Goal: Task Accomplishment & Management: Complete application form

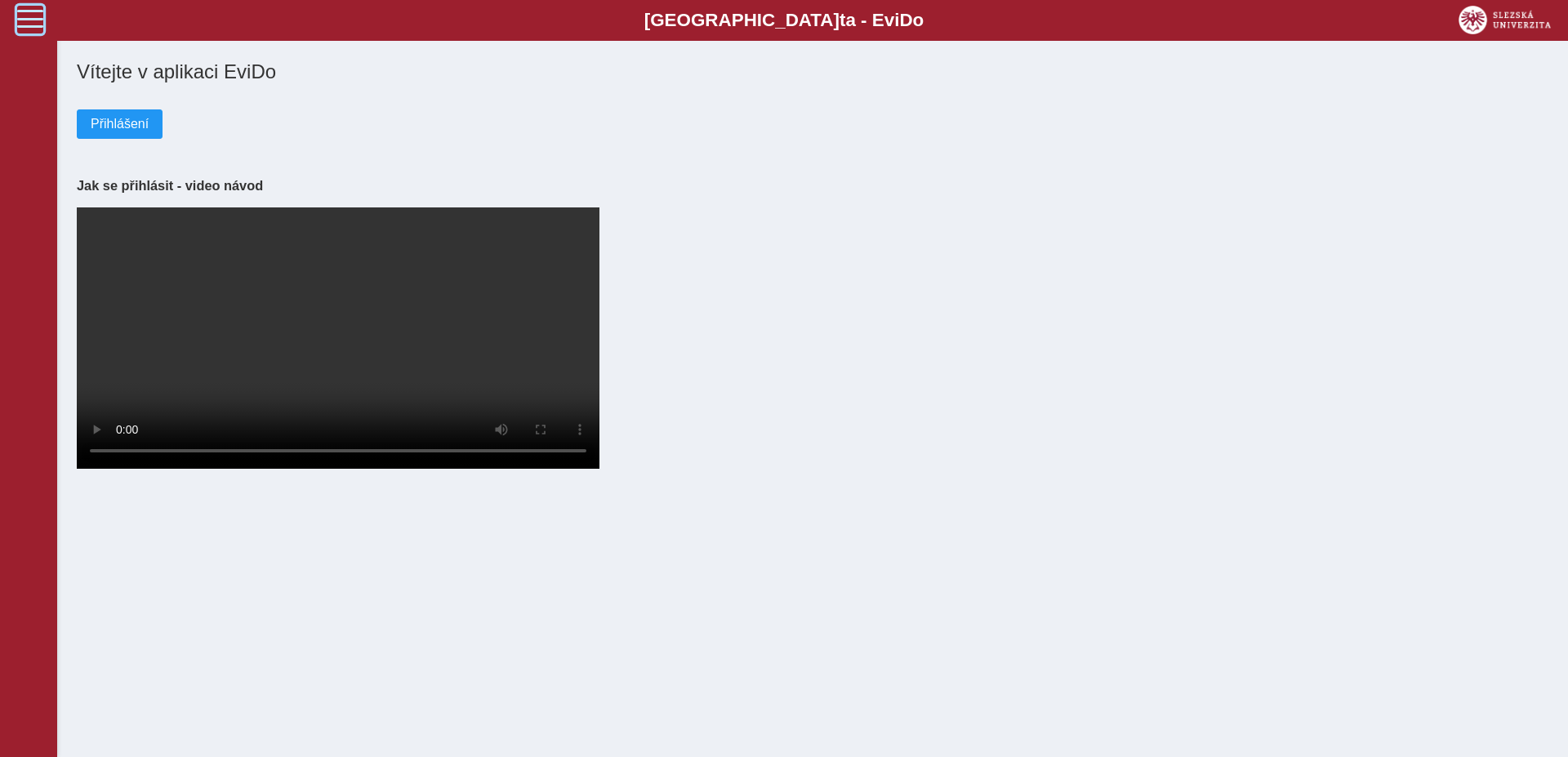
click at [36, 15] on span at bounding box center [29, 19] width 27 height 27
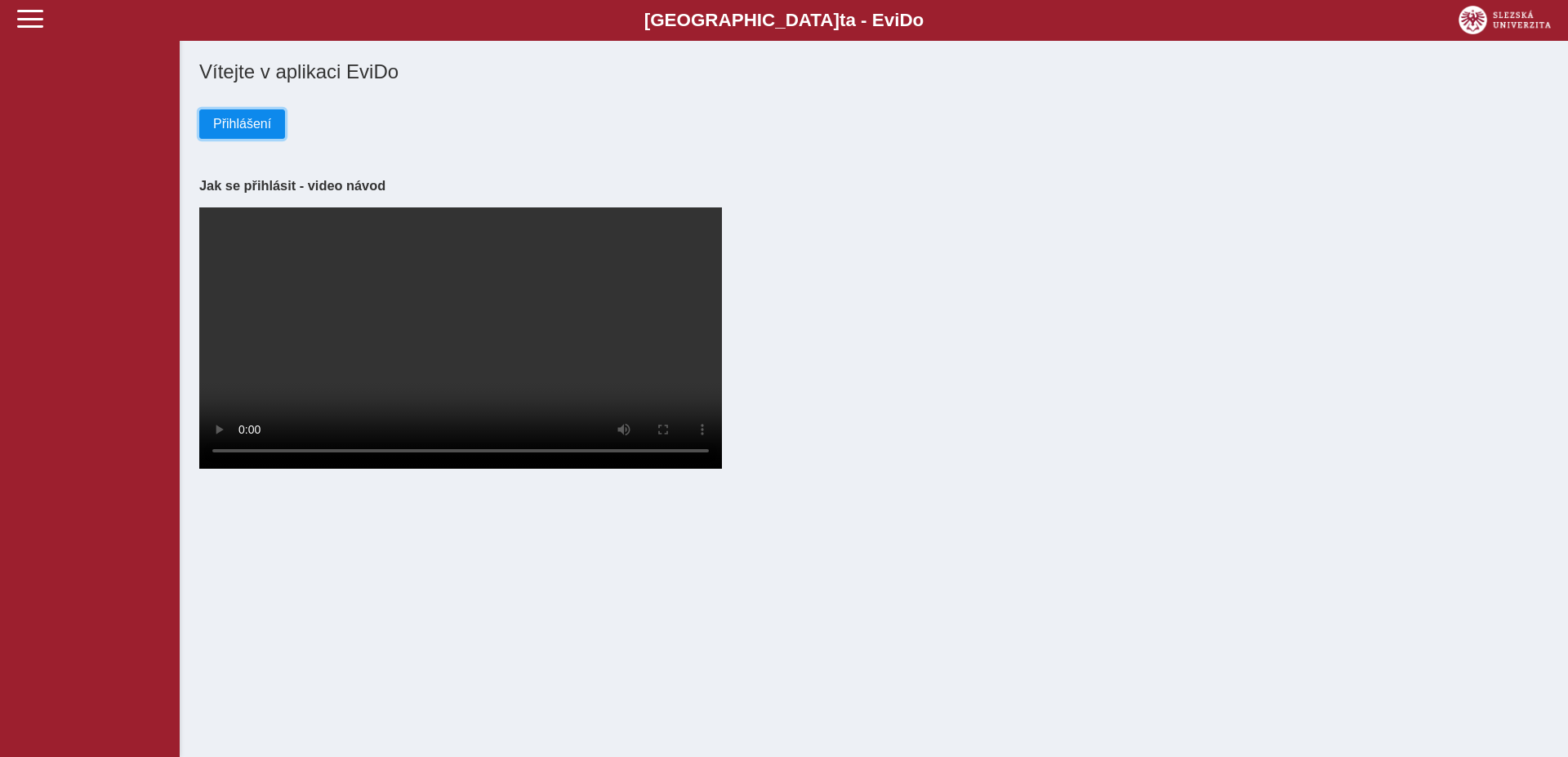
click at [259, 139] on button "Přihlášení" at bounding box center [242, 124] width 86 height 29
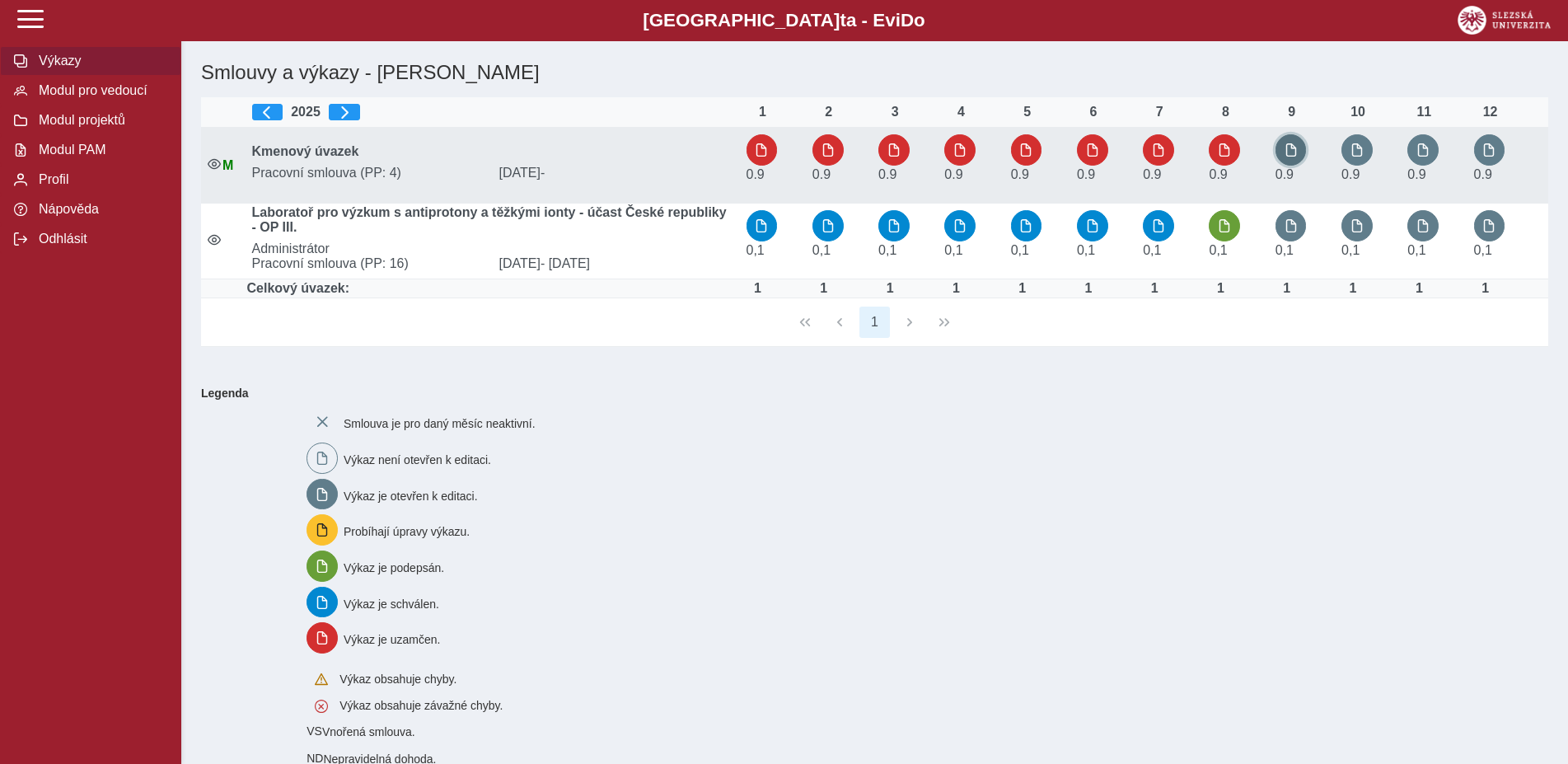
click at [1286, 143] on button "button" at bounding box center [1291, 150] width 32 height 32
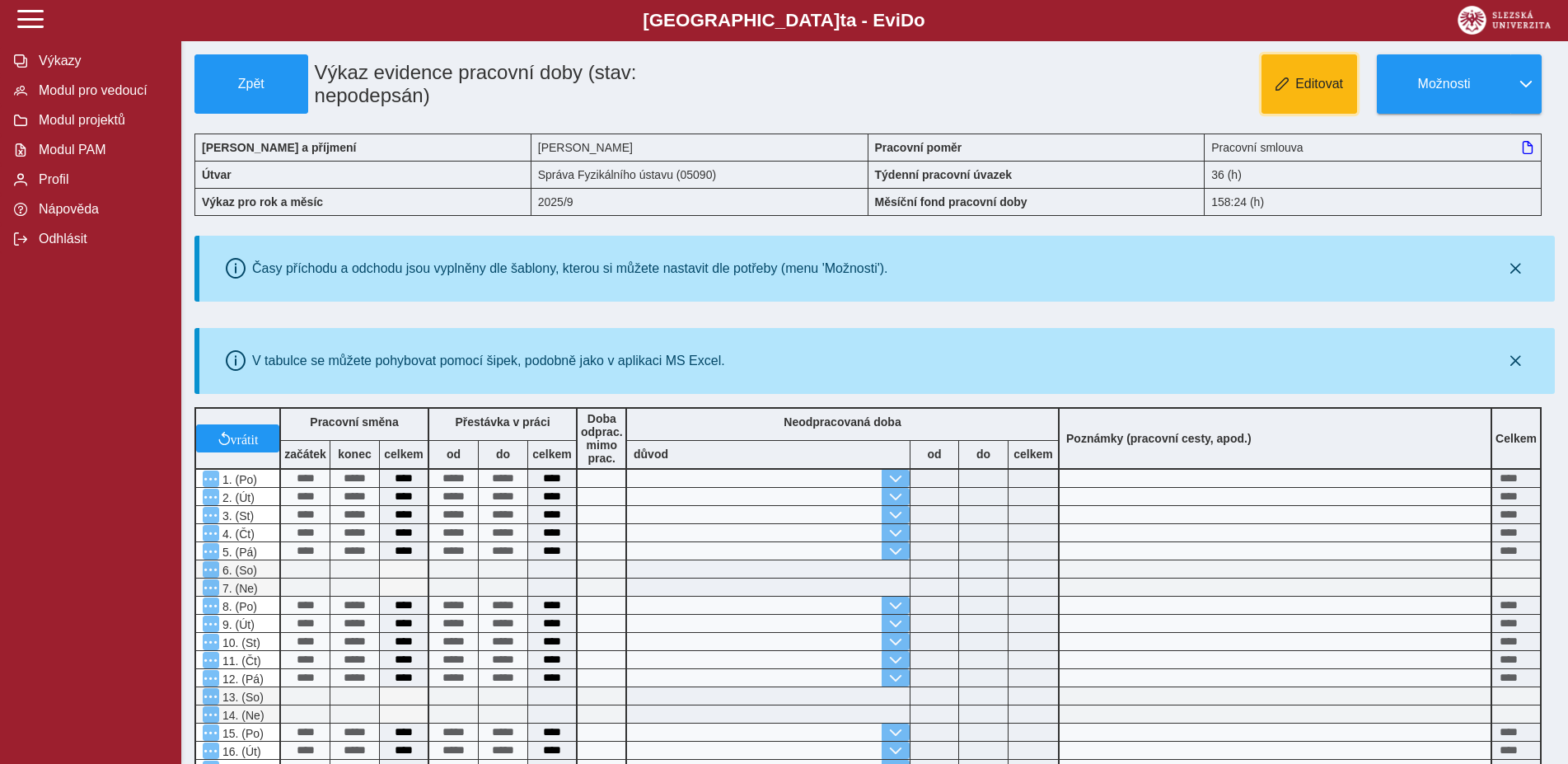
click at [1318, 84] on span "Editovat" at bounding box center [1319, 83] width 48 height 15
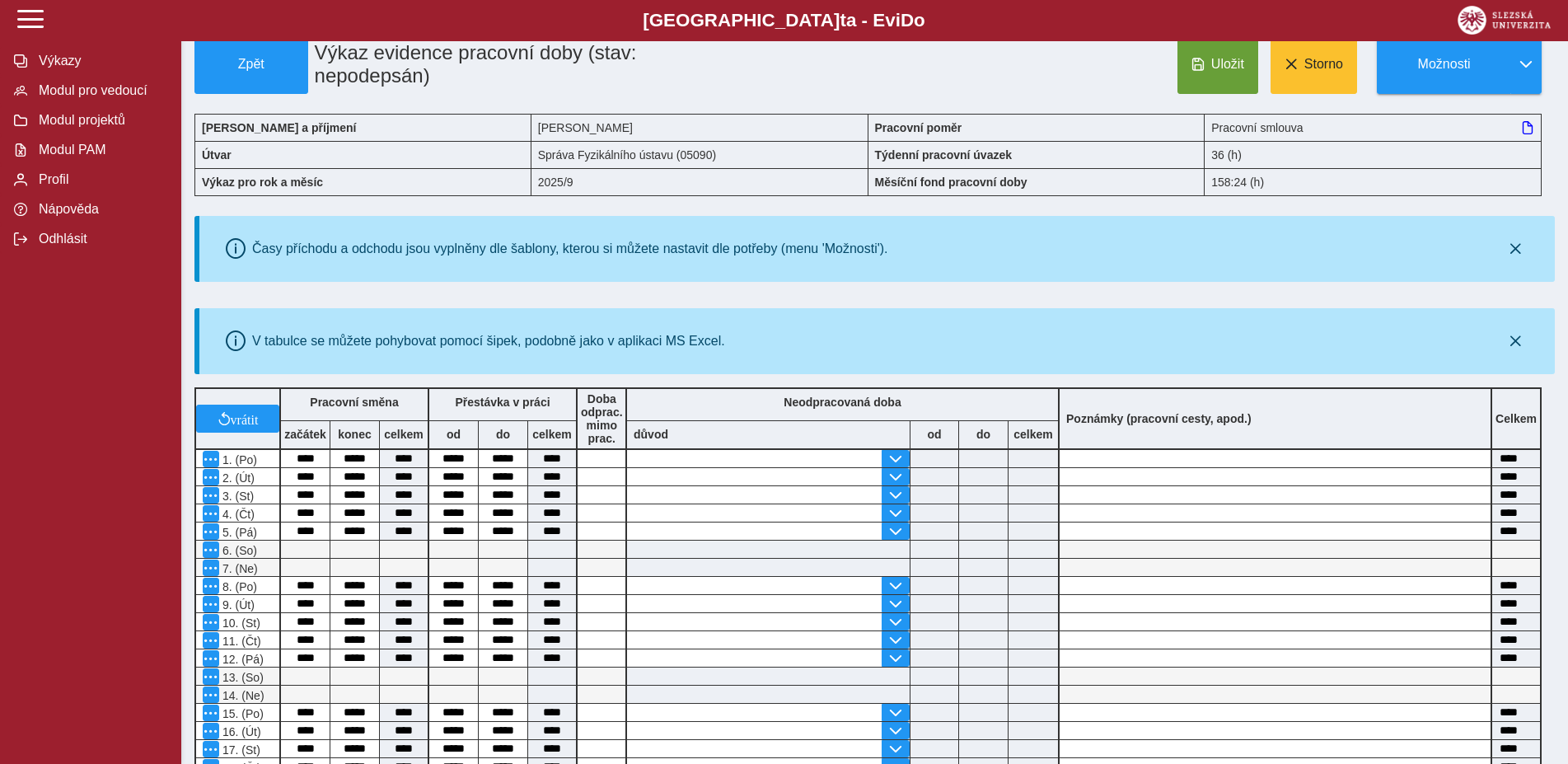
scroll to position [524, 0]
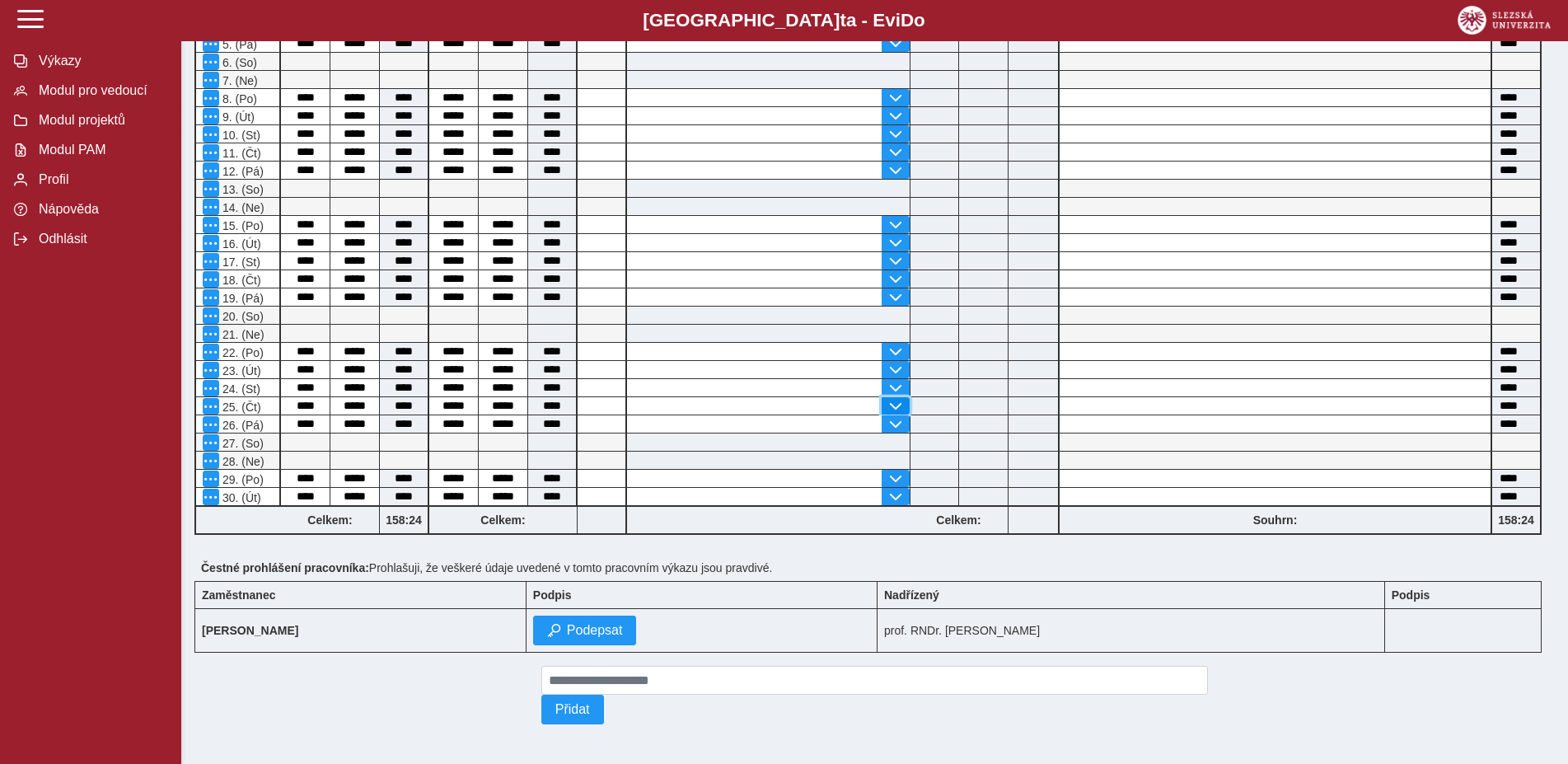
click at [892, 400] on span "button" at bounding box center [895, 406] width 13 height 13
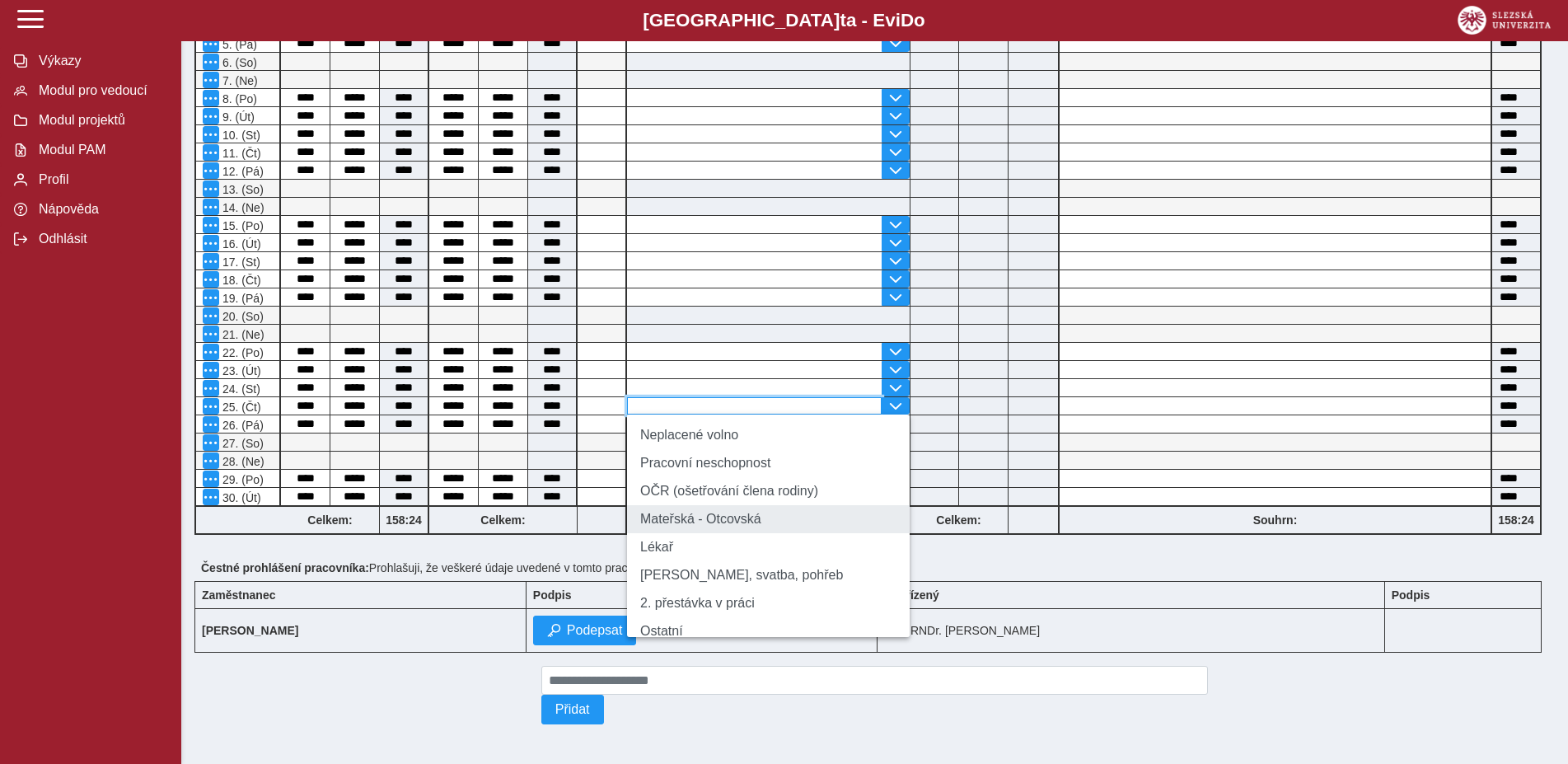
scroll to position [95, 0]
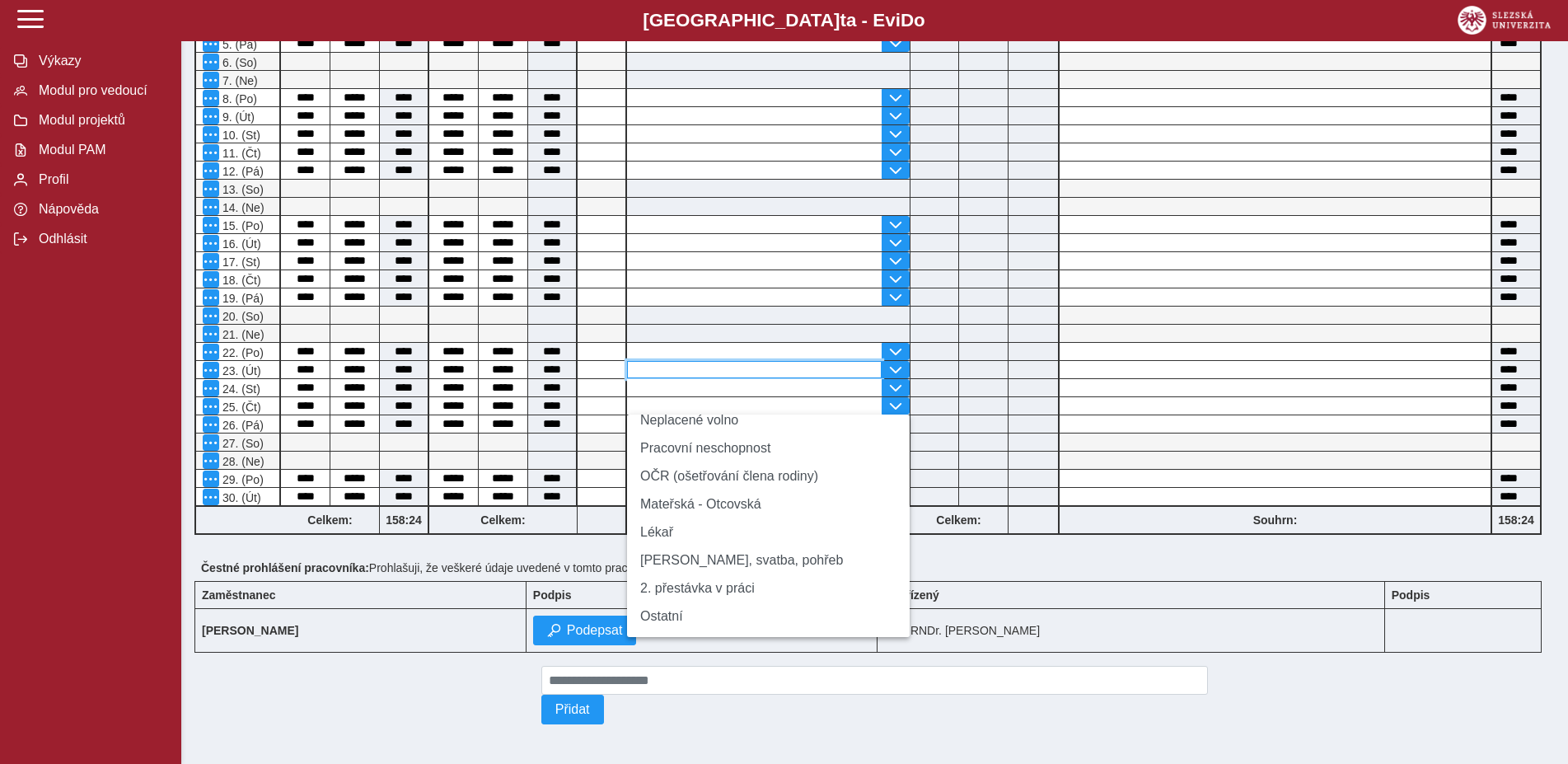
click at [669, 361] on input "text" at bounding box center [754, 369] width 255 height 17
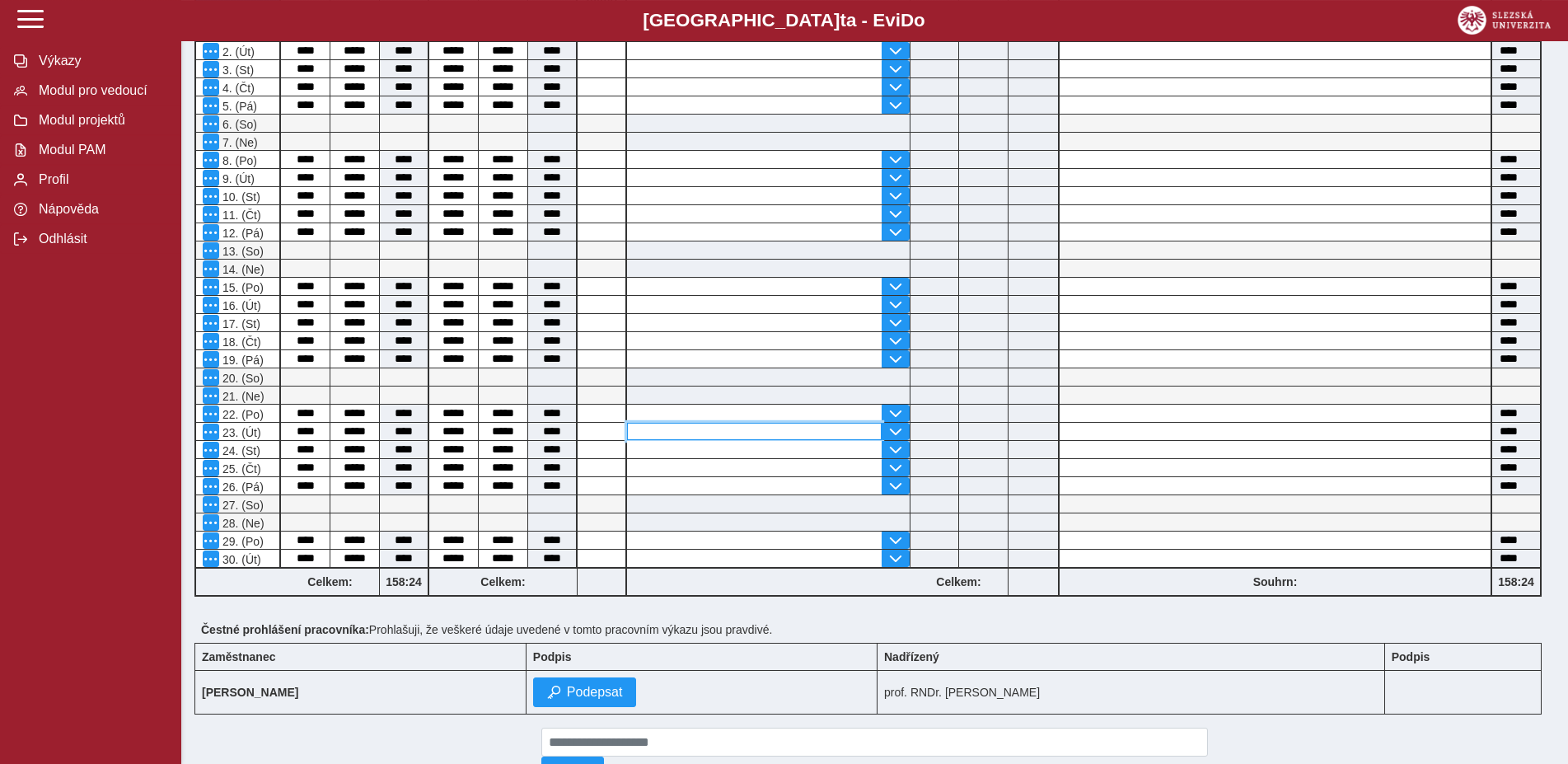
scroll to position [504, 0]
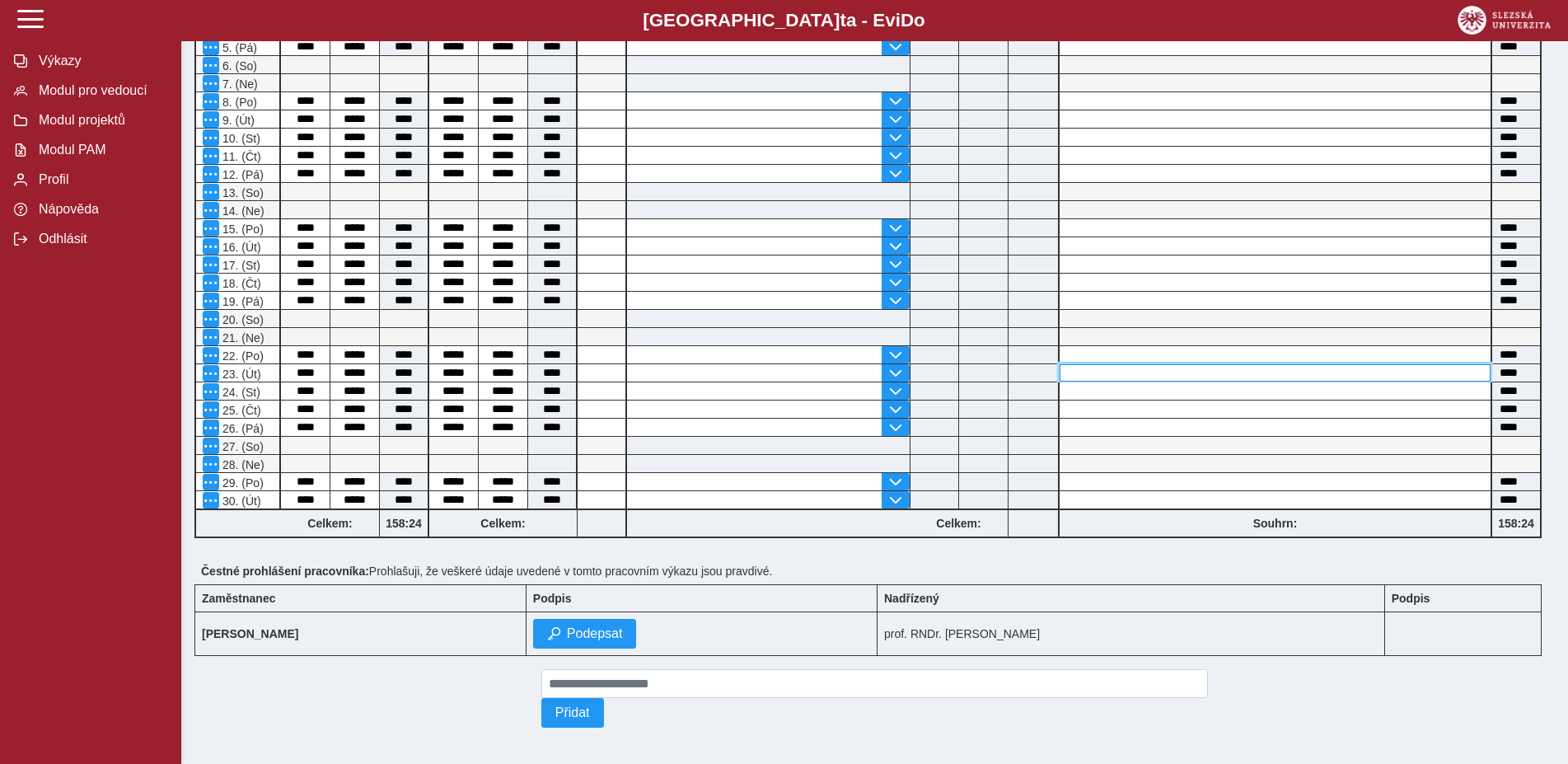
click at [1144, 382] on input at bounding box center [1274, 372] width 430 height 17
type input "**********"
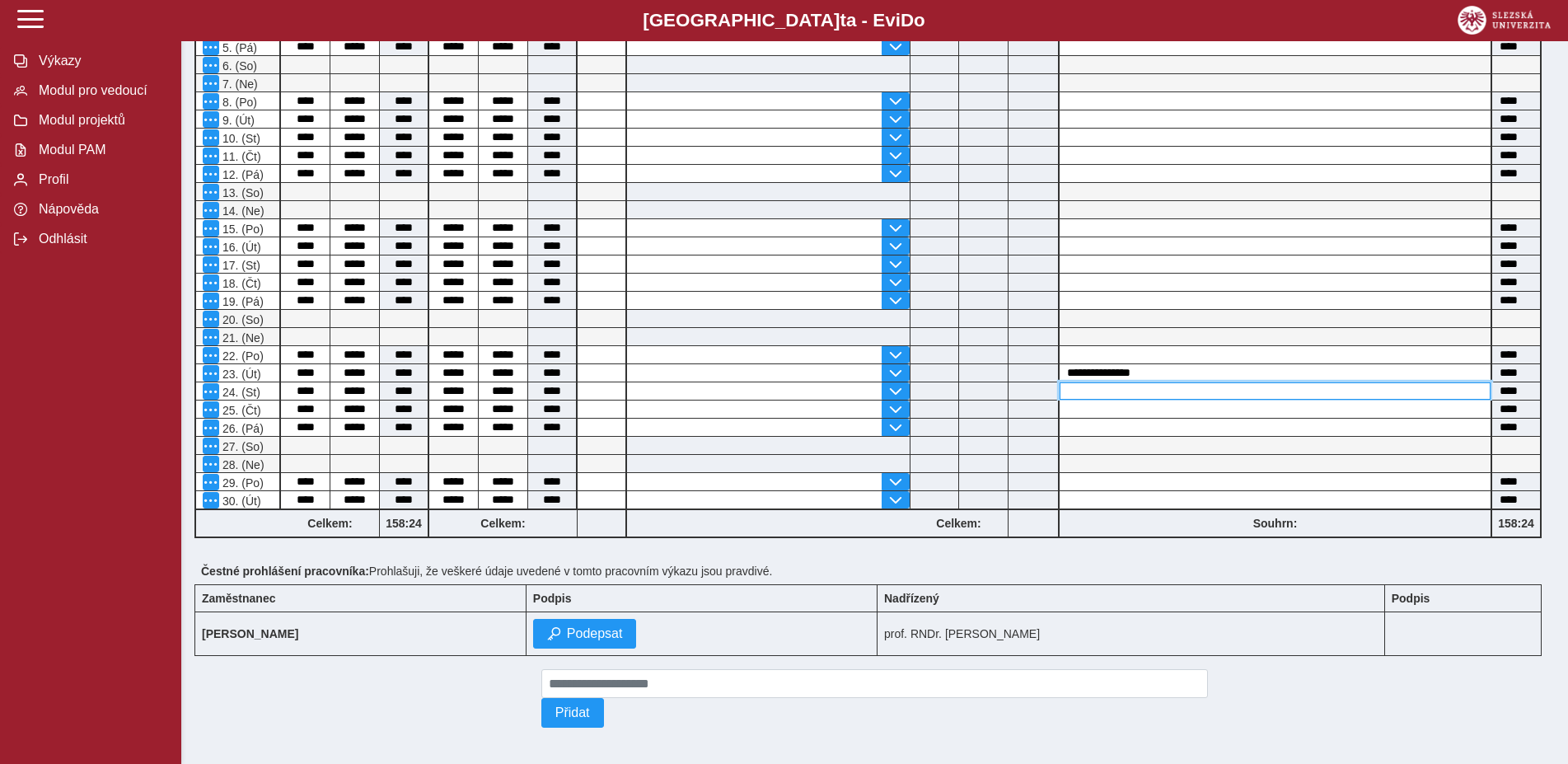
click at [1178, 400] on input at bounding box center [1274, 390] width 430 height 17
click at [1178, 392] on input at bounding box center [1274, 390] width 430 height 17
type input "**********"
click at [1184, 418] on input at bounding box center [1274, 409] width 430 height 17
type input "**********"
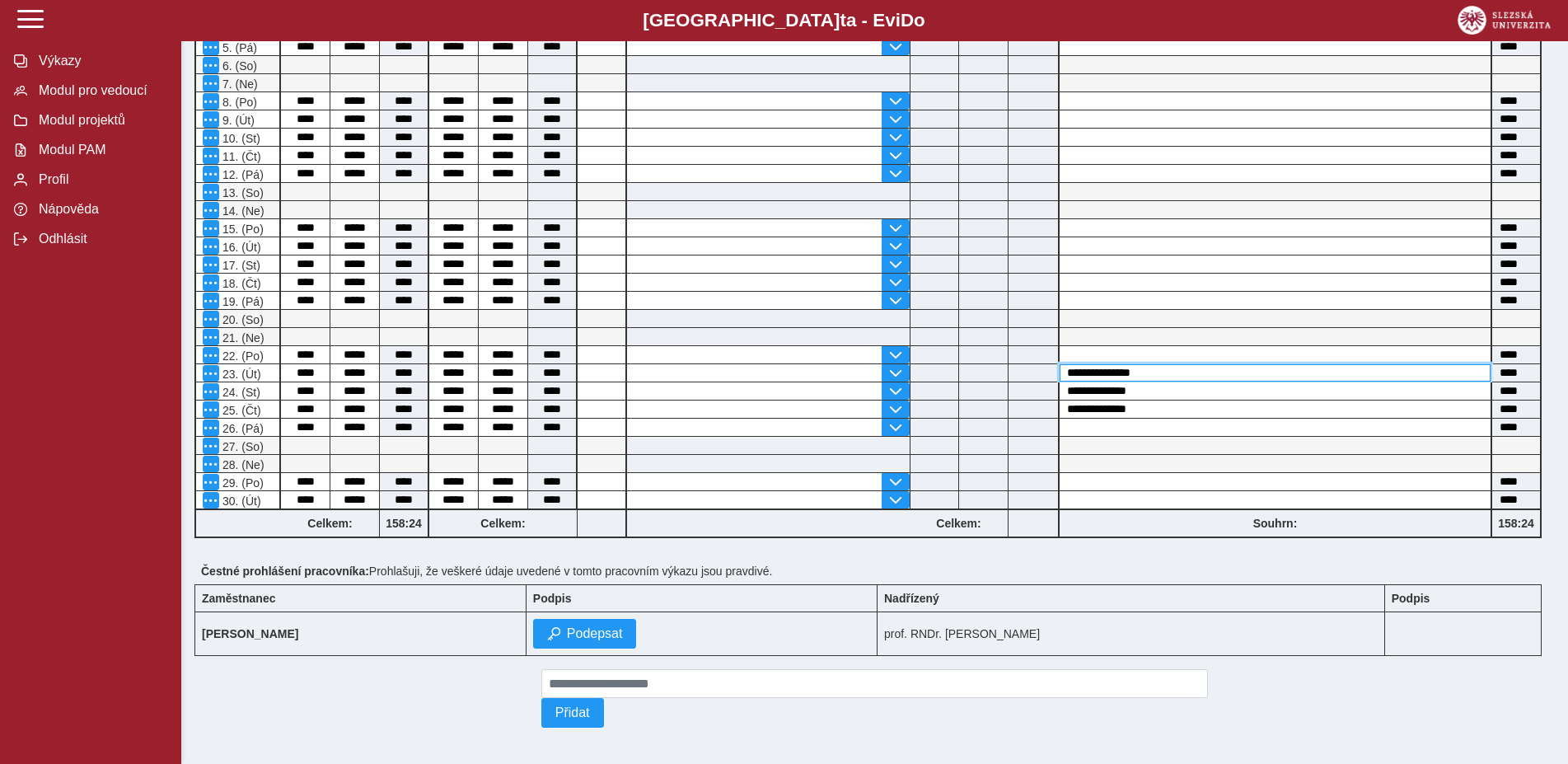
click at [1275, 377] on input "**********" at bounding box center [1274, 372] width 430 height 17
type input "*"
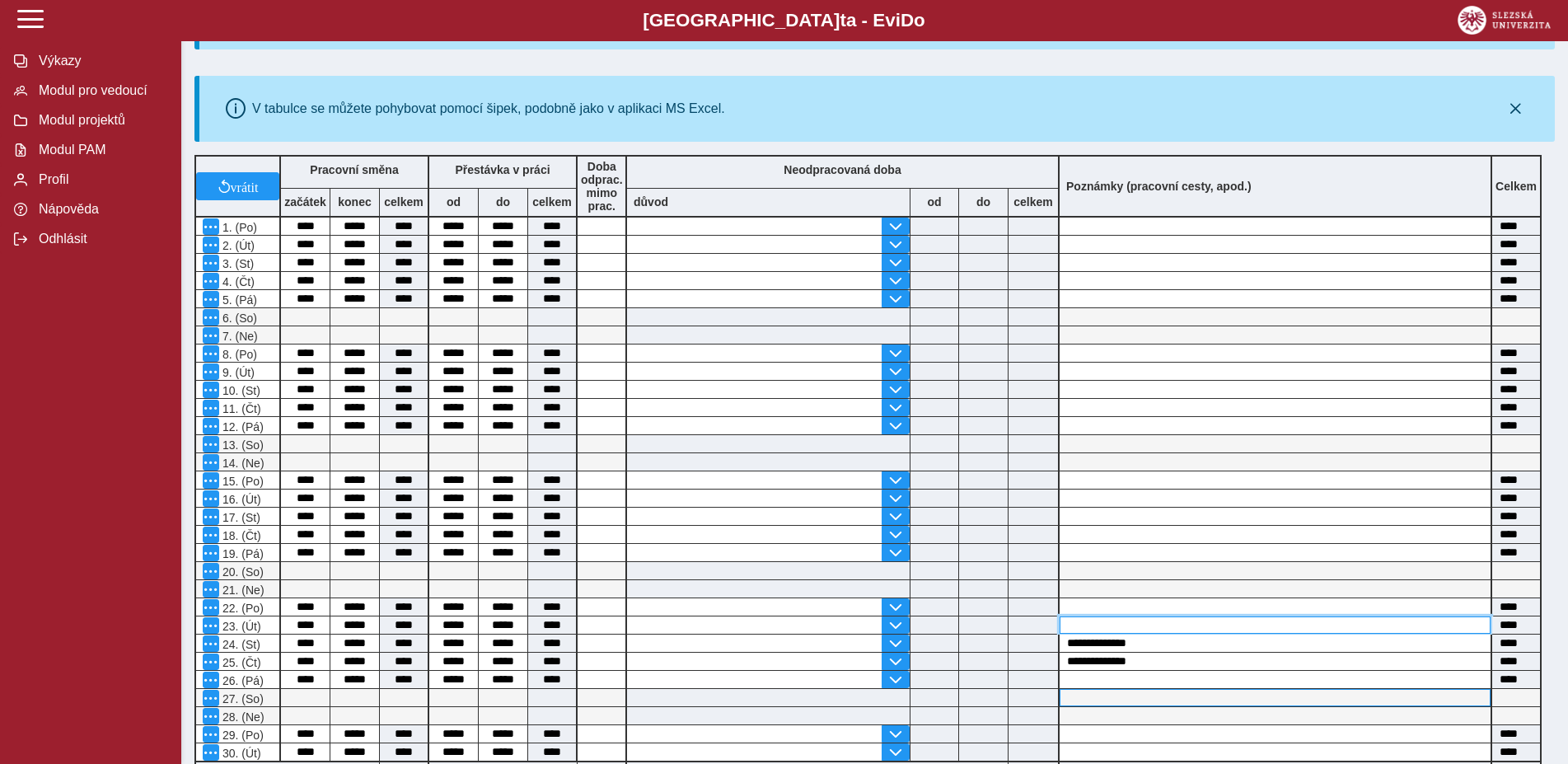
scroll to position [524, 0]
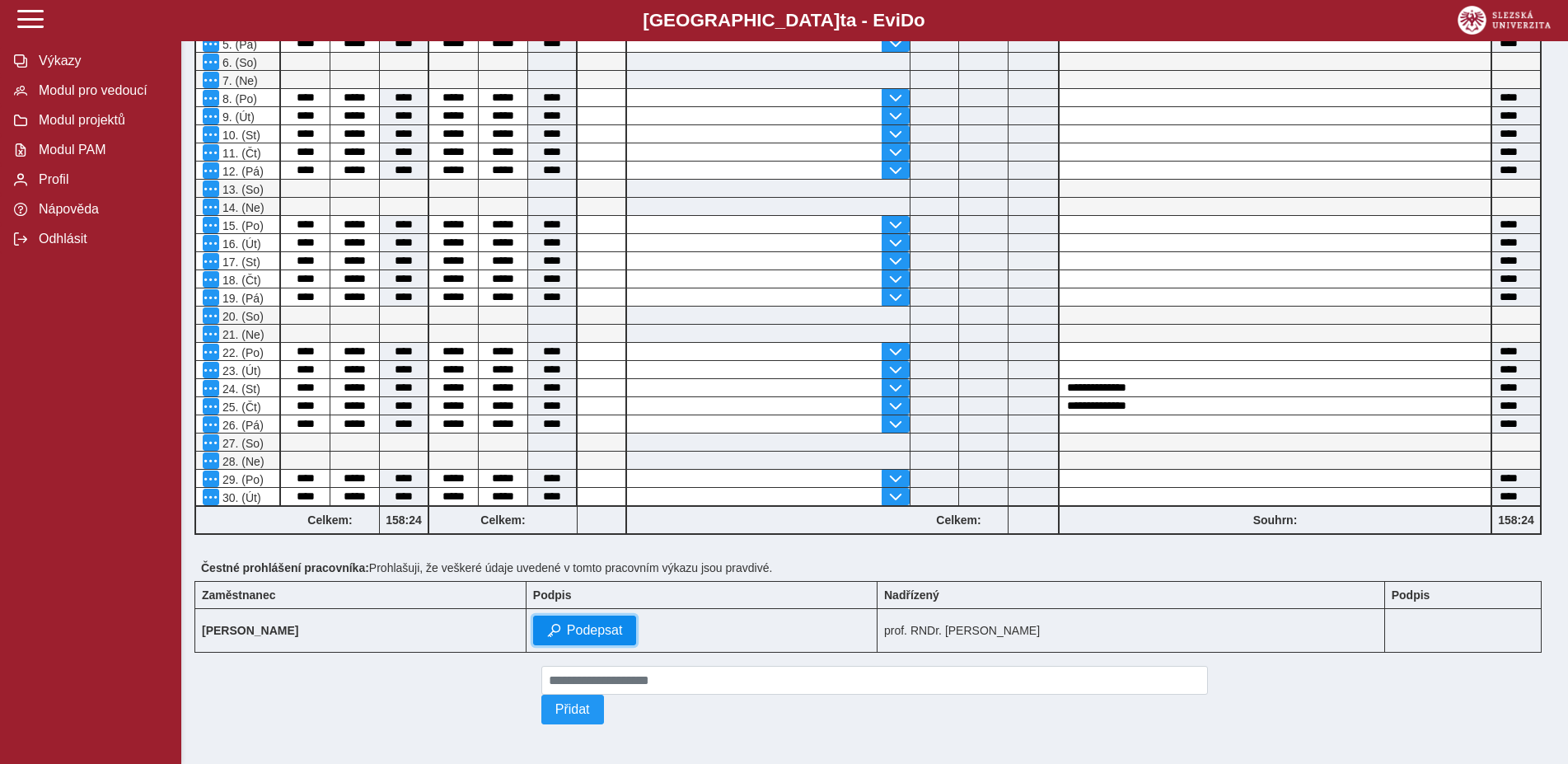
click at [569, 637] on button "Podepsat" at bounding box center [584, 630] width 104 height 30
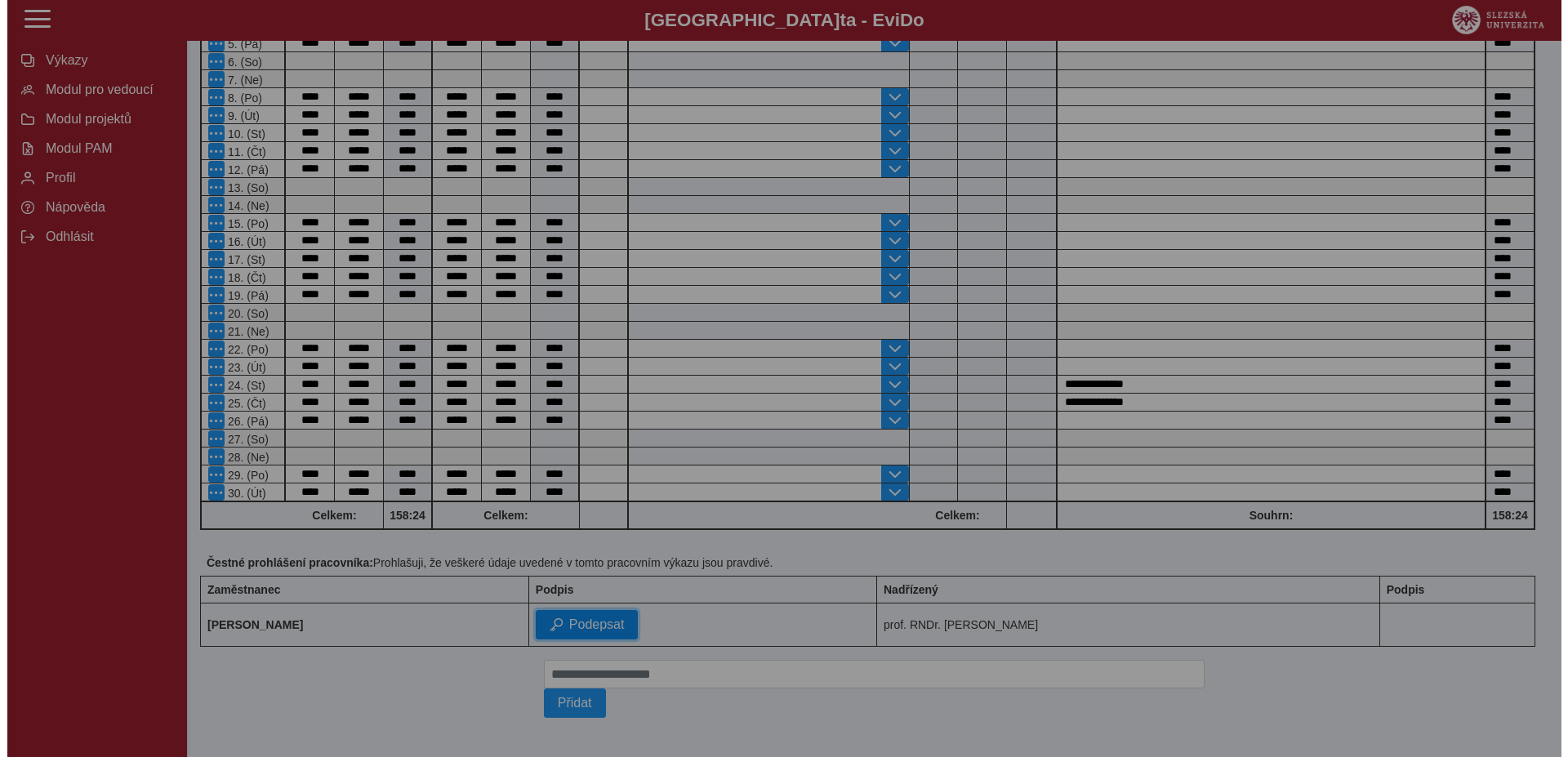
scroll to position [496, 0]
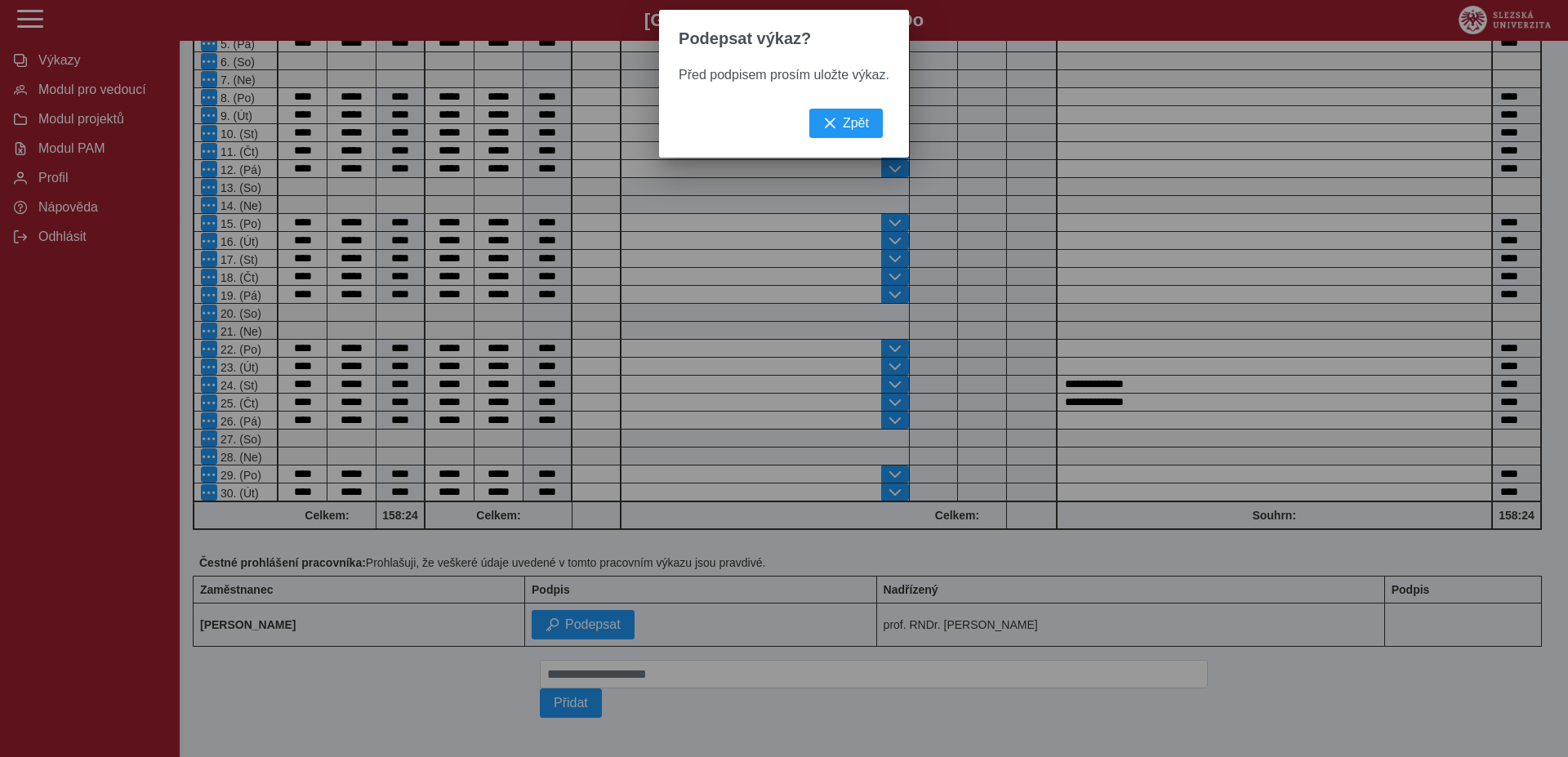
click at [846, 108] on div "Před podpisem prosím uložte výkaz." at bounding box center [784, 88] width 250 height 41
click at [840, 132] on button "Zpět" at bounding box center [845, 123] width 74 height 29
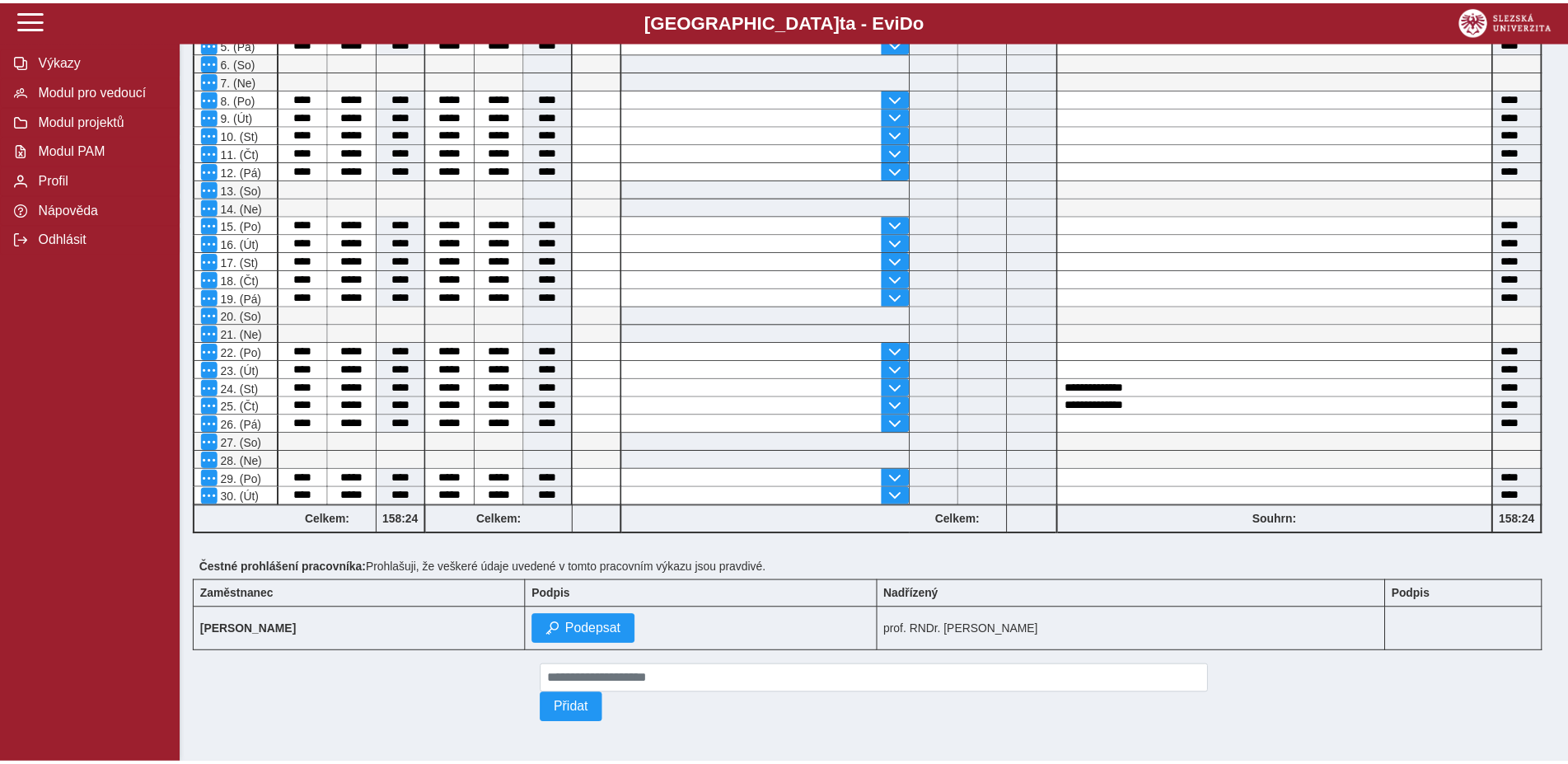
scroll to position [0, 0]
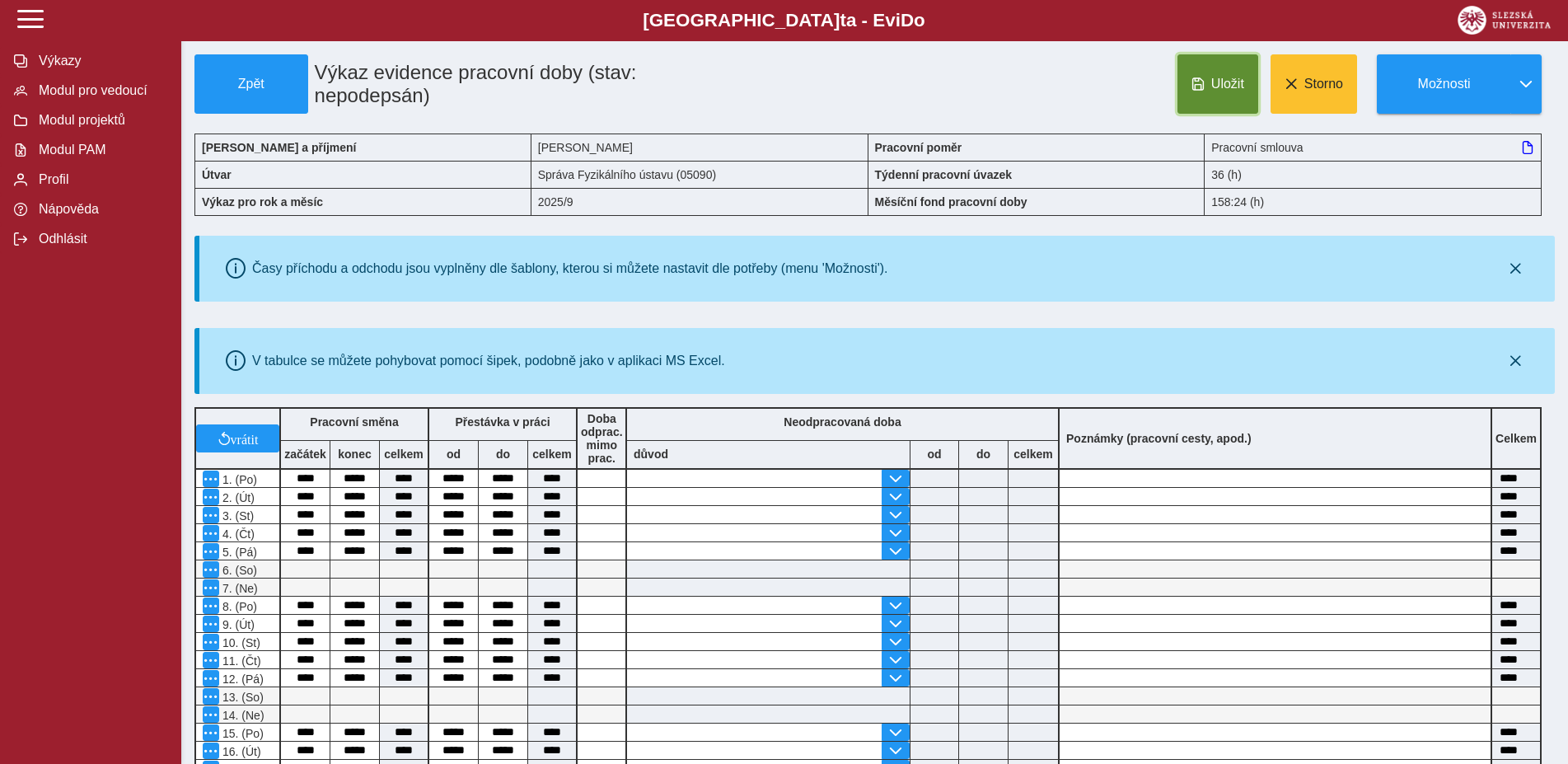
click at [1216, 90] on span "Uložit" at bounding box center [1227, 83] width 33 height 15
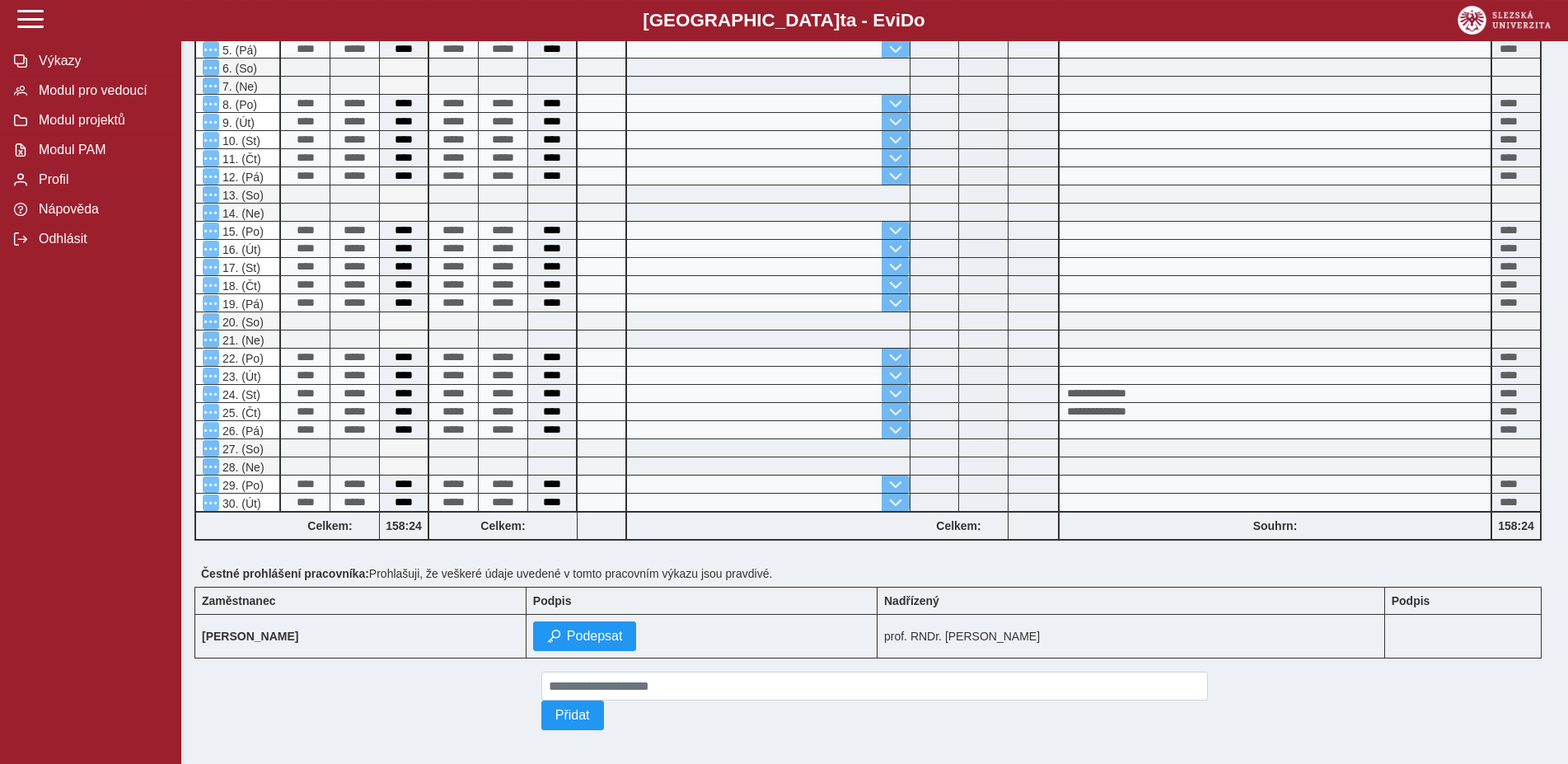
scroll to position [524, 0]
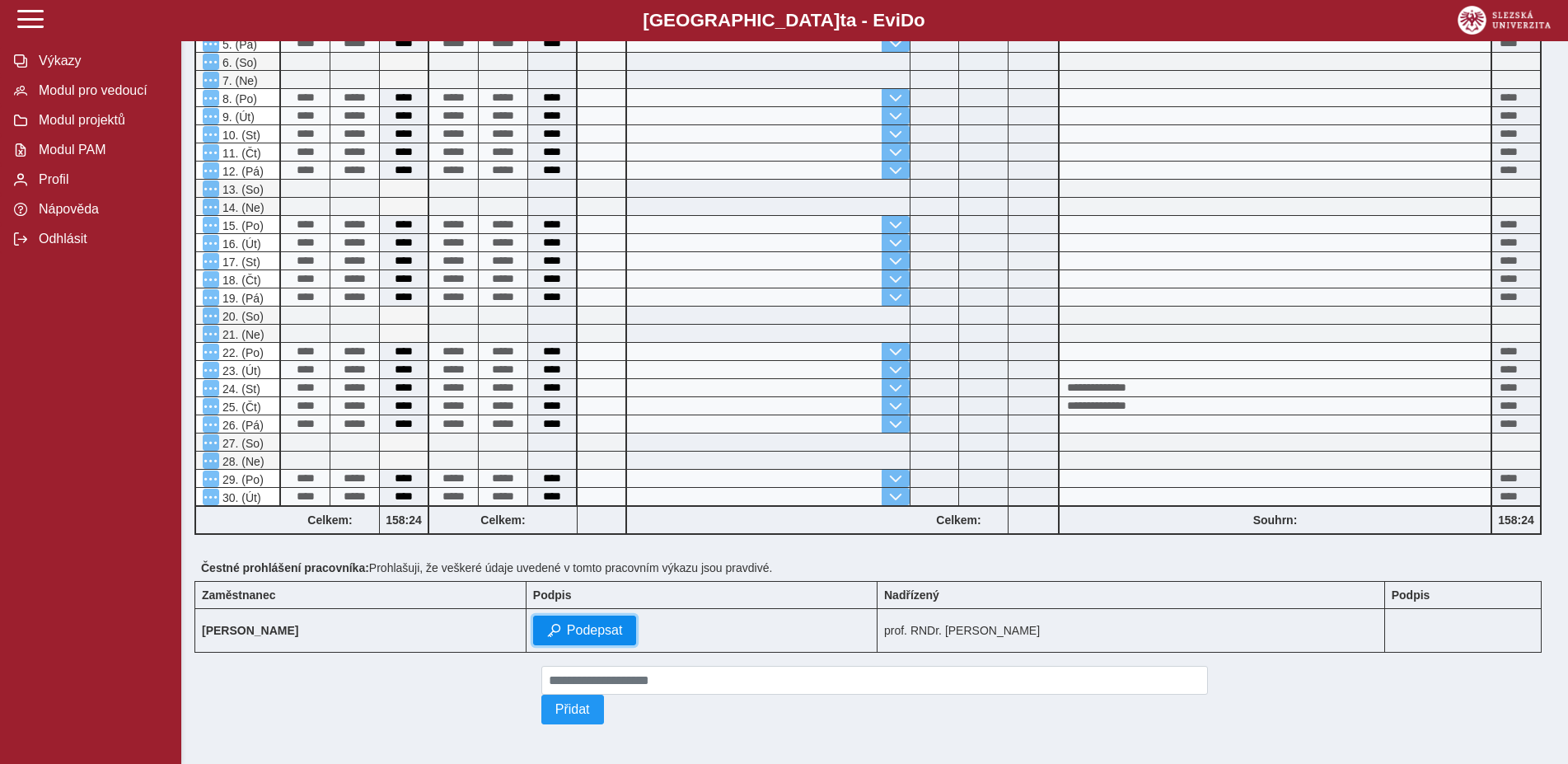
click at [596, 623] on span "Podepsat" at bounding box center [594, 630] width 56 height 15
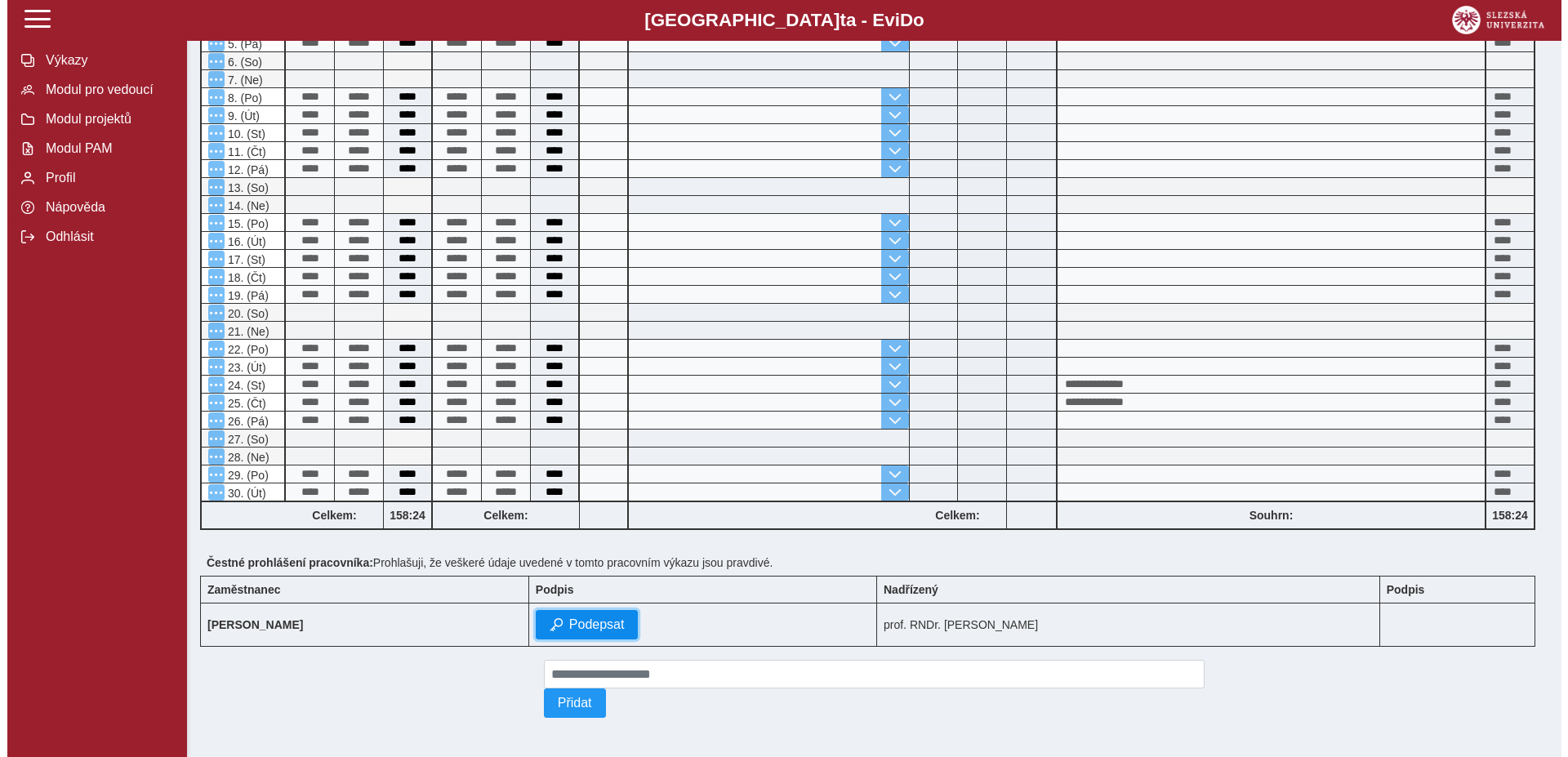
scroll to position [496, 0]
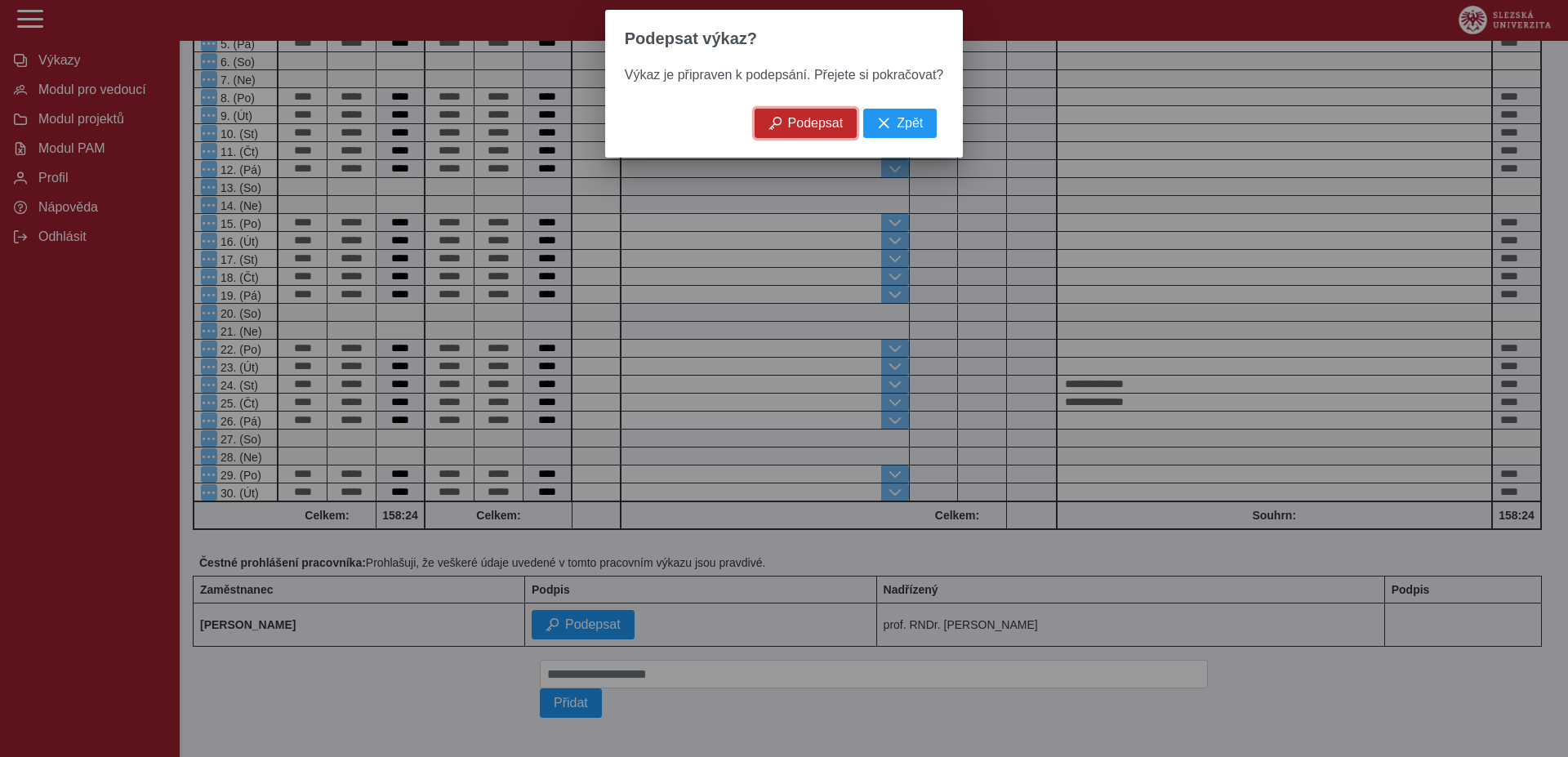
click at [794, 126] on span "Podepsat" at bounding box center [816, 123] width 55 height 15
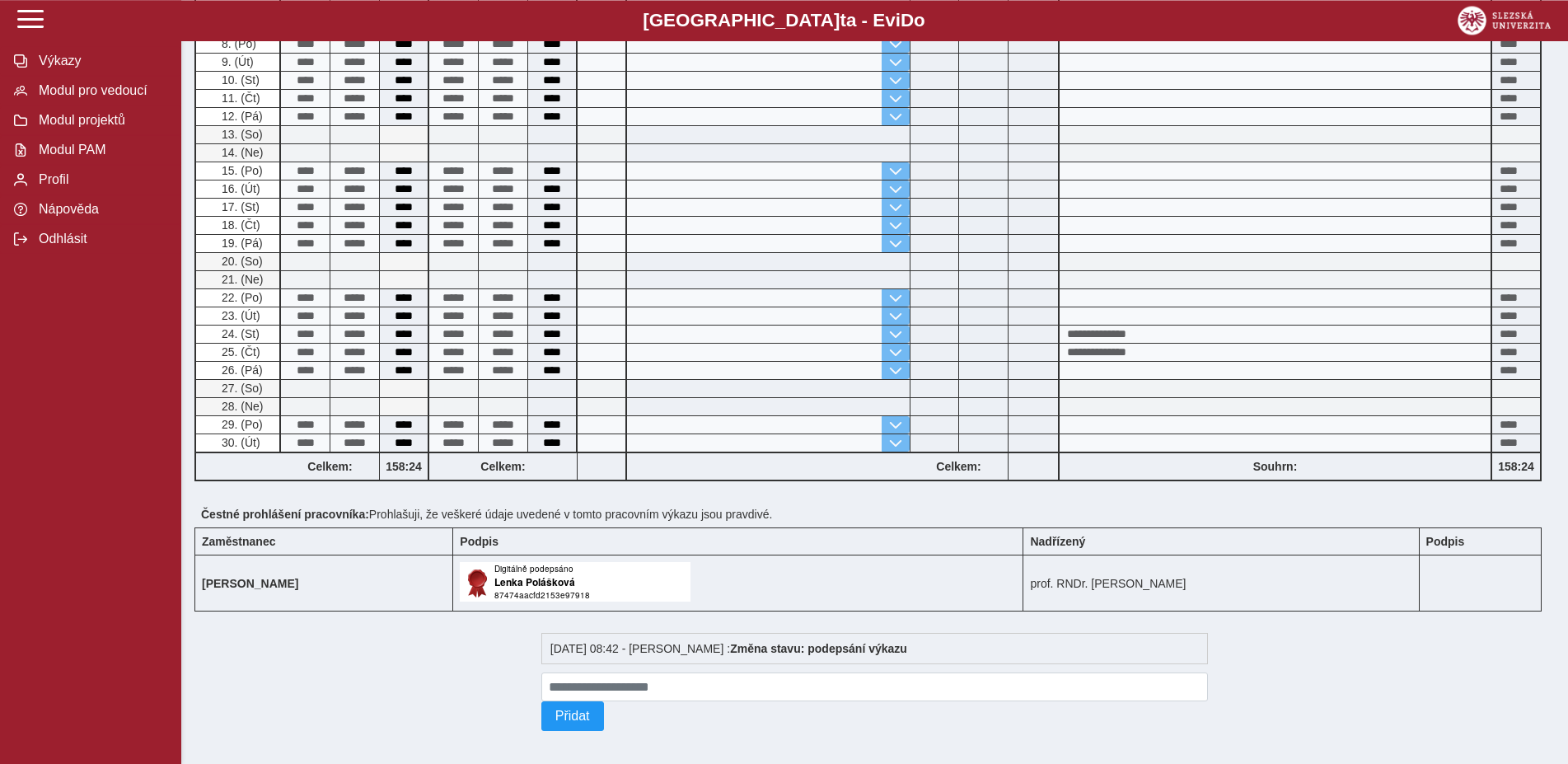
scroll to position [0, 0]
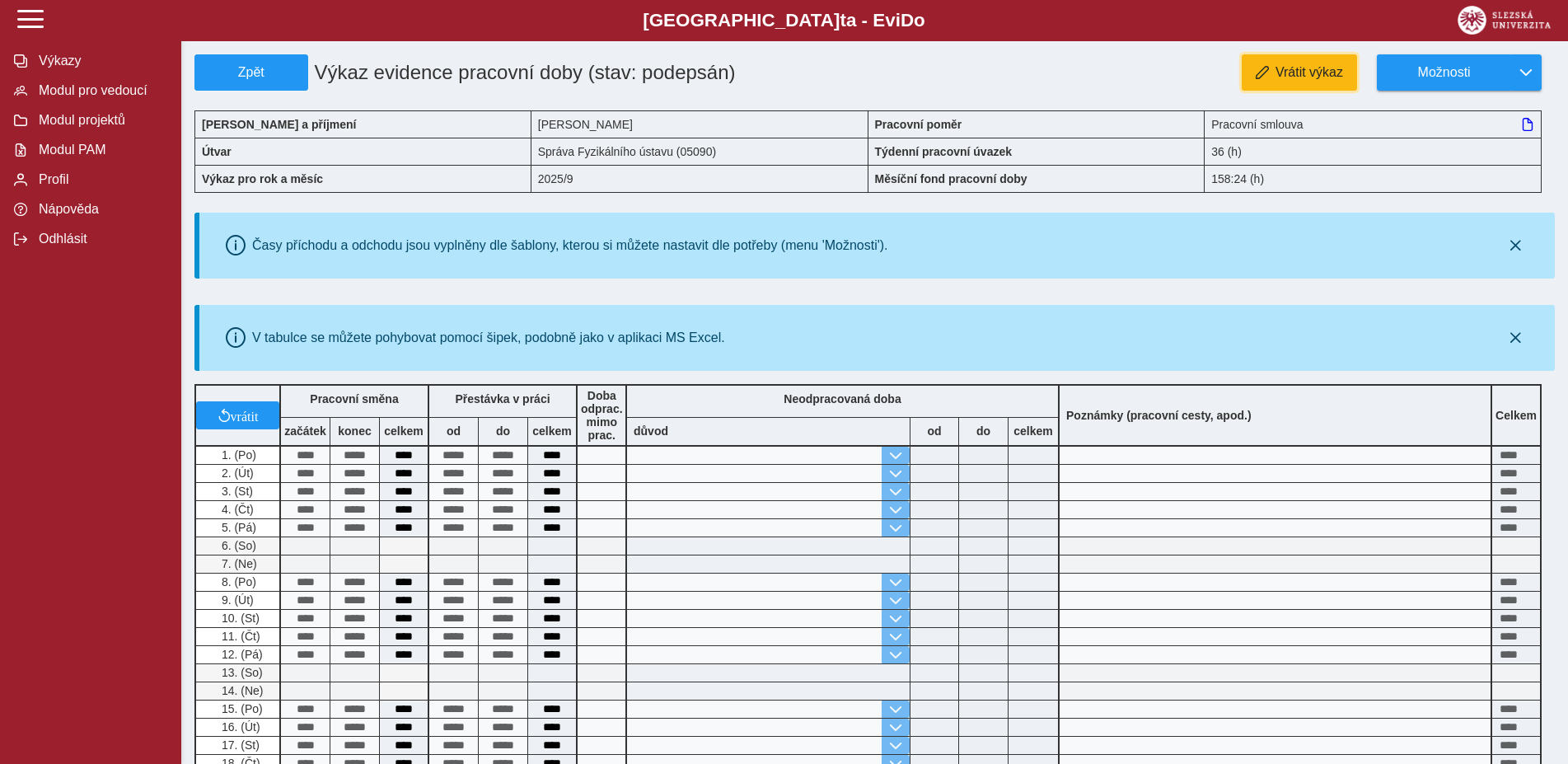
click at [1289, 68] on span "Vrátit výkaz" at bounding box center [1309, 72] width 67 height 15
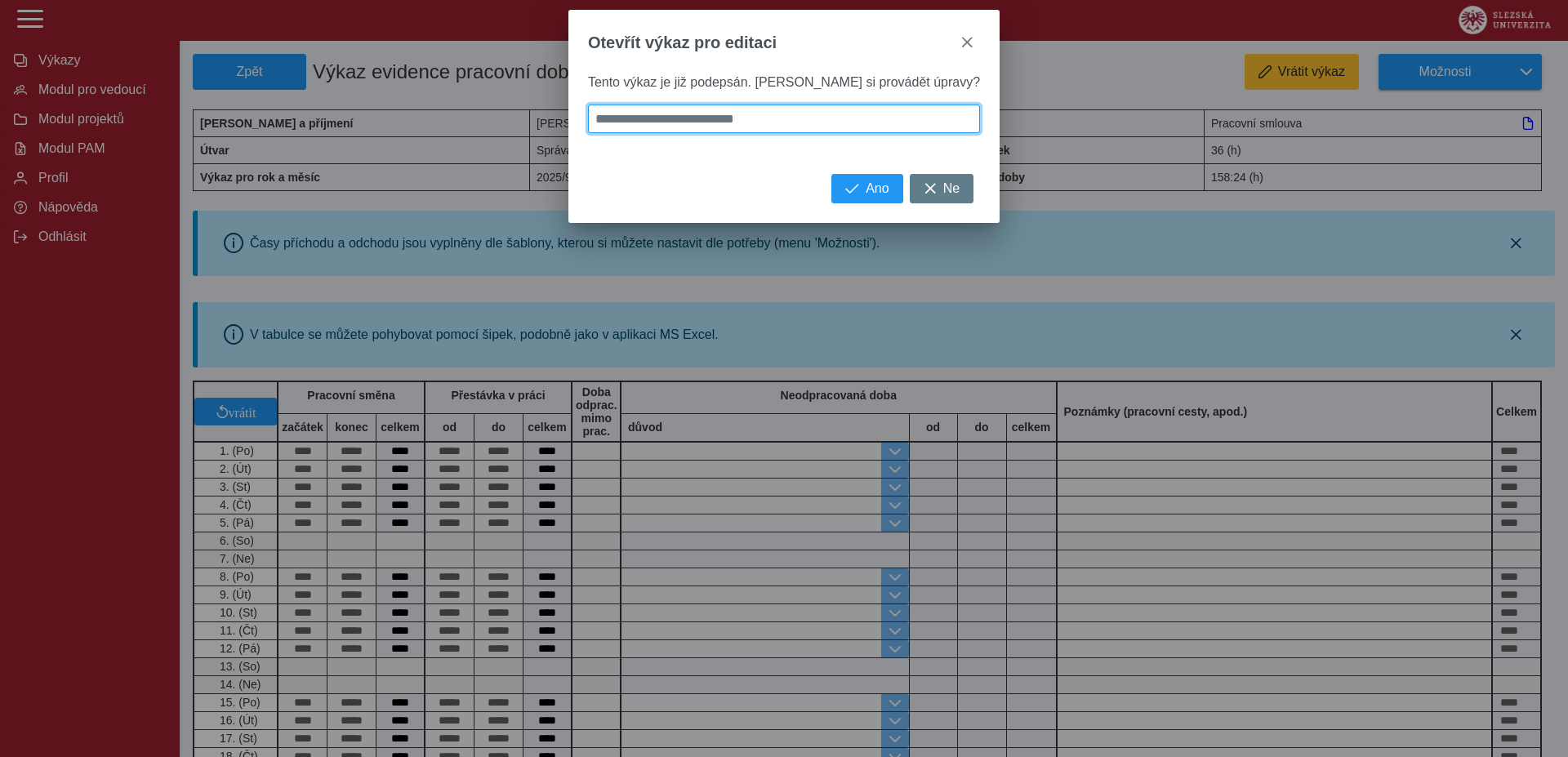
click at [774, 118] on input at bounding box center [784, 118] width 392 height 29
type input "*"
type input "**"
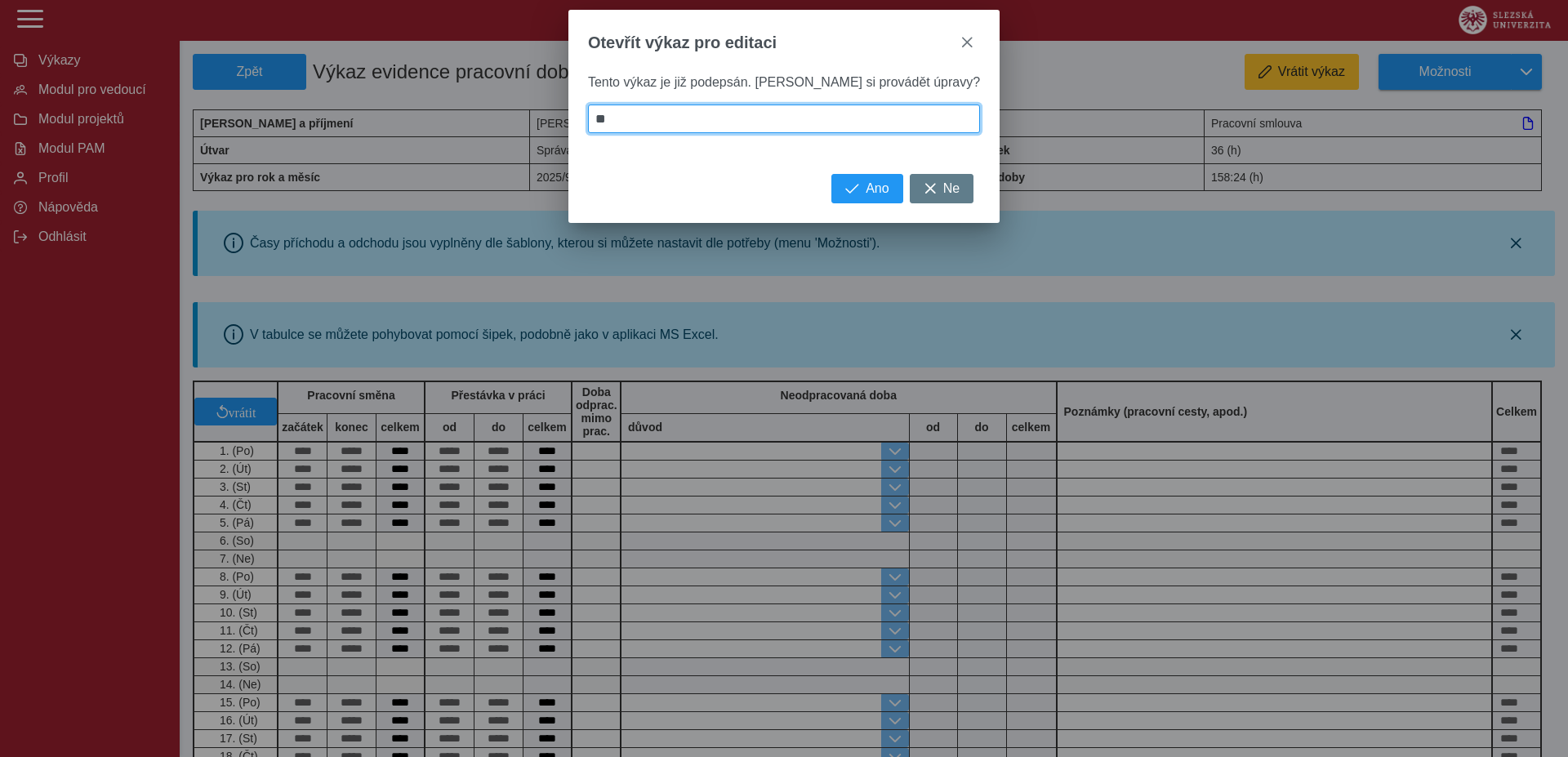
type input "***"
type input "****"
type input "*****"
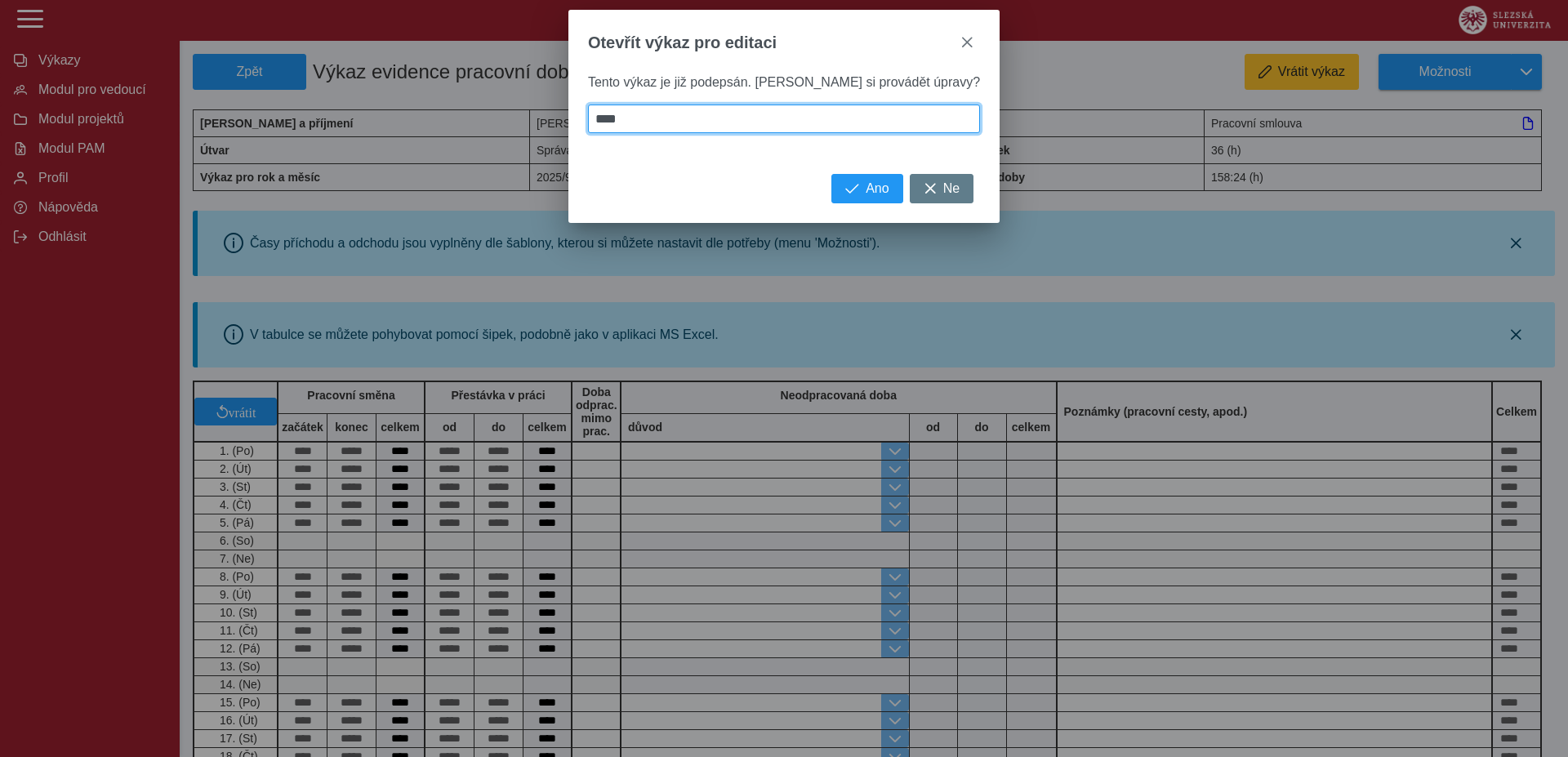
type input "*****"
type input "******"
type input "*******"
type input "********"
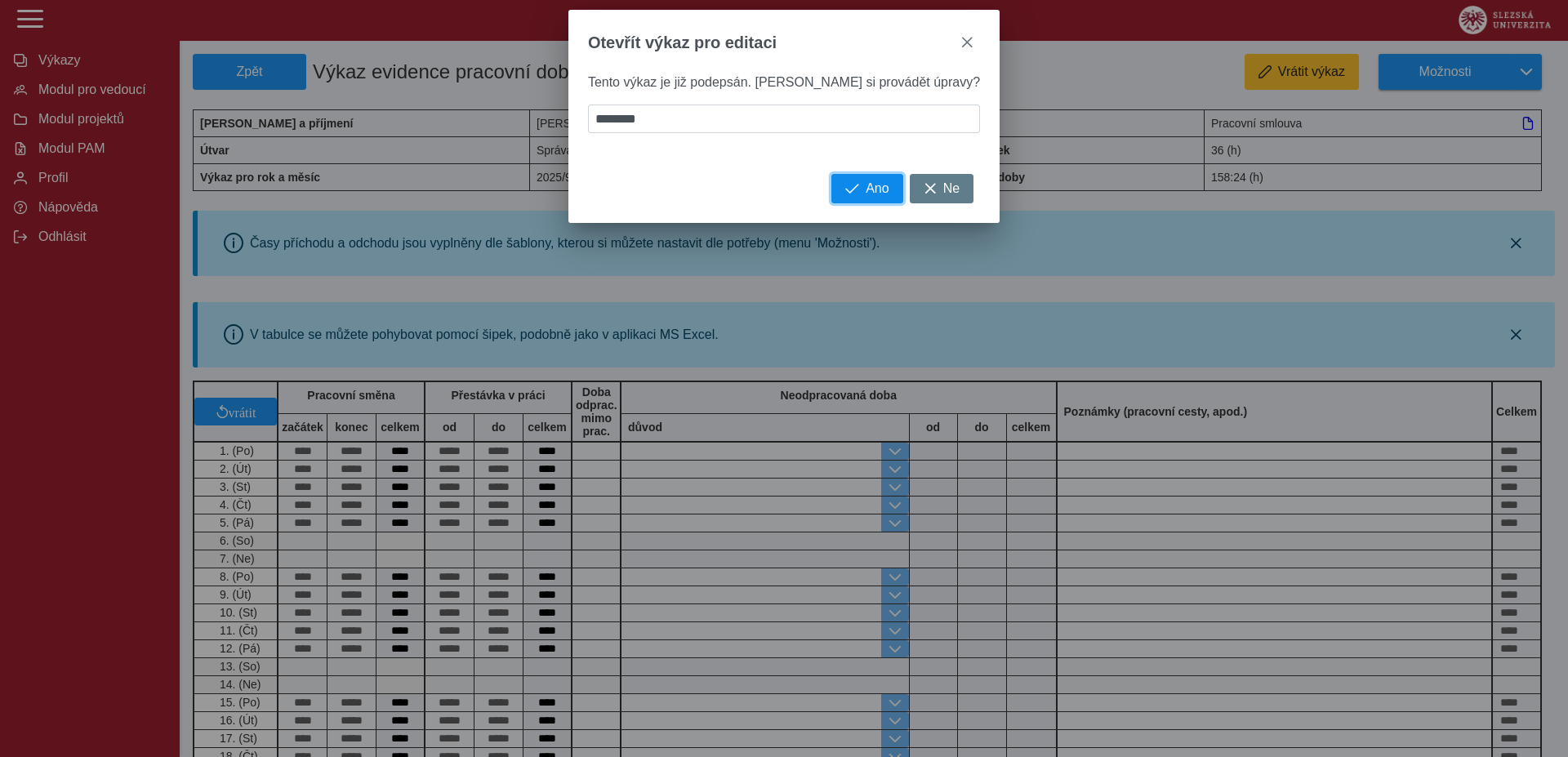
click at [842, 191] on button "Ano" at bounding box center [867, 189] width 71 height 29
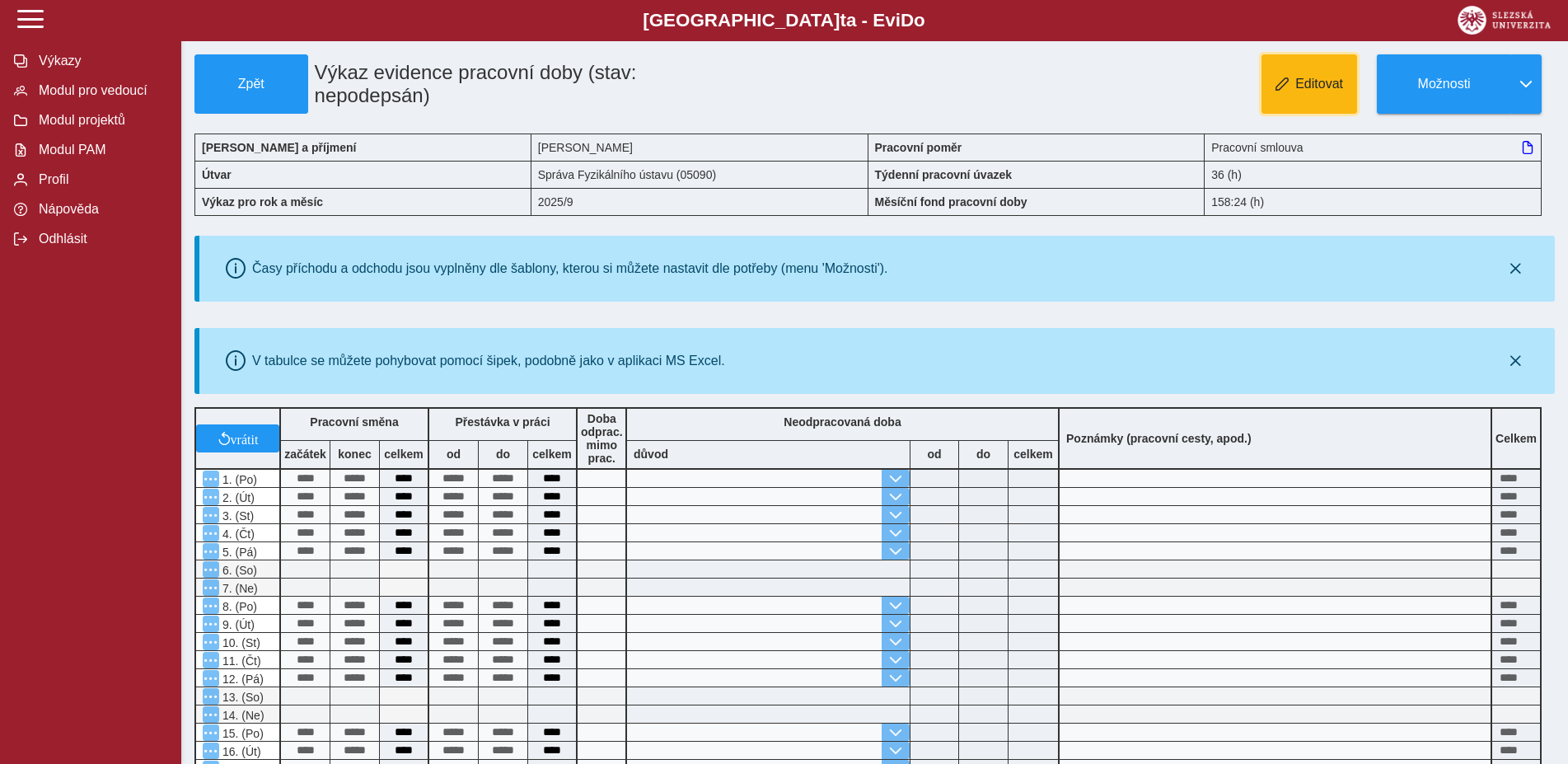
click at [1299, 97] on button "Editovat" at bounding box center [1309, 84] width 95 height 60
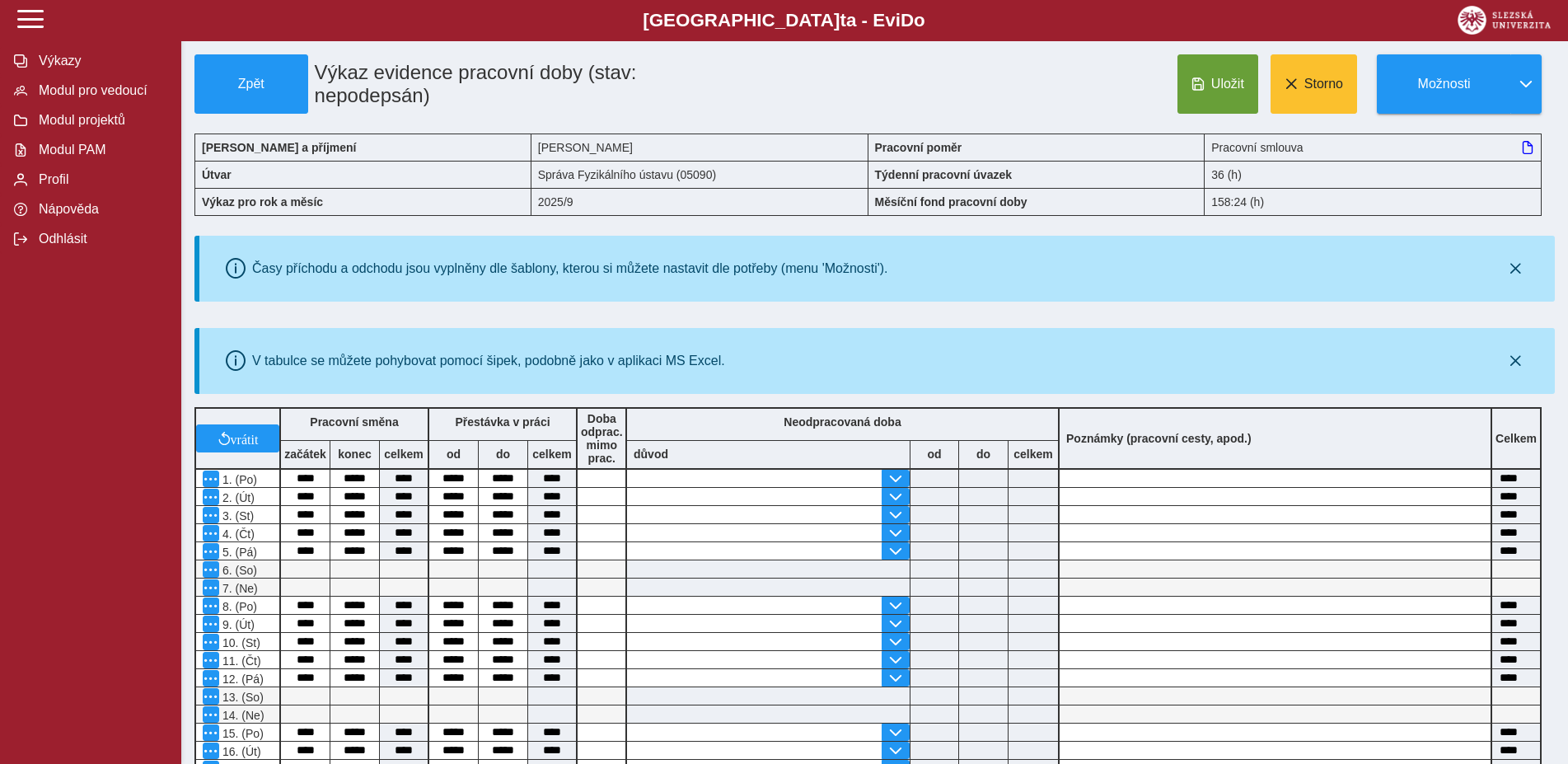
scroll to position [504, 0]
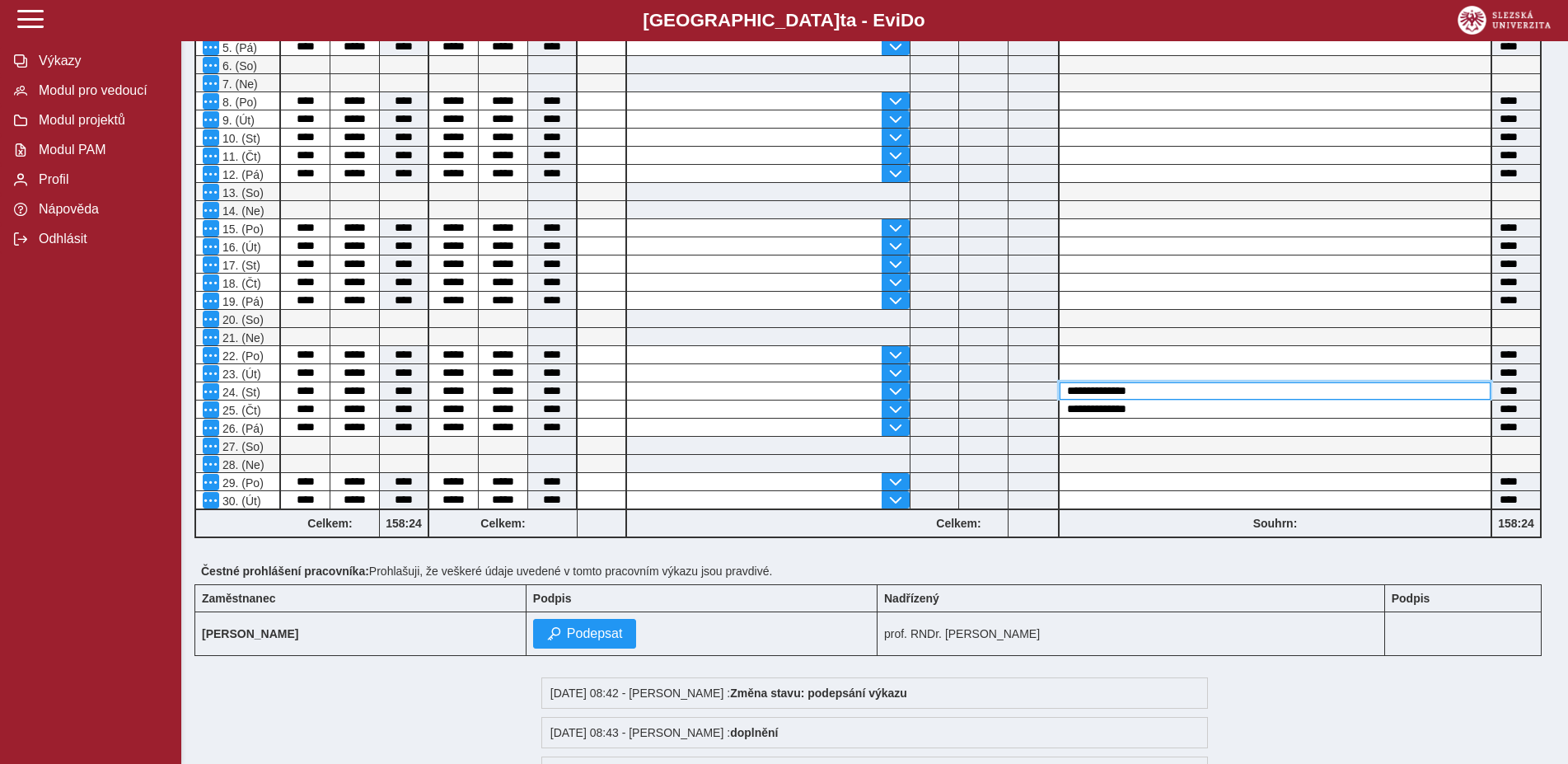
click at [1109, 398] on input "**********" at bounding box center [1274, 390] width 430 height 17
drag, startPoint x: 1179, startPoint y: 399, endPoint x: 1006, endPoint y: 399, distance: 173.0
click at [1059, 399] on input "**********" at bounding box center [1274, 390] width 430 height 17
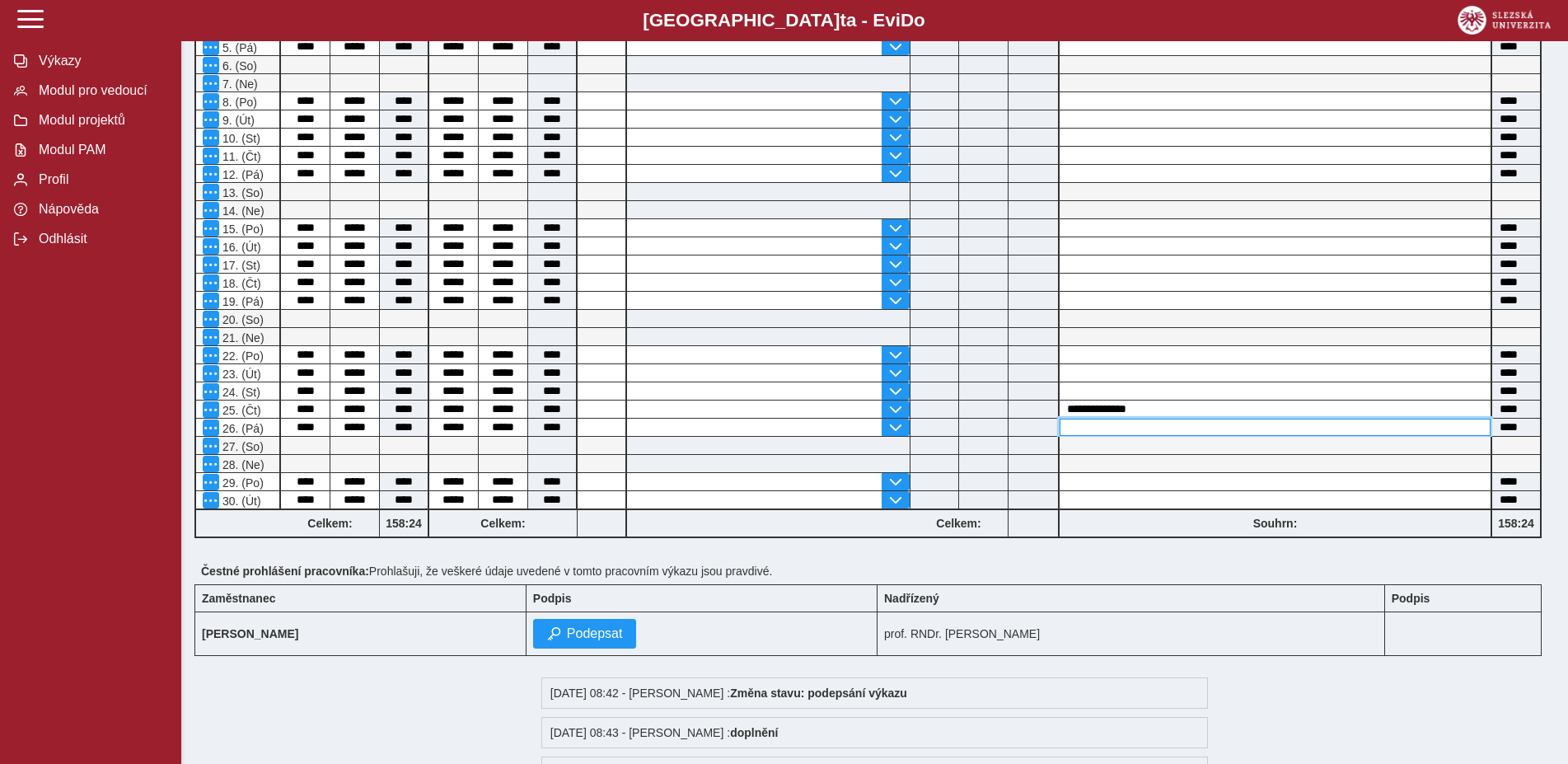
click at [1077, 434] on input at bounding box center [1274, 427] width 430 height 17
type input "**********"
click at [1043, 284] on input at bounding box center [1033, 282] width 50 height 17
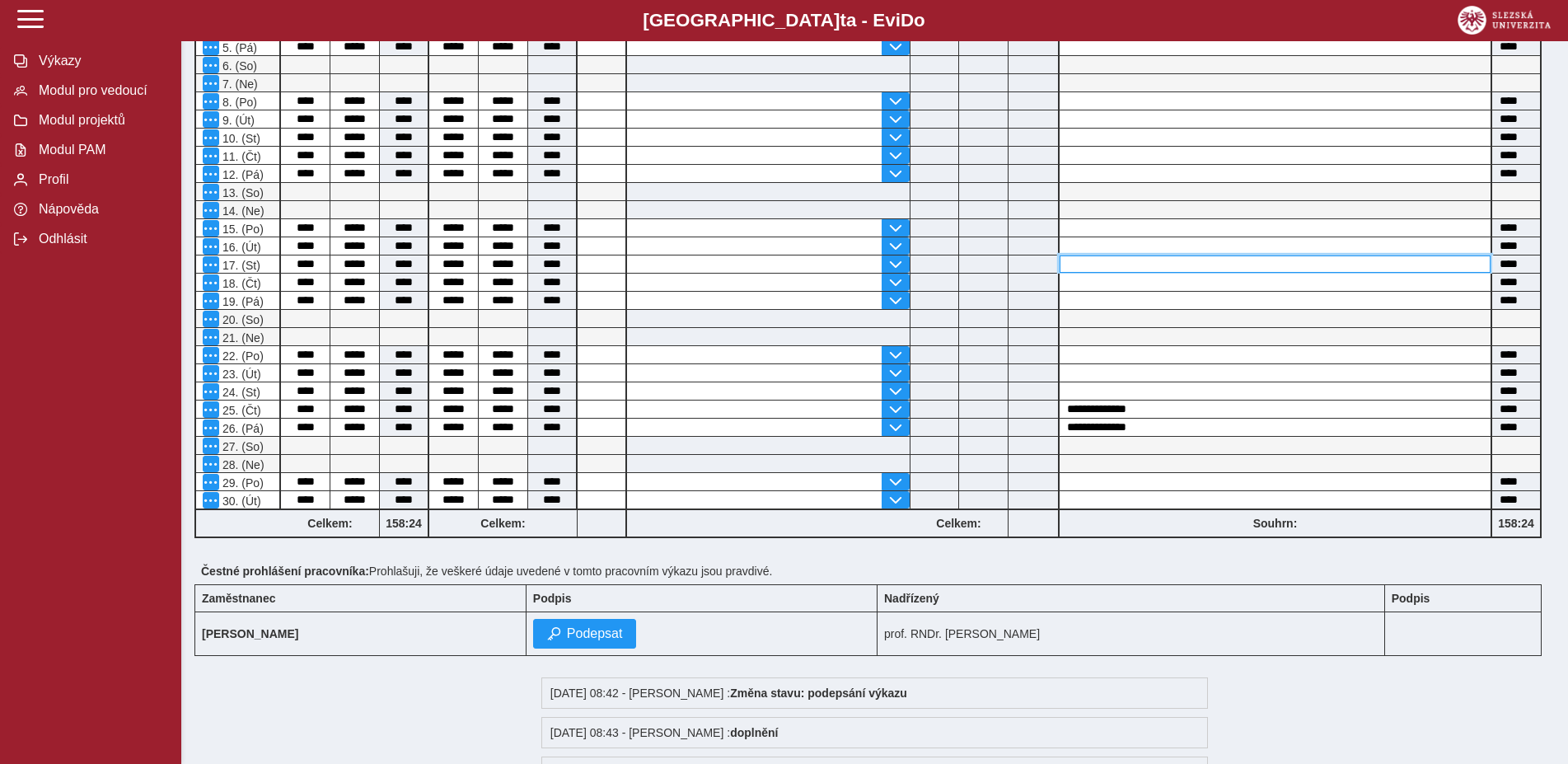
click at [1102, 267] on input at bounding box center [1274, 263] width 430 height 17
type input "**********"
click at [1111, 291] on input at bounding box center [1274, 282] width 430 height 17
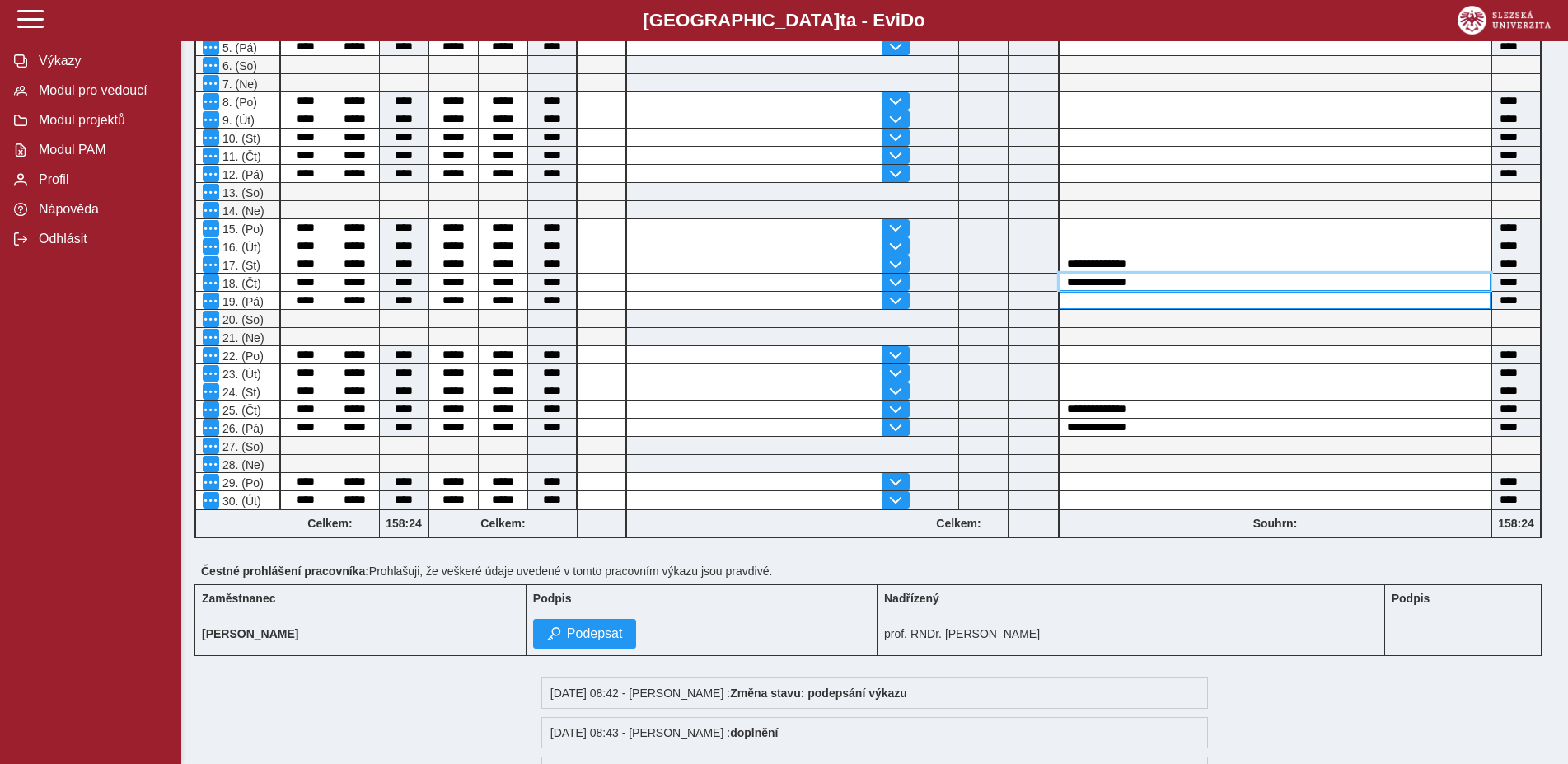
type input "**********"
click at [1120, 309] on input at bounding box center [1274, 300] width 430 height 17
type input "**********"
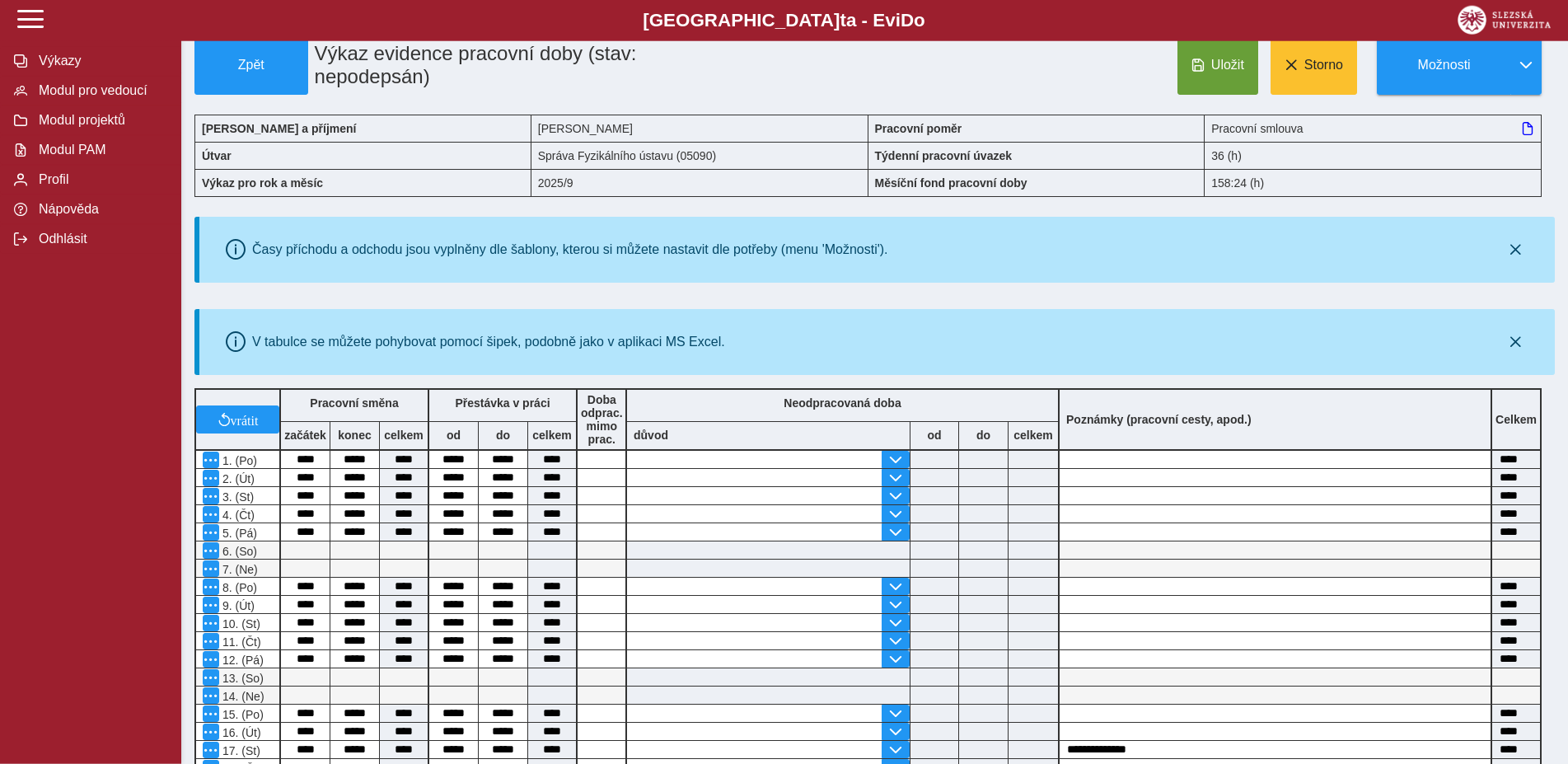
scroll to position [0, 0]
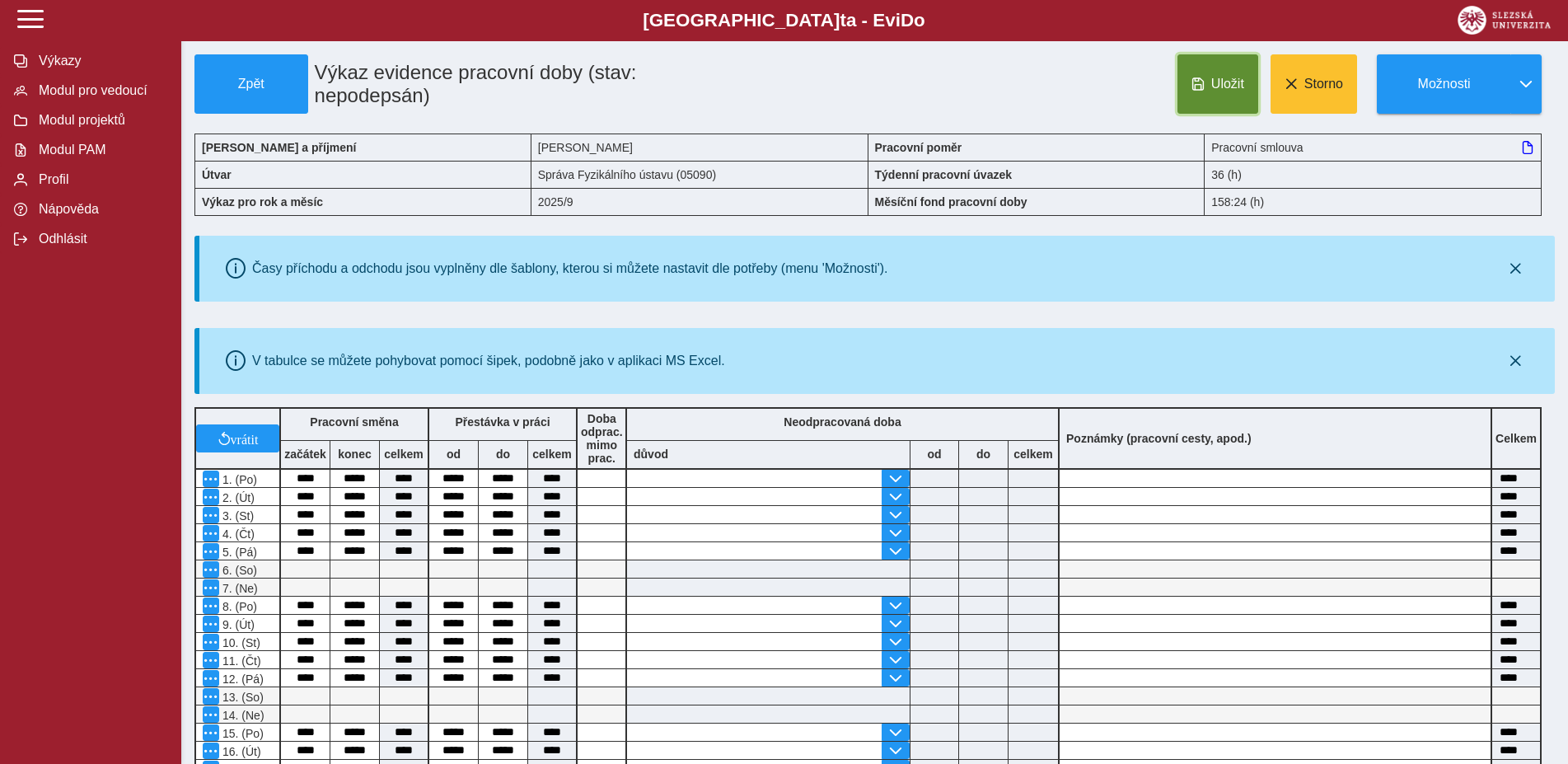
drag, startPoint x: 1235, startPoint y: 72, endPoint x: 1215, endPoint y: 119, distance: 51.1
click at [1235, 73] on button "Uložit" at bounding box center [1217, 84] width 80 height 60
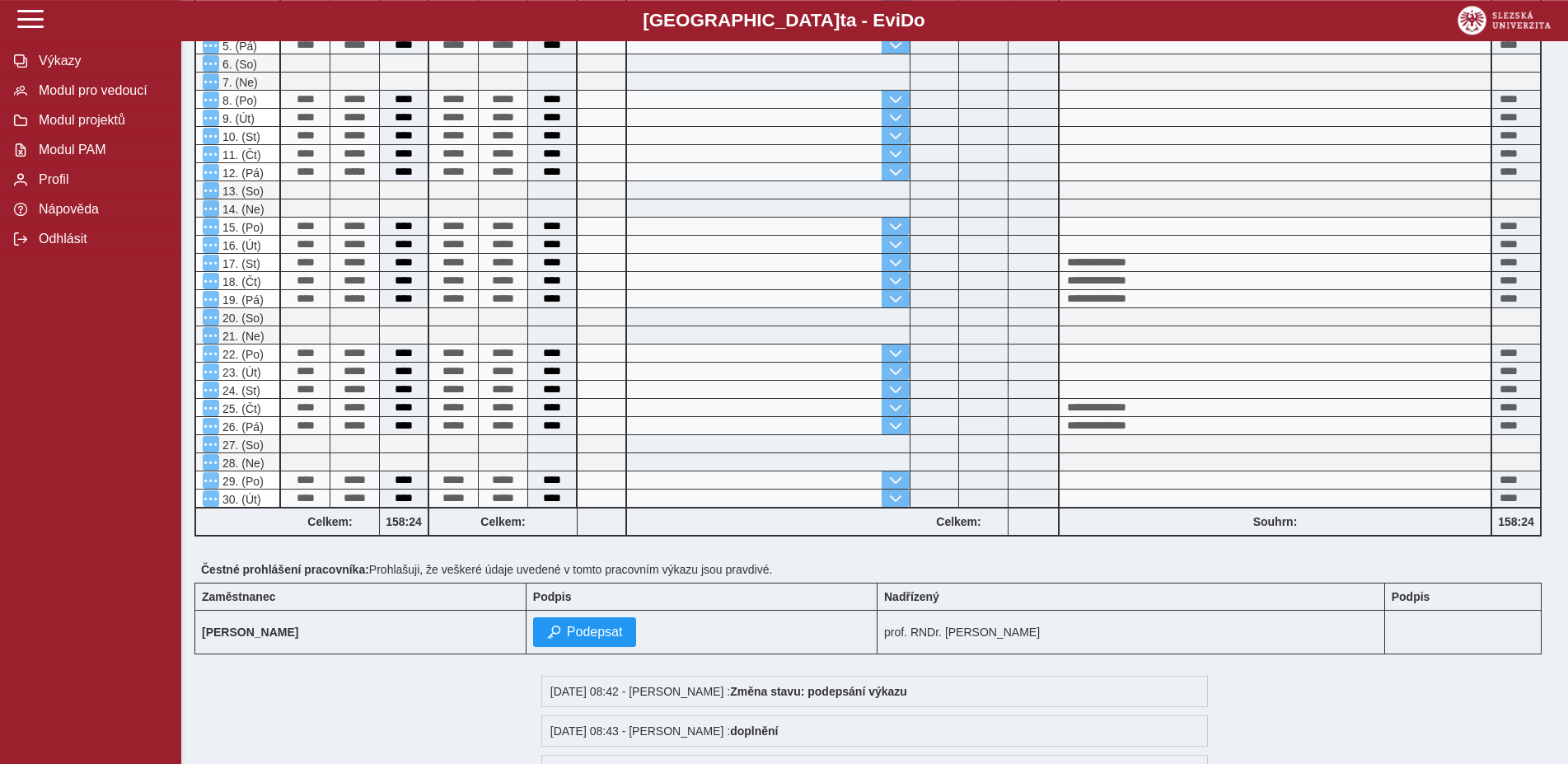
scroll to position [654, 0]
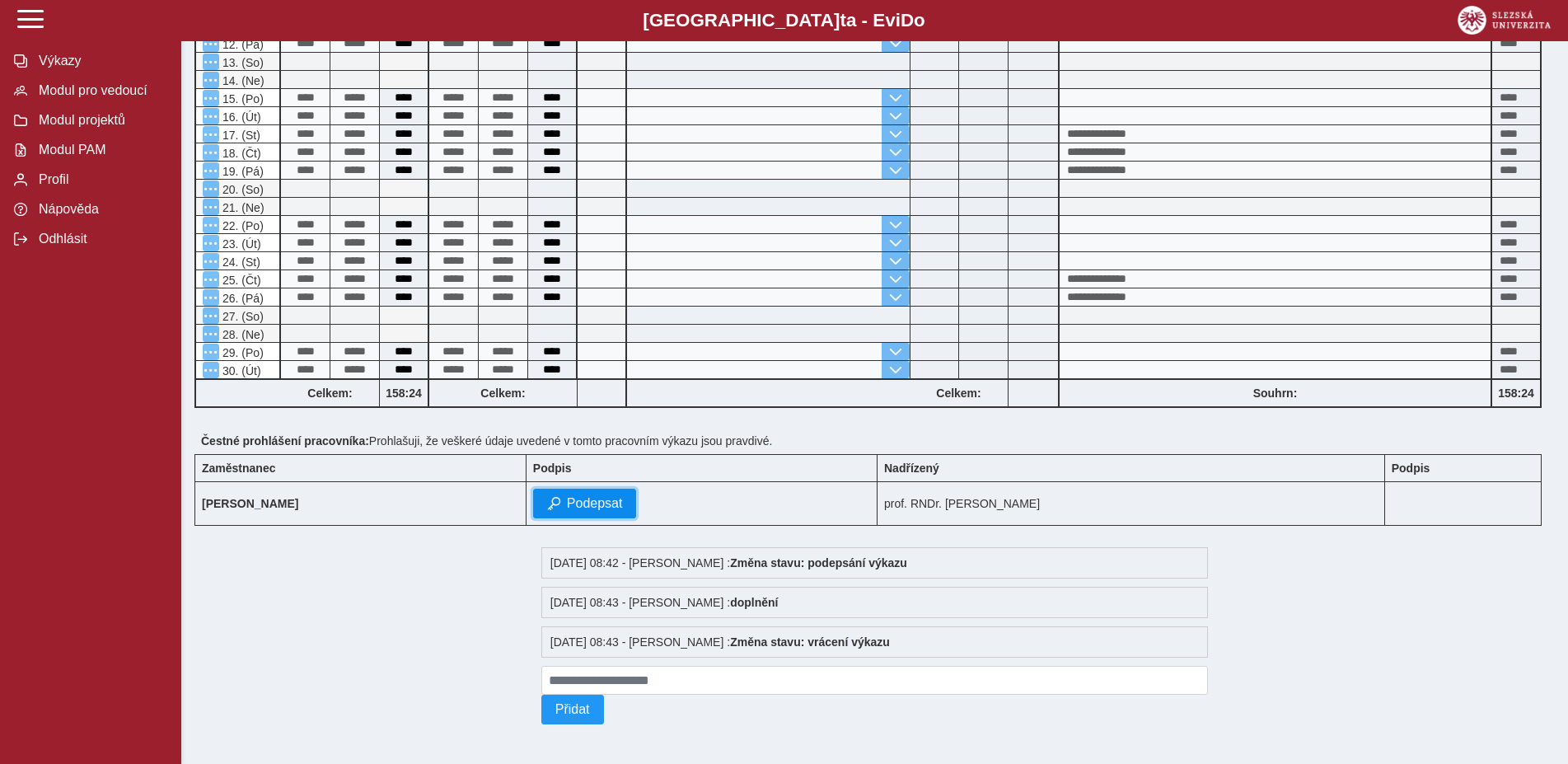
click at [566, 499] on span "Podepsat" at bounding box center [594, 503] width 56 height 15
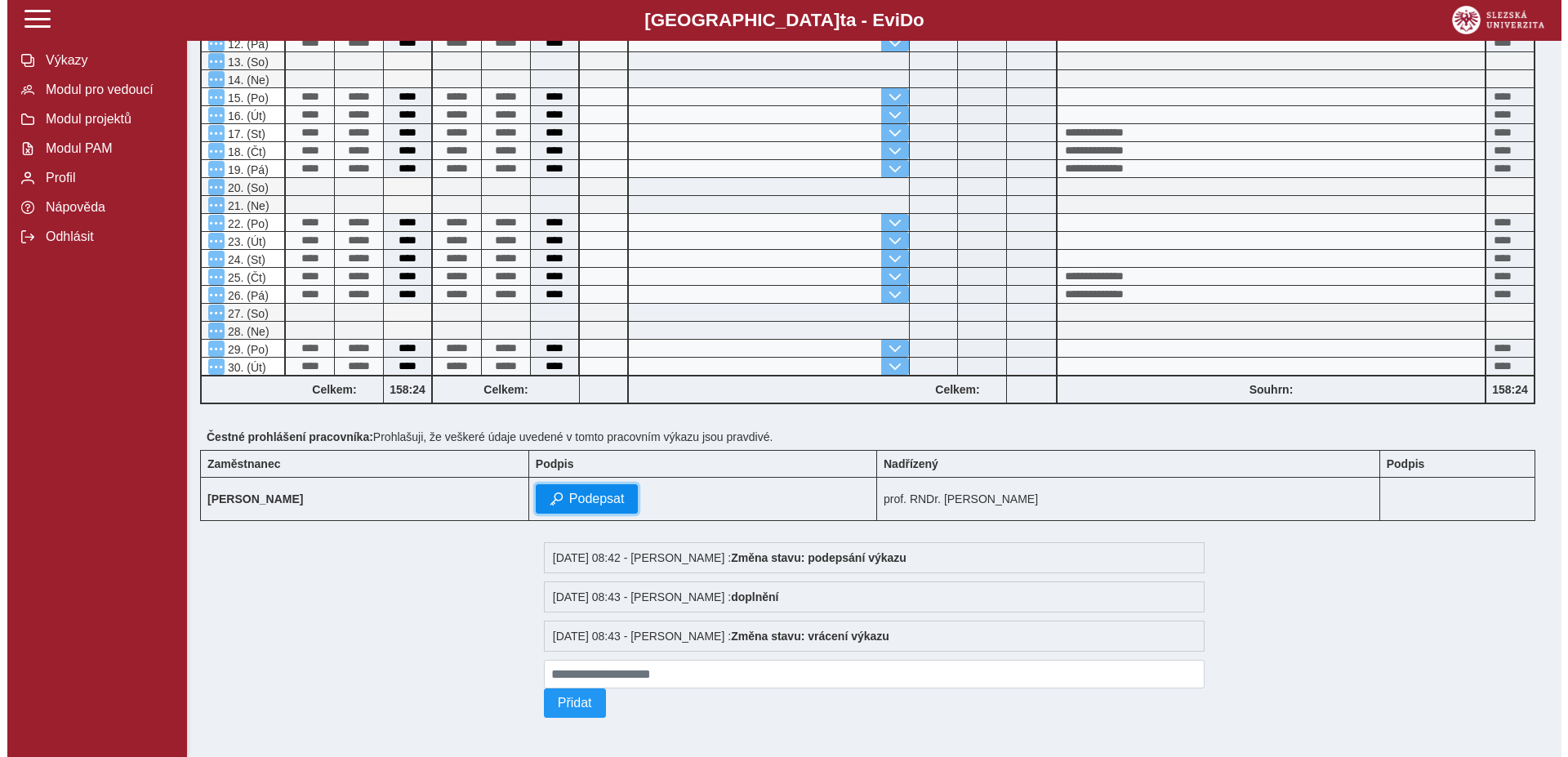
scroll to position [624, 0]
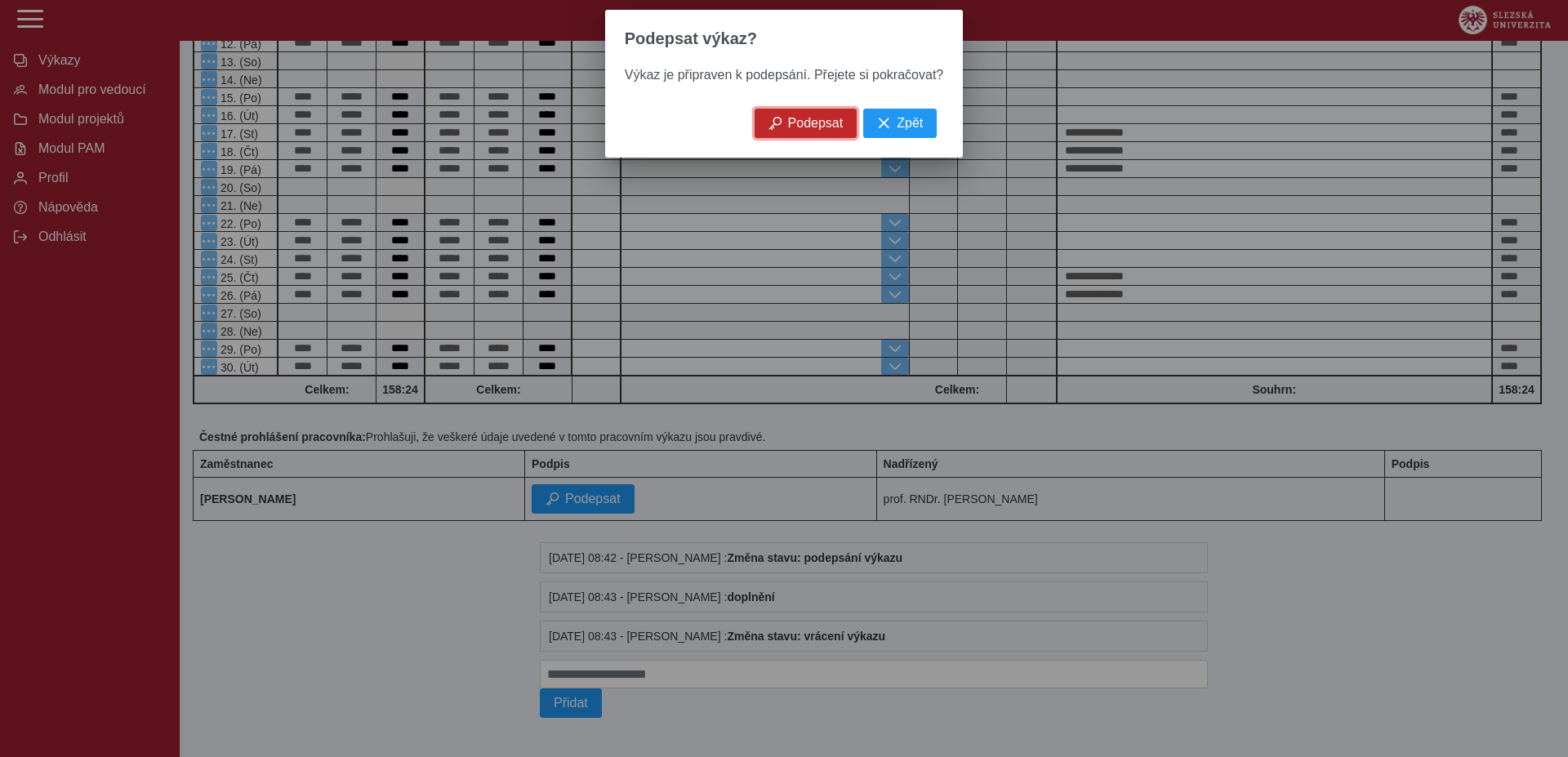
click at [842, 127] on button "Podepsat" at bounding box center [806, 123] width 103 height 29
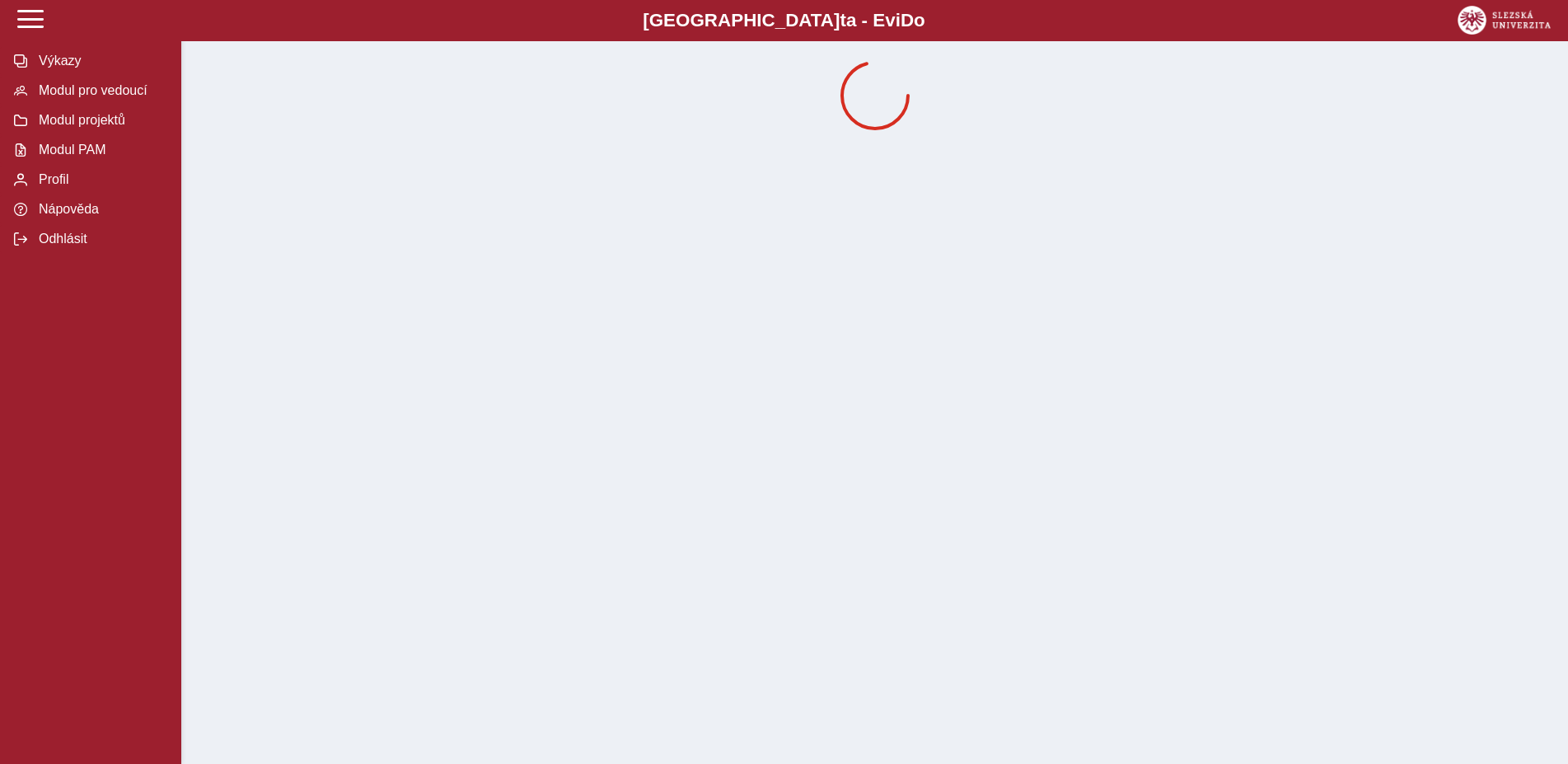
scroll to position [0, 0]
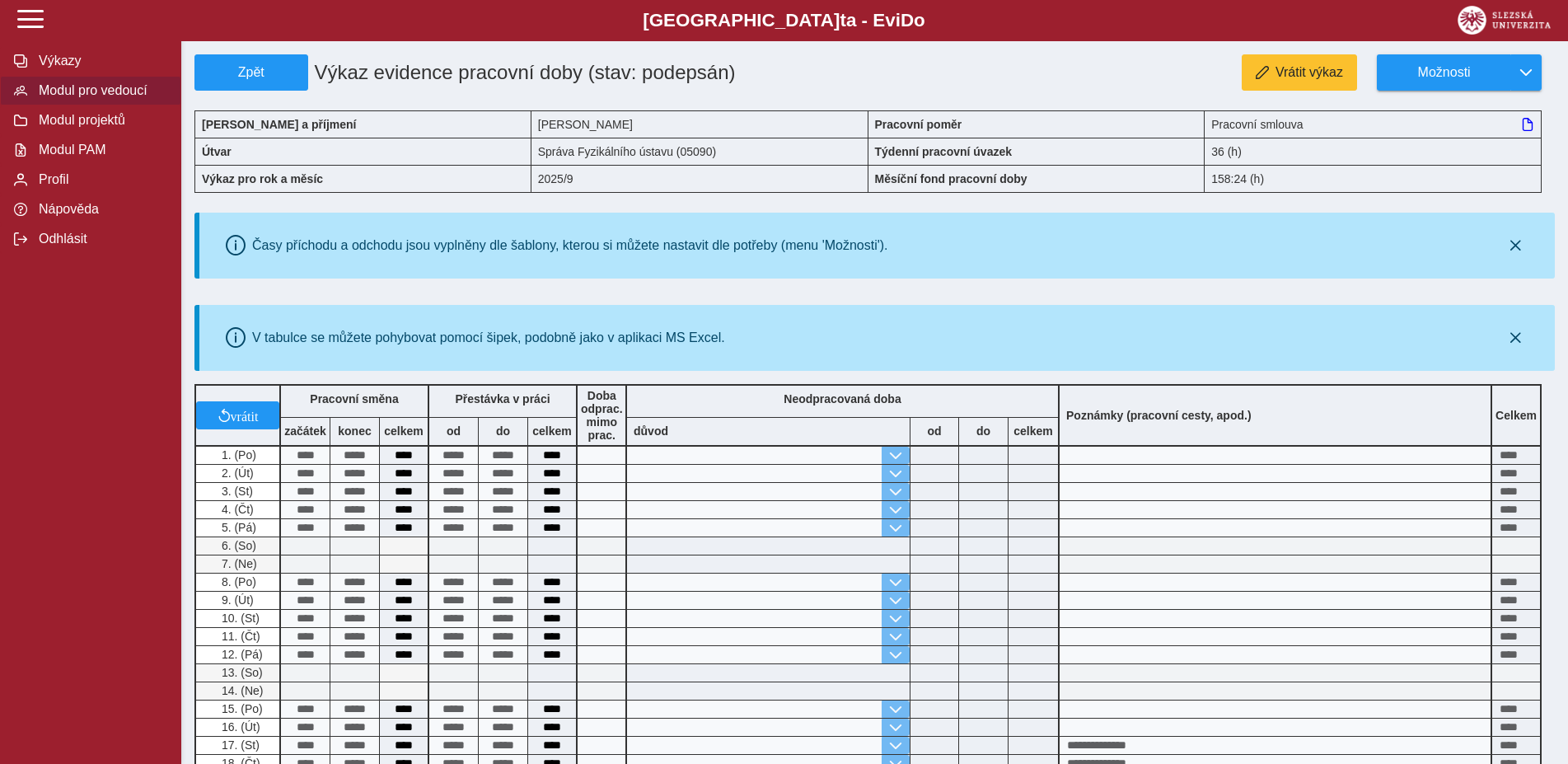
click at [92, 98] on span "Modul pro vedoucí" at bounding box center [100, 90] width 134 height 15
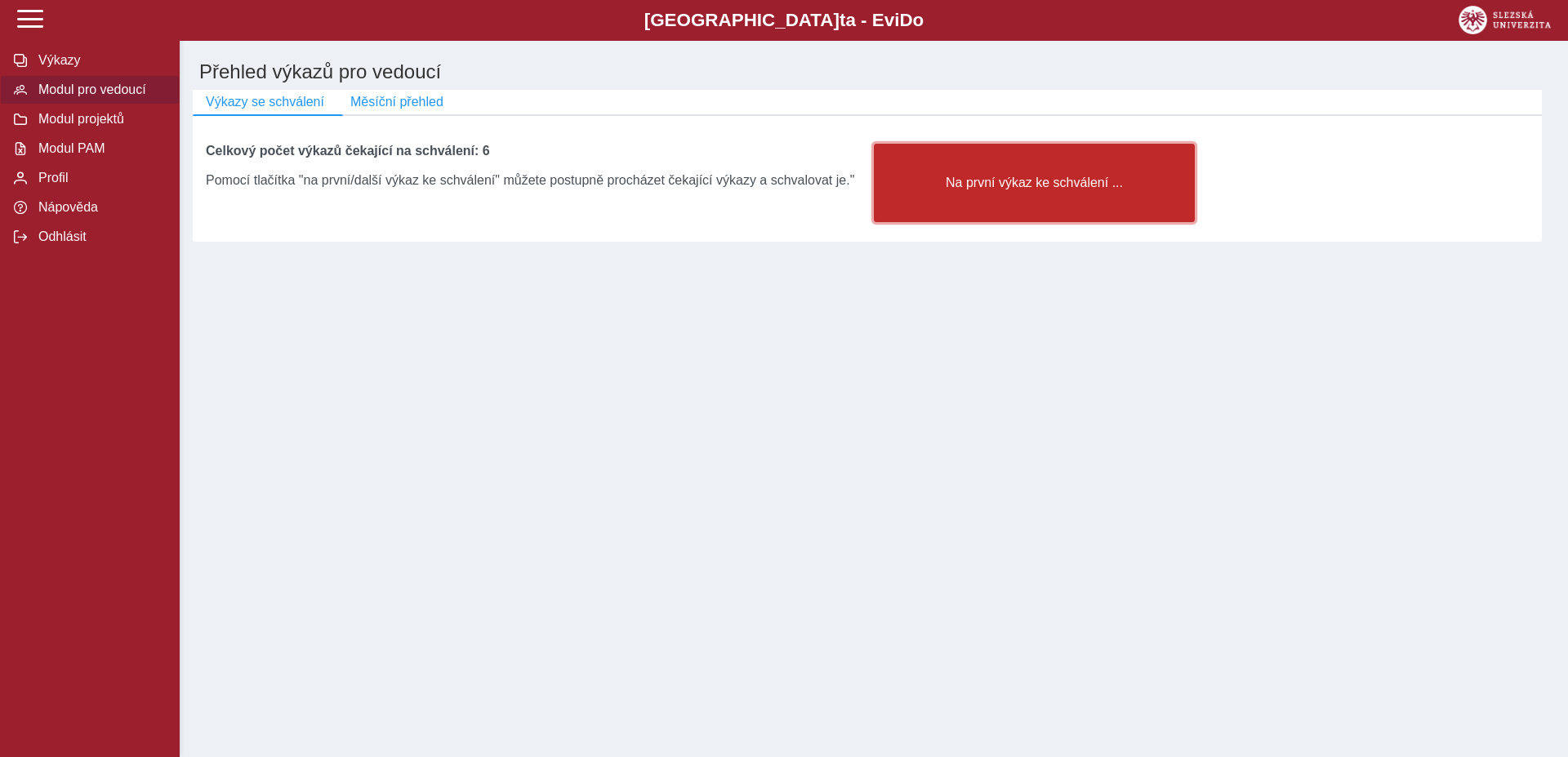
click at [1086, 172] on button "Na první výkaz ke schválení ..." at bounding box center [1034, 183] width 320 height 79
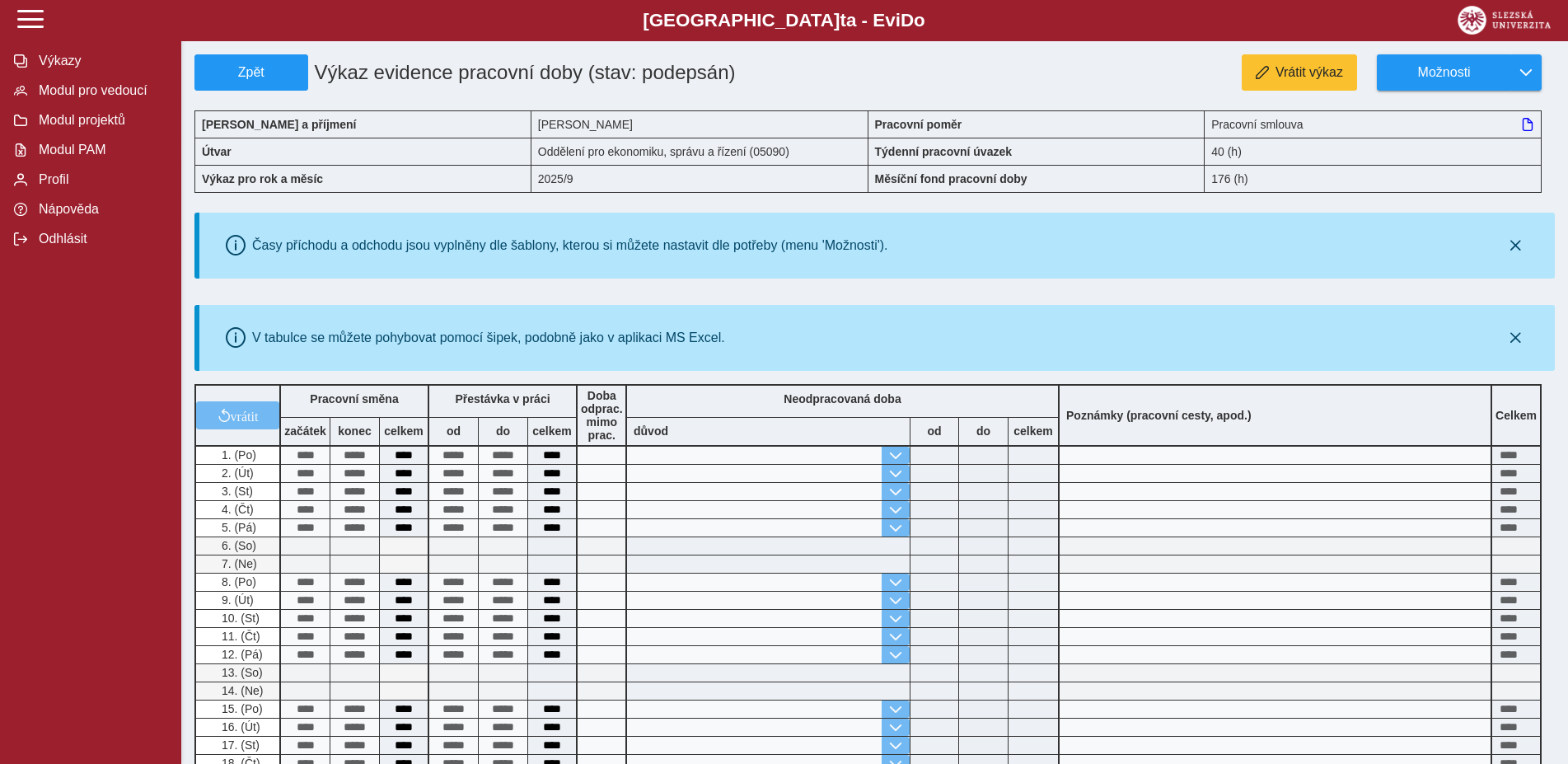
scroll to position [421, 0]
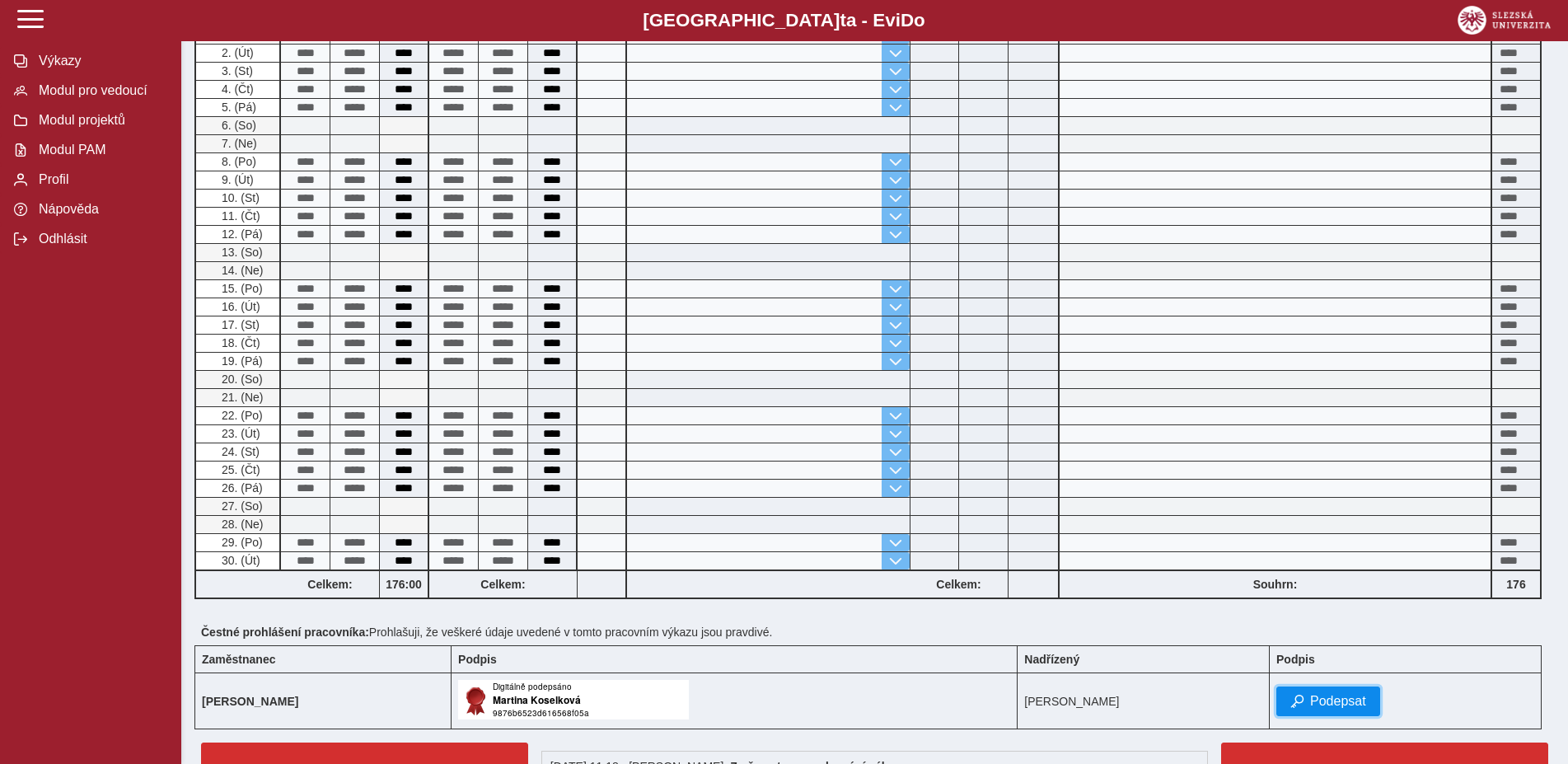
click at [1329, 706] on span "Podepsat" at bounding box center [1338, 700] width 56 height 15
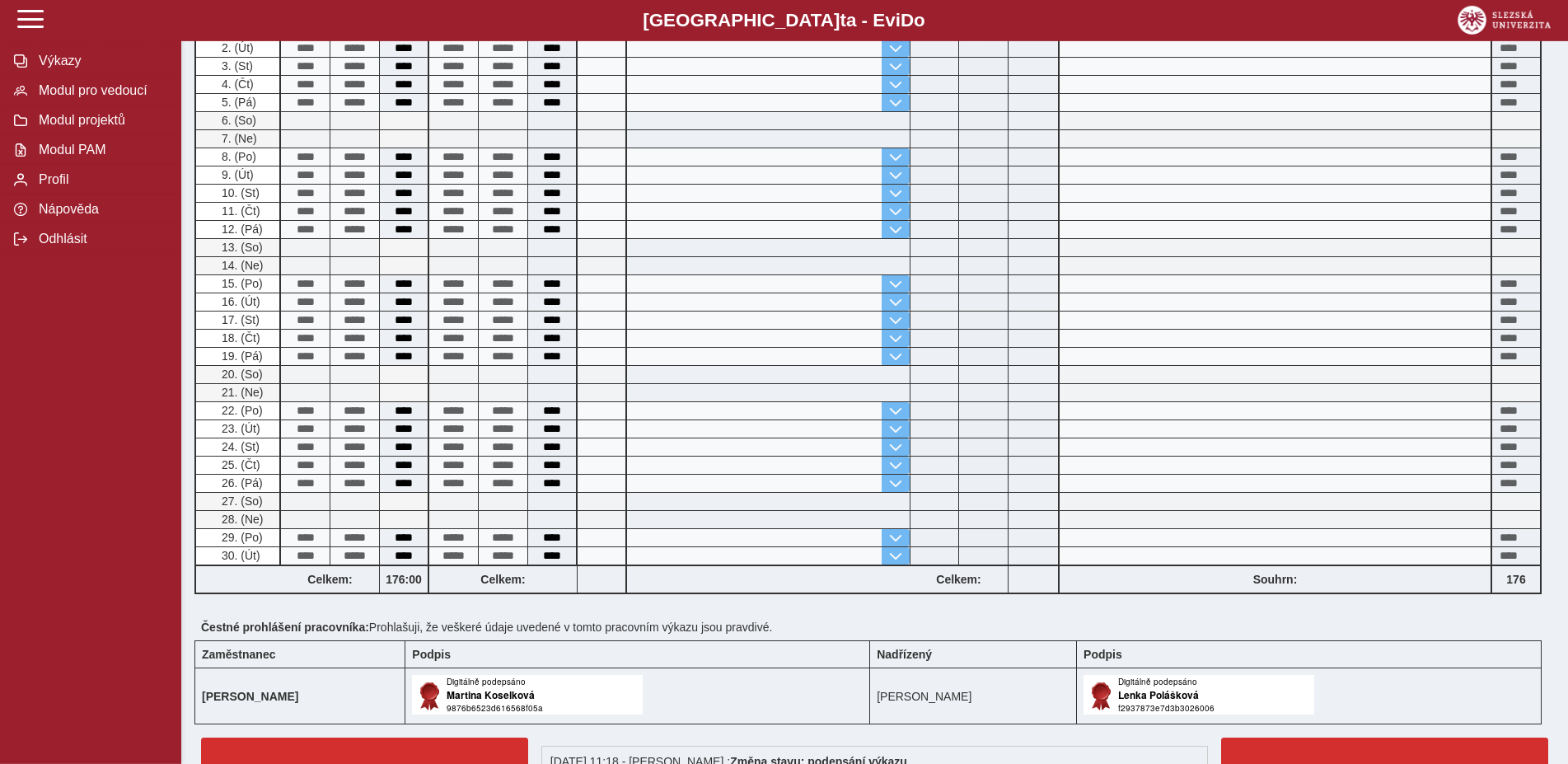
scroll to position [601, 0]
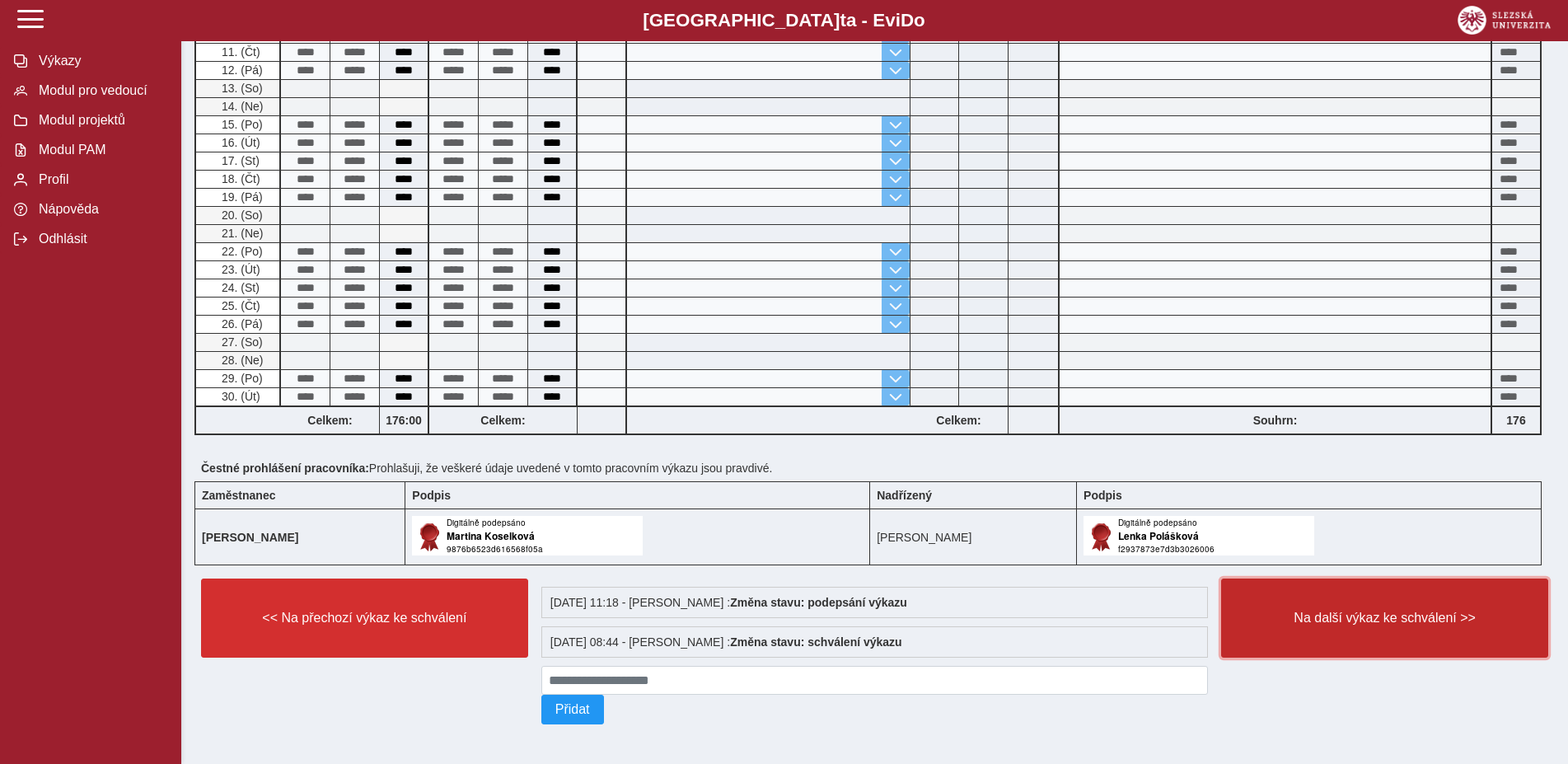
click at [1313, 627] on button "Na další výkaz ke schválení >>" at bounding box center [1385, 618] width 327 height 79
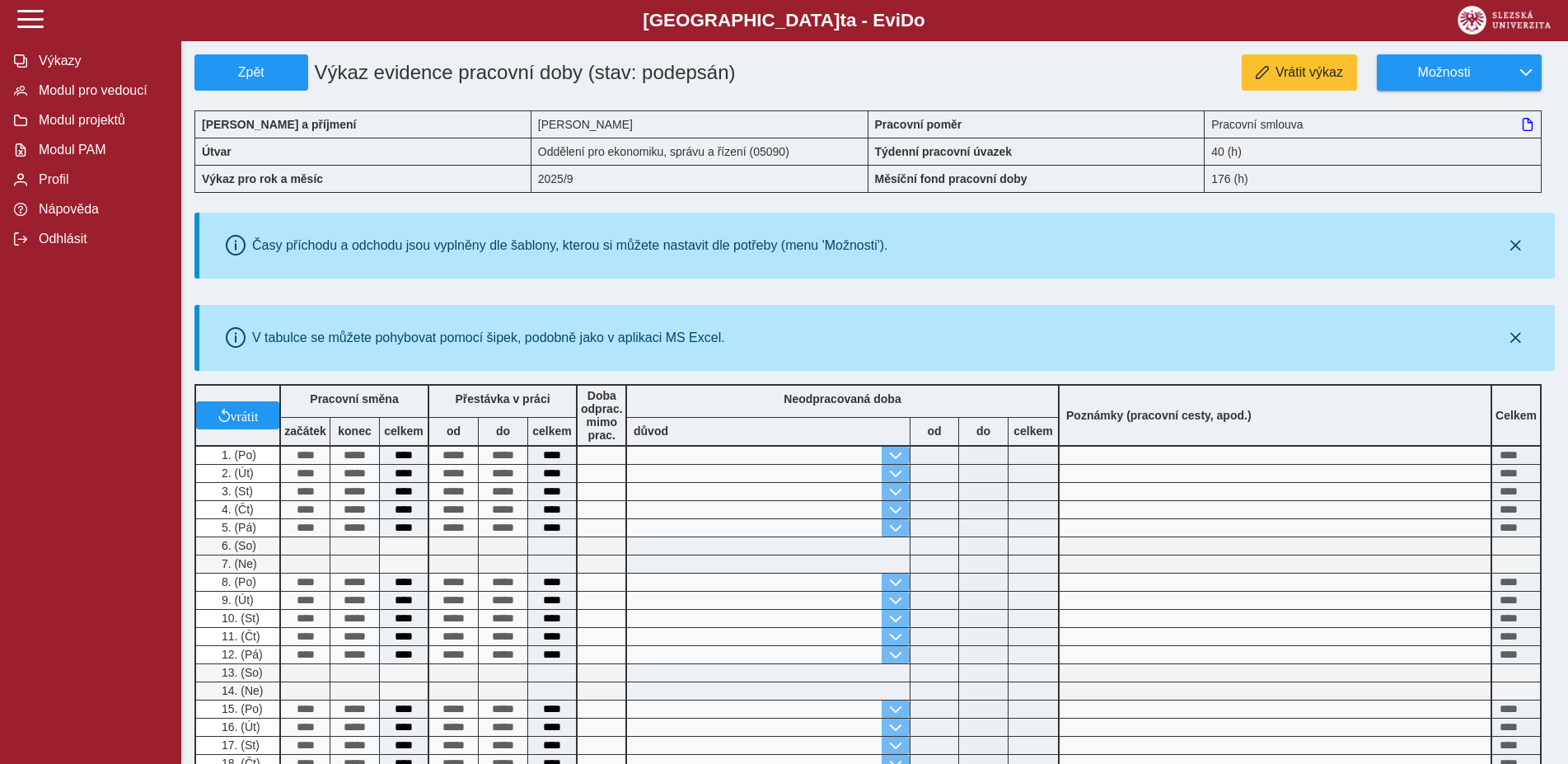
scroll to position [504, 0]
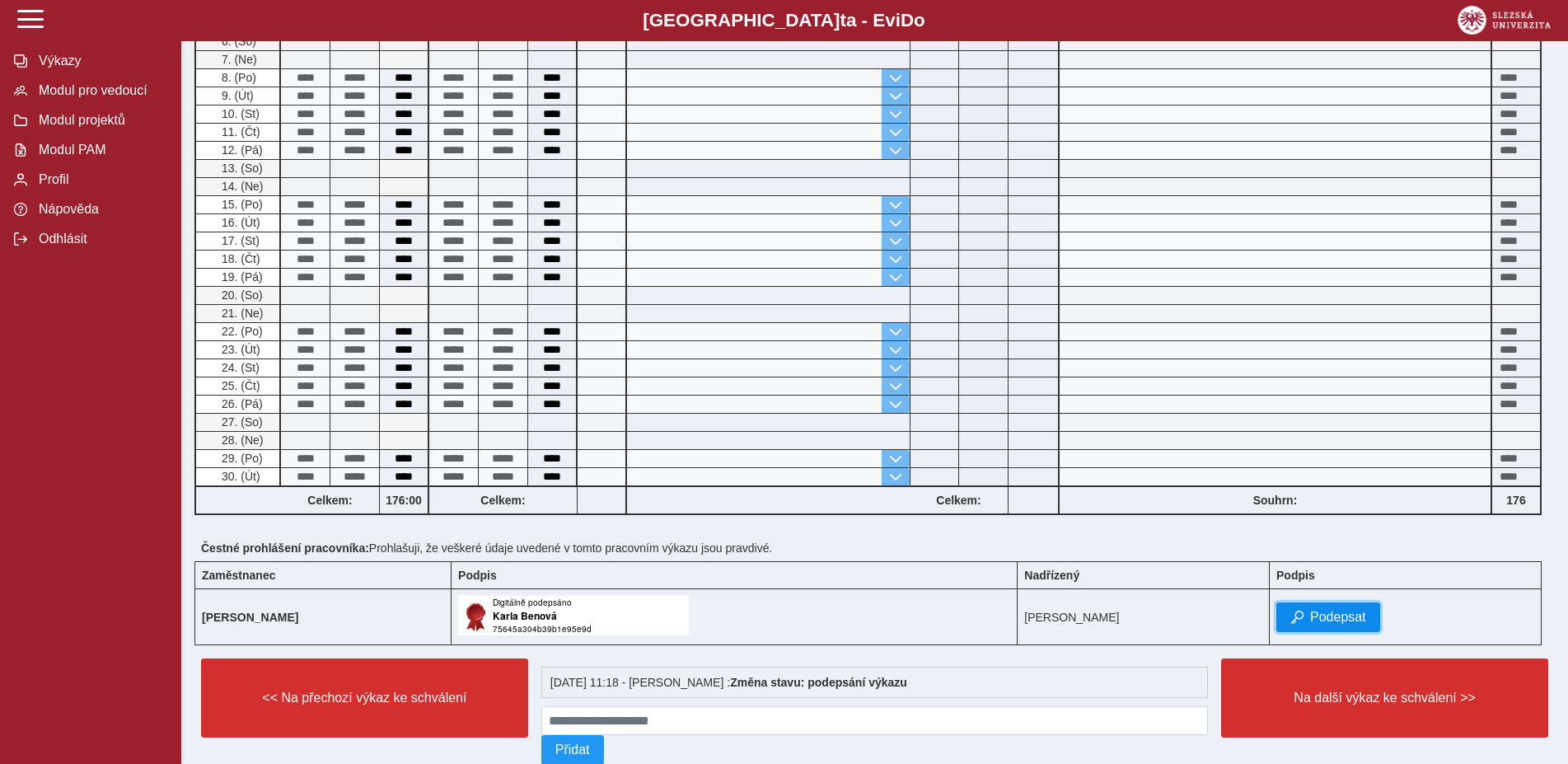
click at [1310, 625] on span "Podepsat" at bounding box center [1338, 617] width 56 height 15
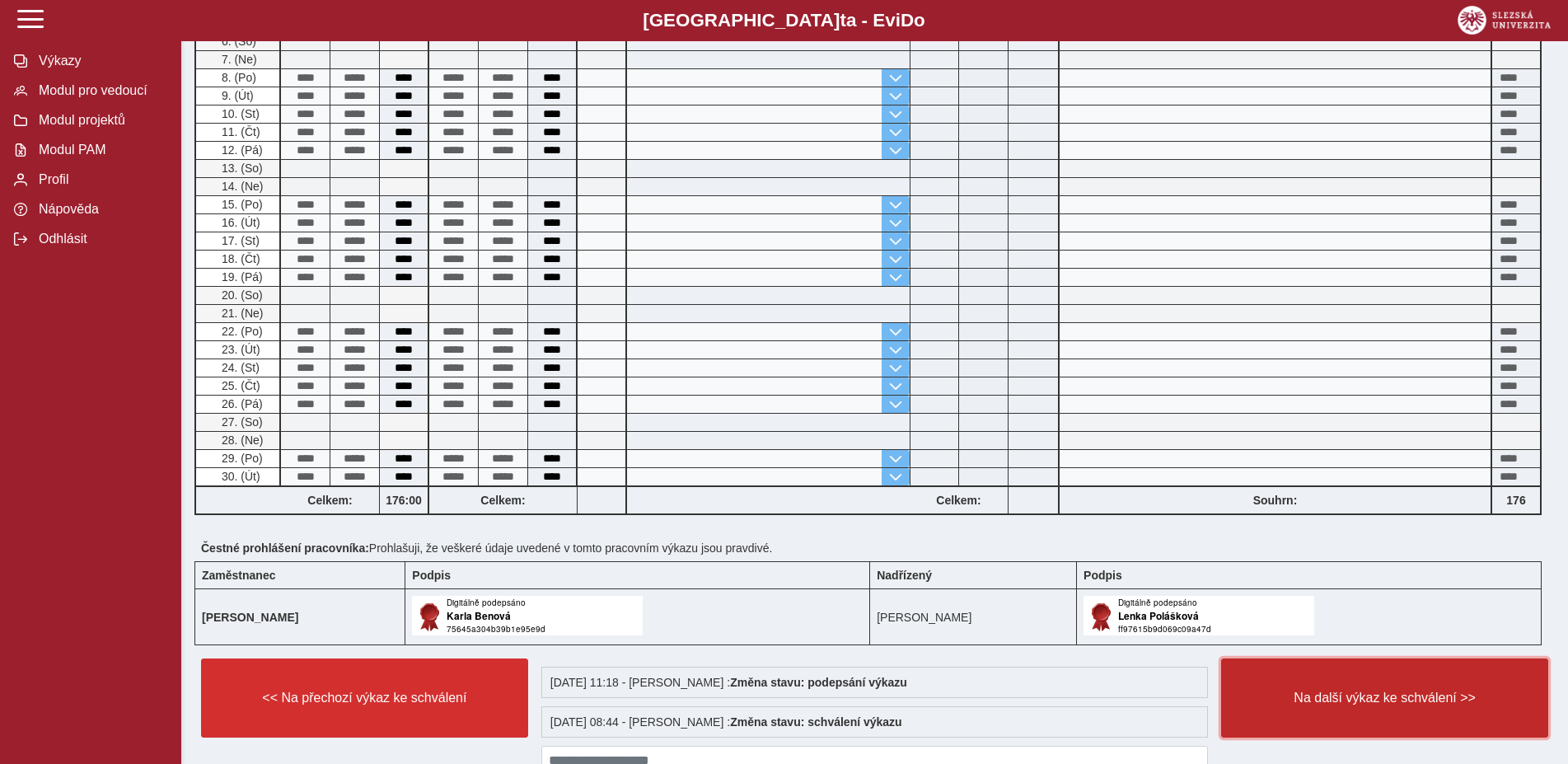
click at [1276, 702] on span "Na další výkaz ke schválení >>" at bounding box center [1385, 698] width 300 height 15
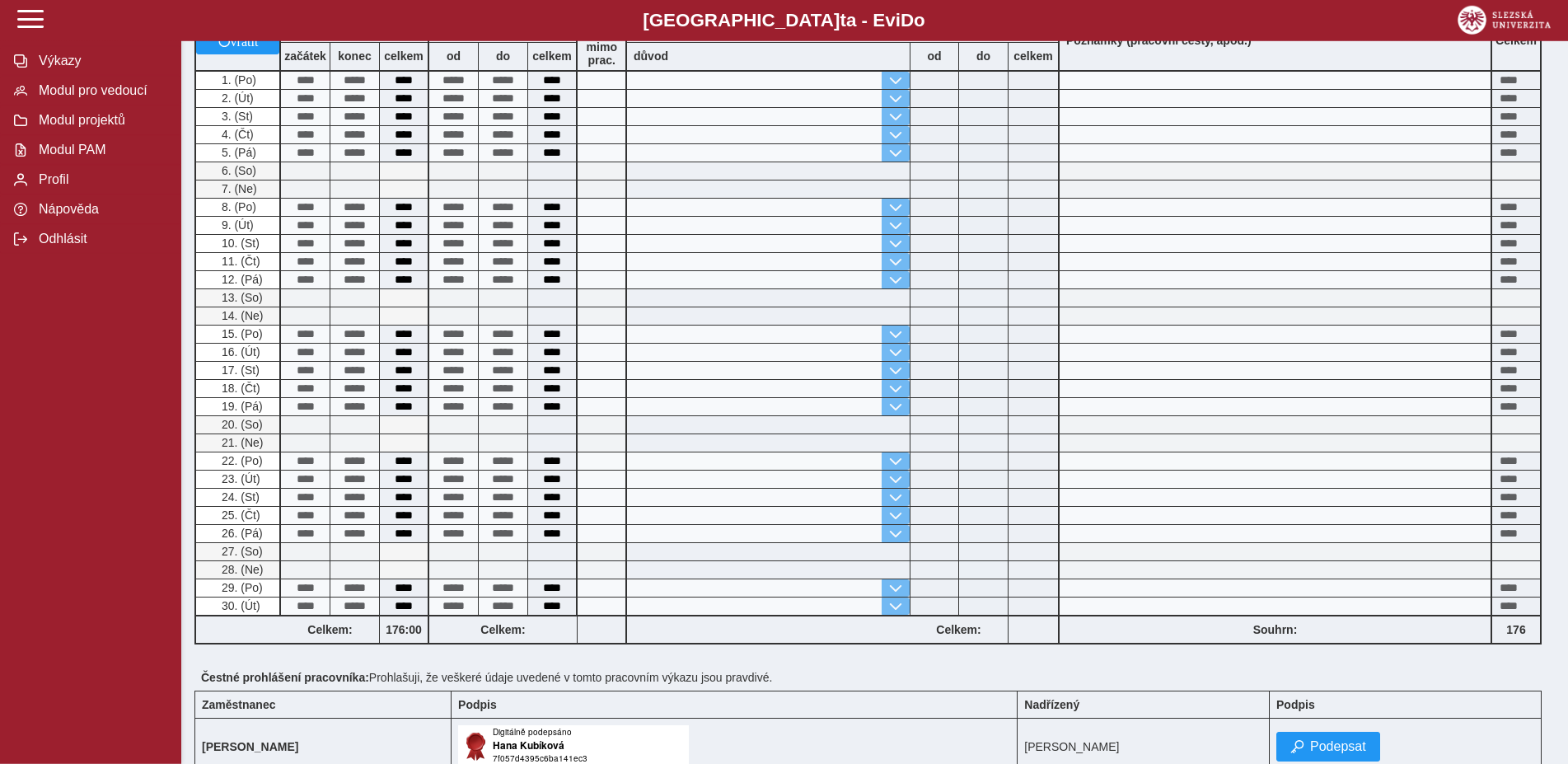
scroll to position [421, 0]
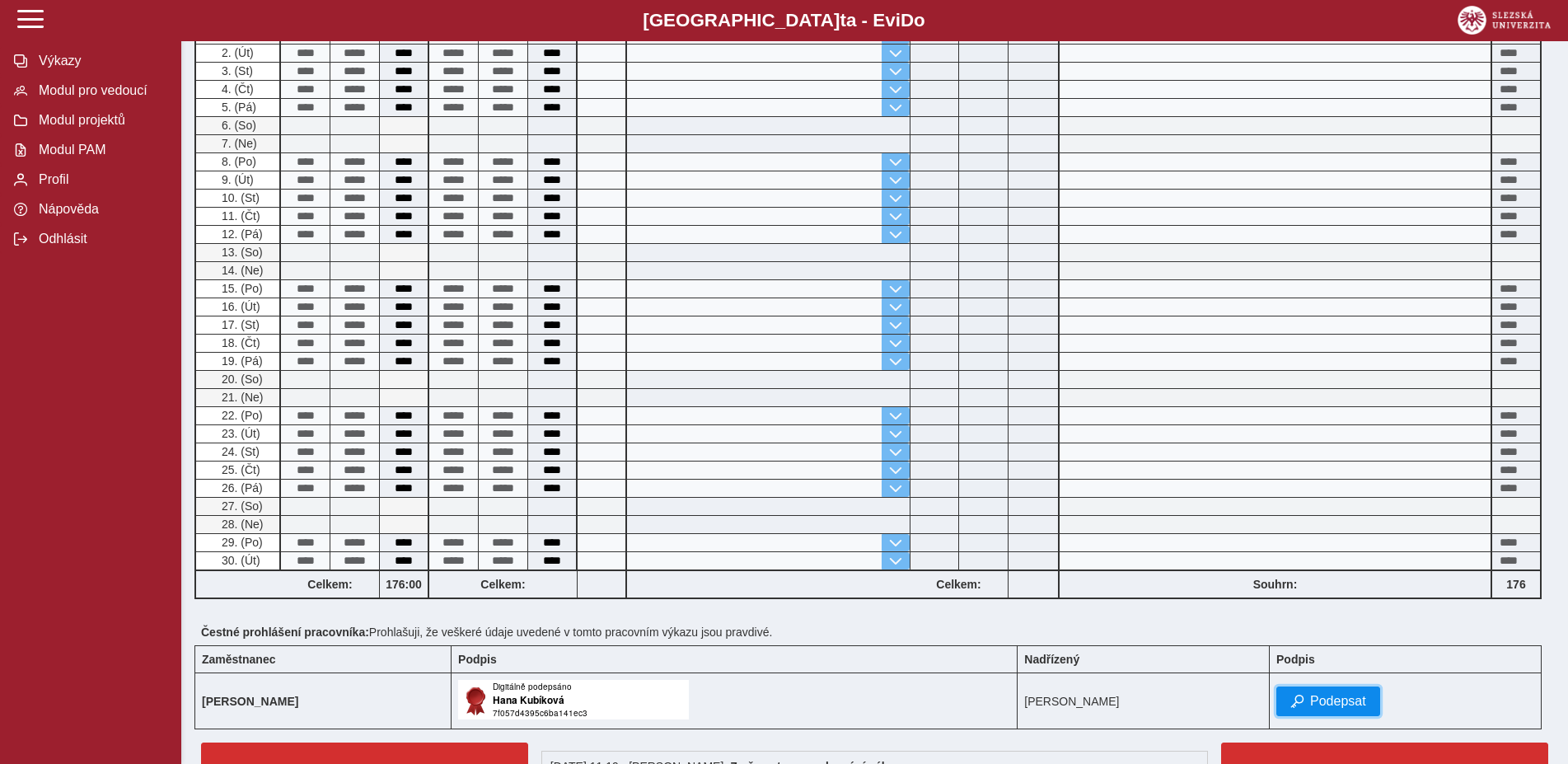
click at [1286, 701] on button "Podepsat" at bounding box center [1328, 701] width 104 height 30
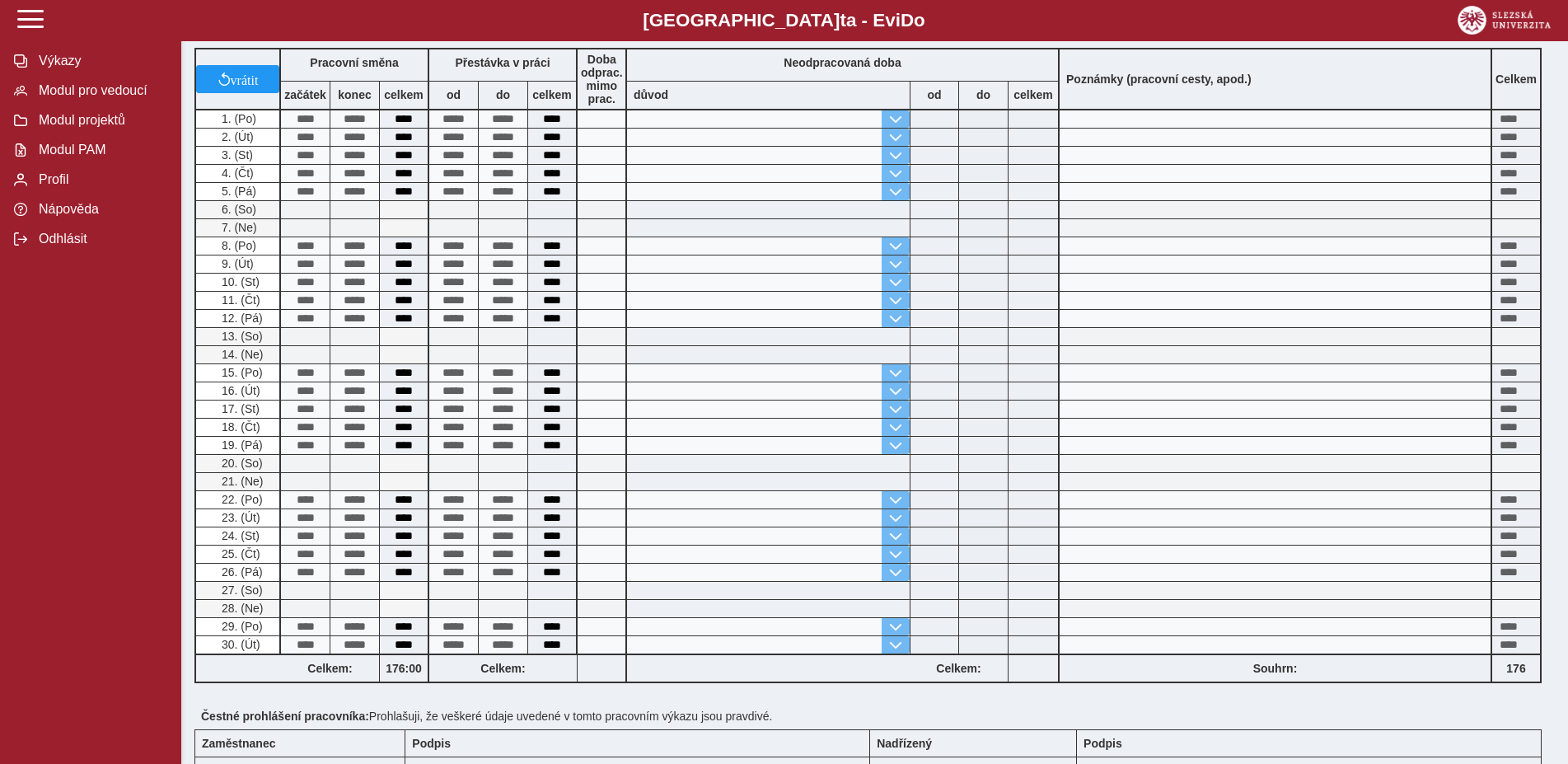
scroll to position [601, 0]
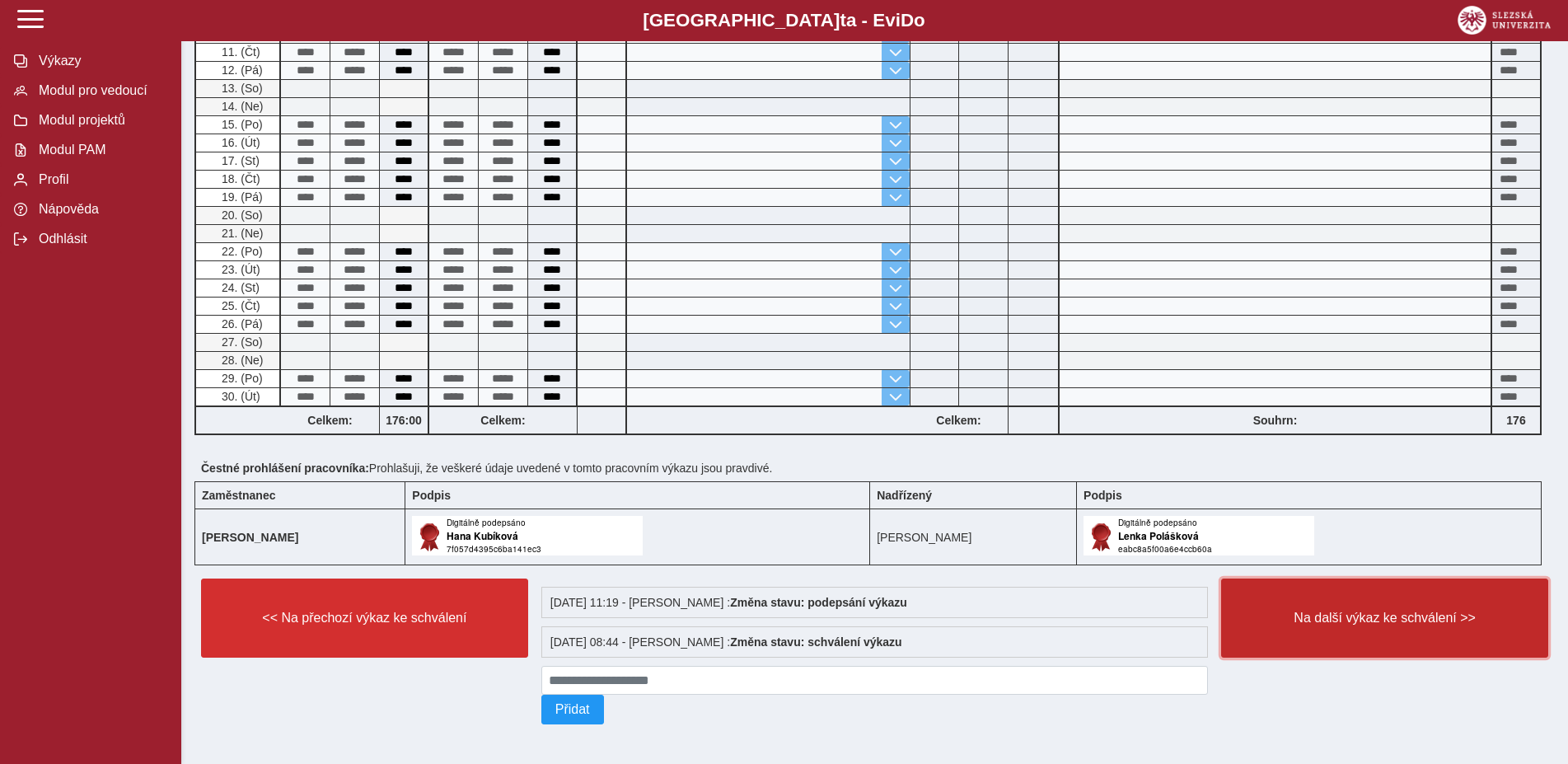
click at [1300, 615] on span "Na další výkaz ke schválení >>" at bounding box center [1385, 617] width 300 height 15
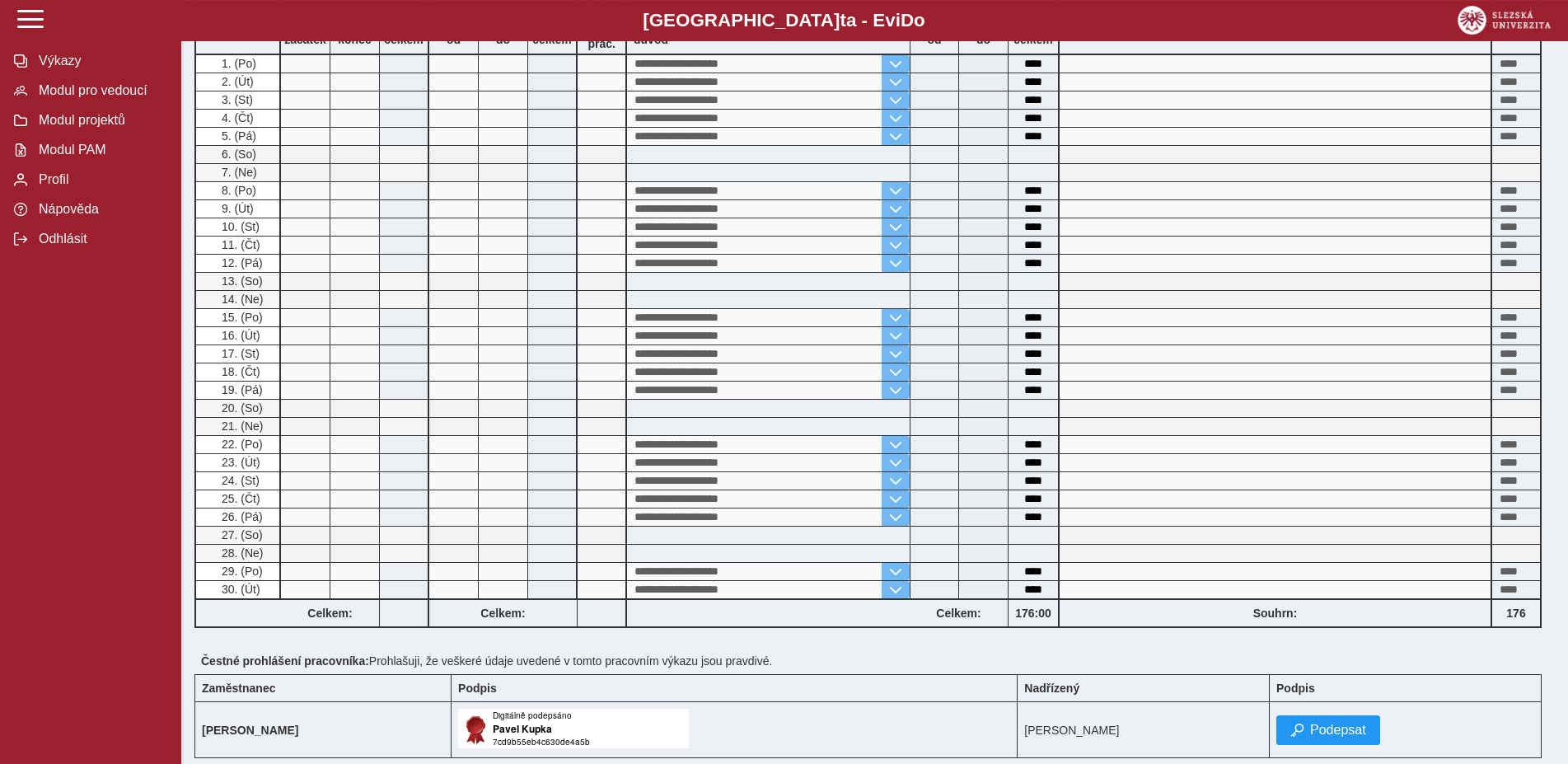
scroll to position [421, 0]
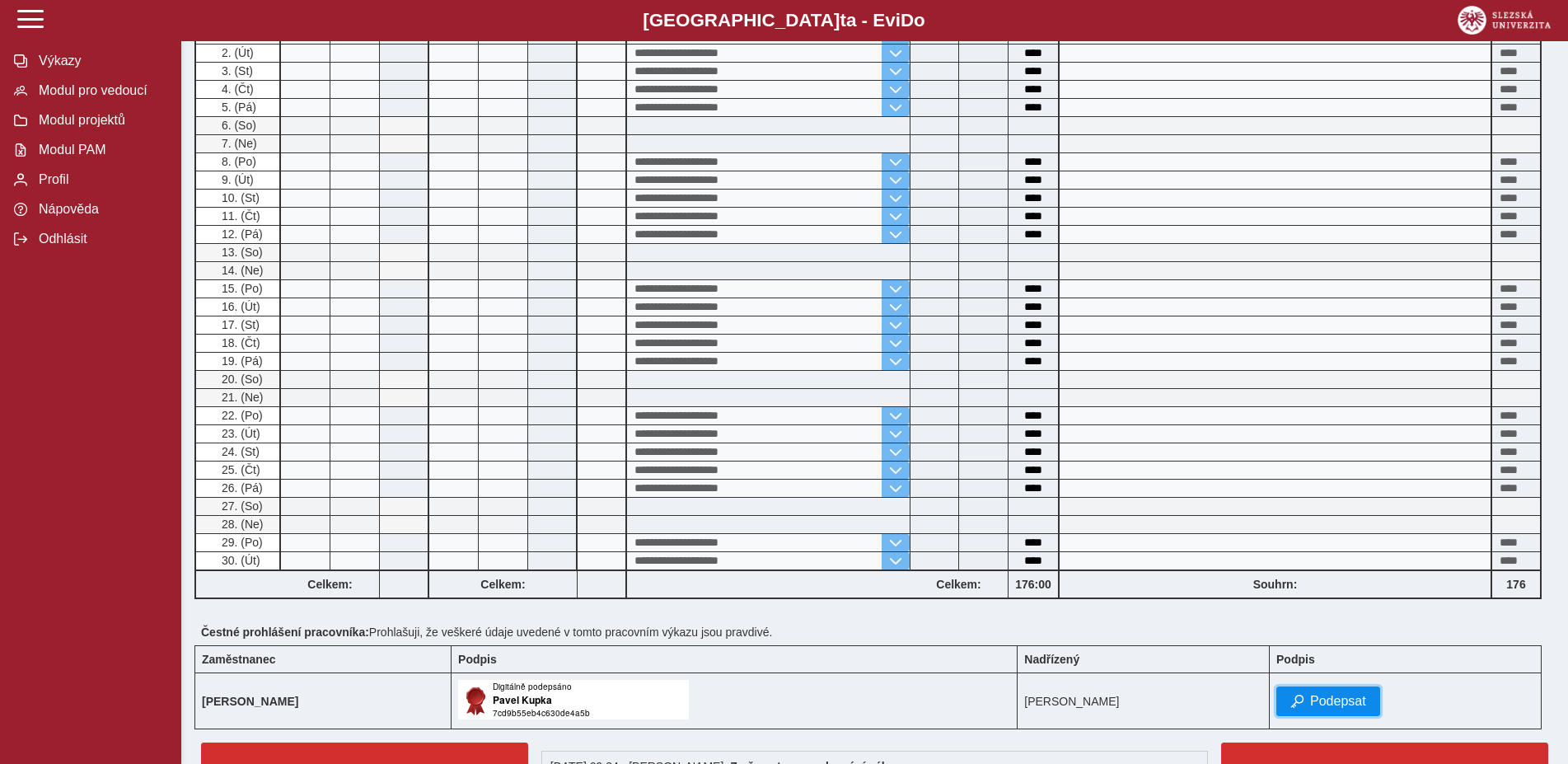
click at [1316, 703] on span "Podepsat" at bounding box center [1338, 700] width 56 height 15
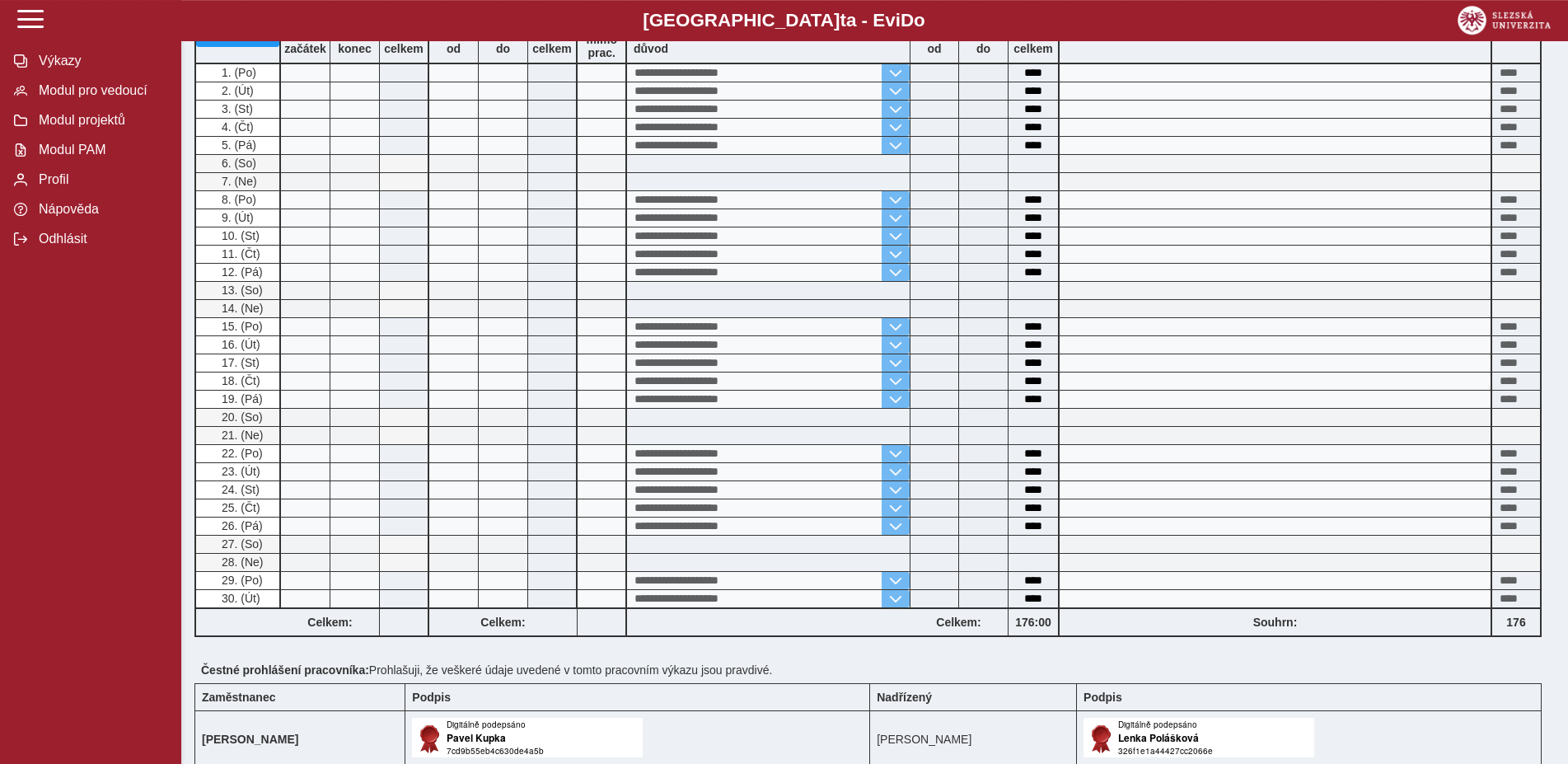
scroll to position [504, 0]
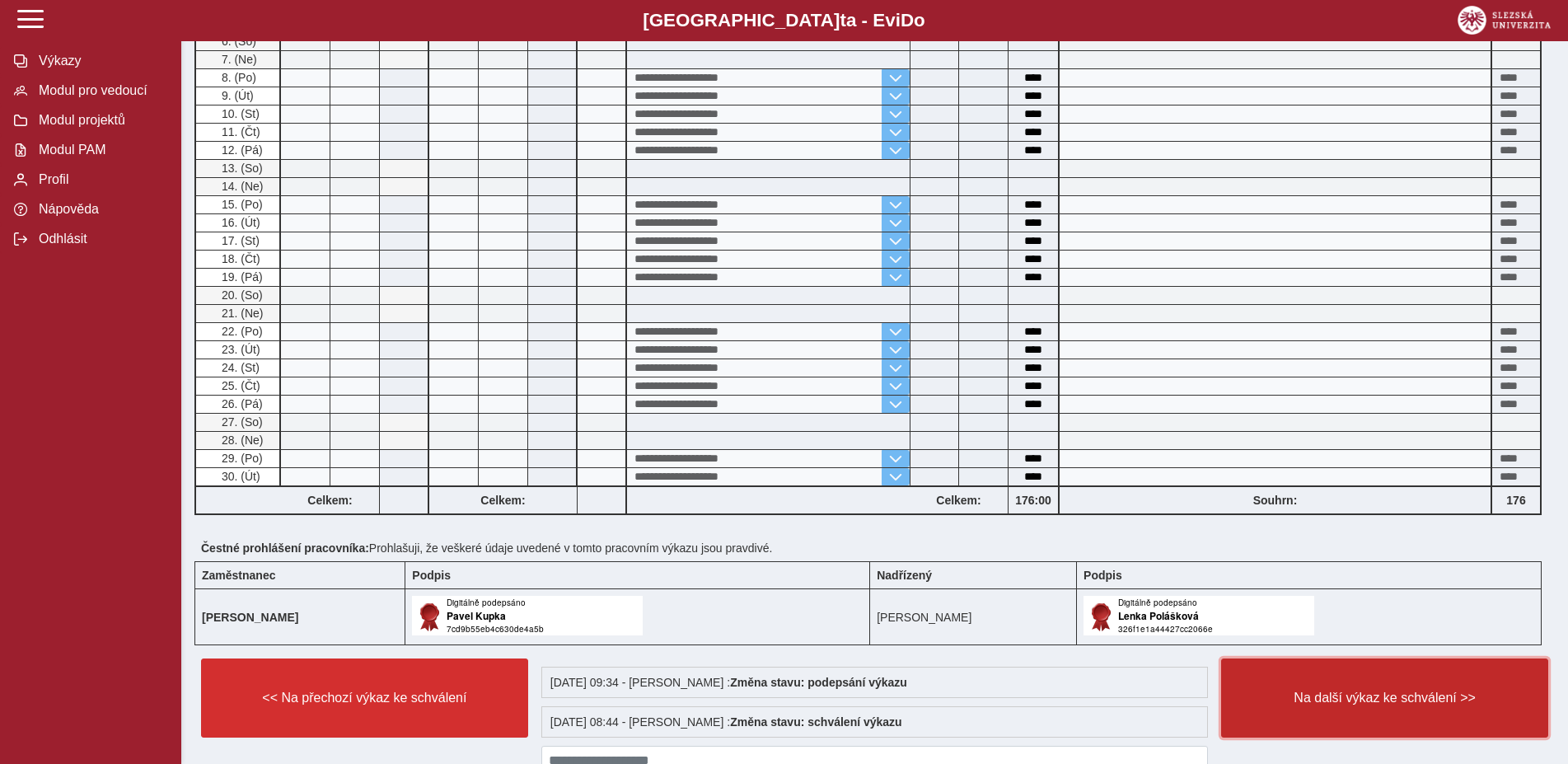
click at [1312, 705] on span "Na další výkaz ke schválení >>" at bounding box center [1385, 698] width 300 height 15
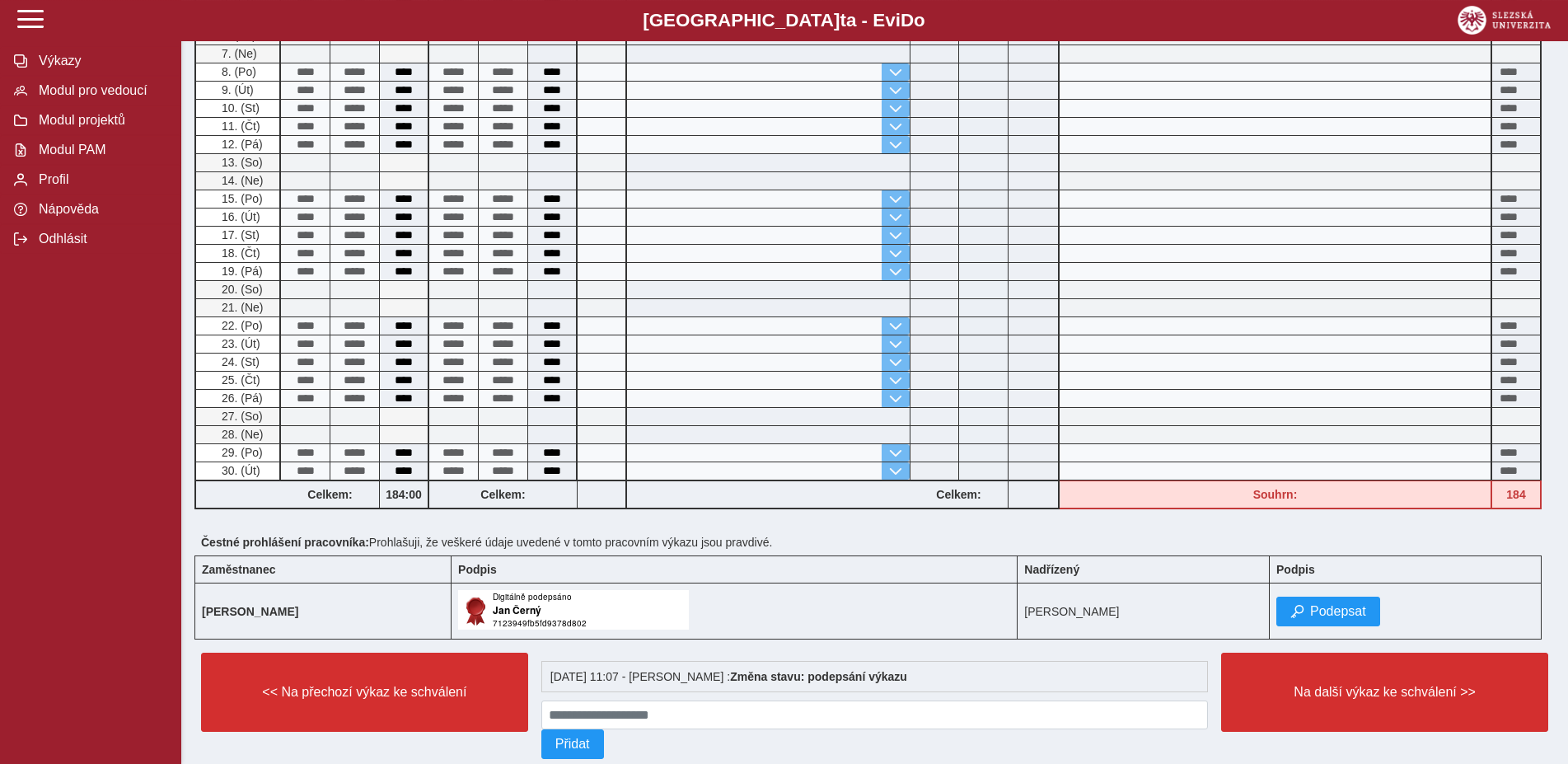
scroll to position [561, 0]
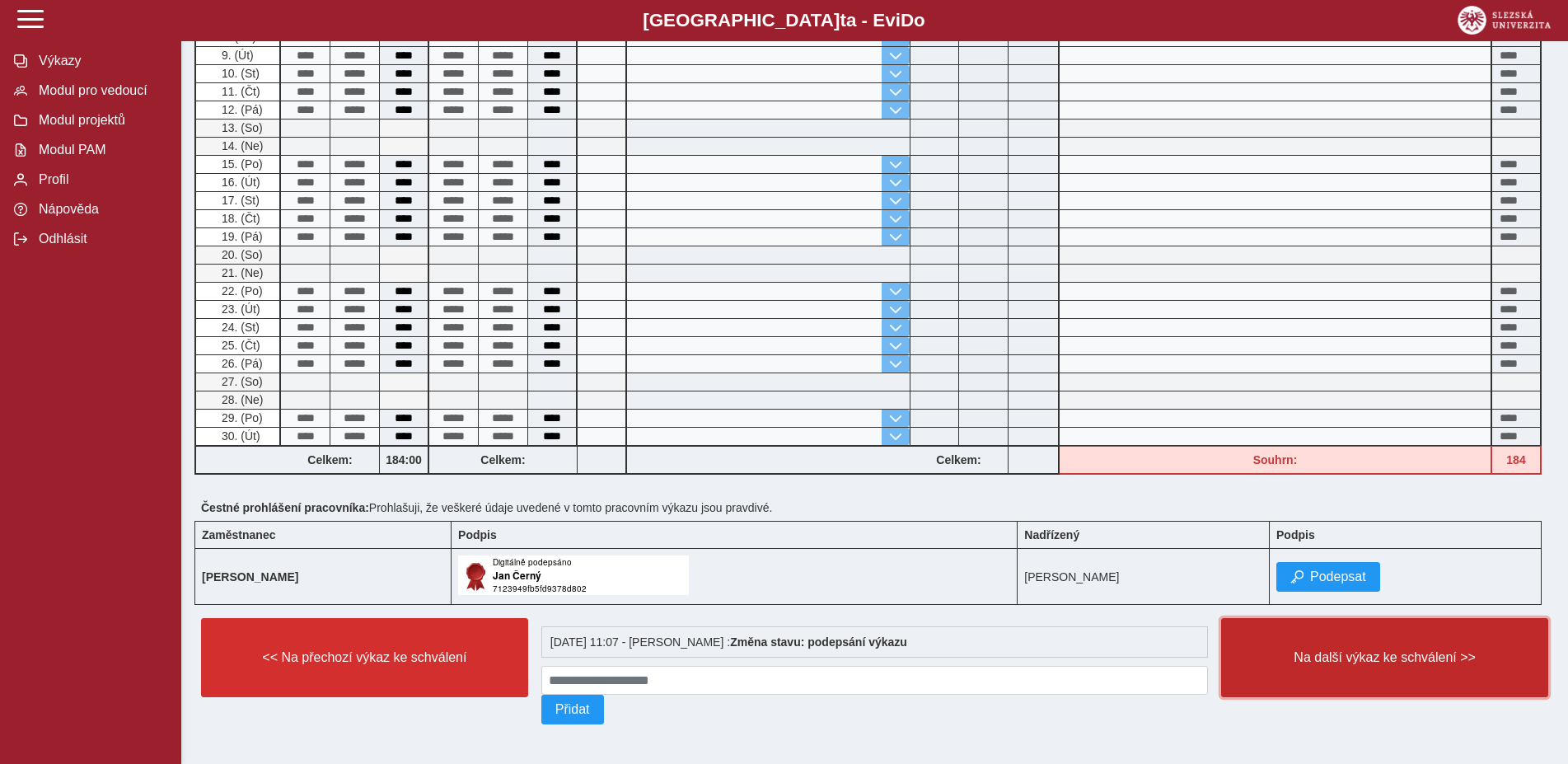
click at [1326, 659] on span "Na další výkaz ke schválení >>" at bounding box center [1385, 657] width 300 height 15
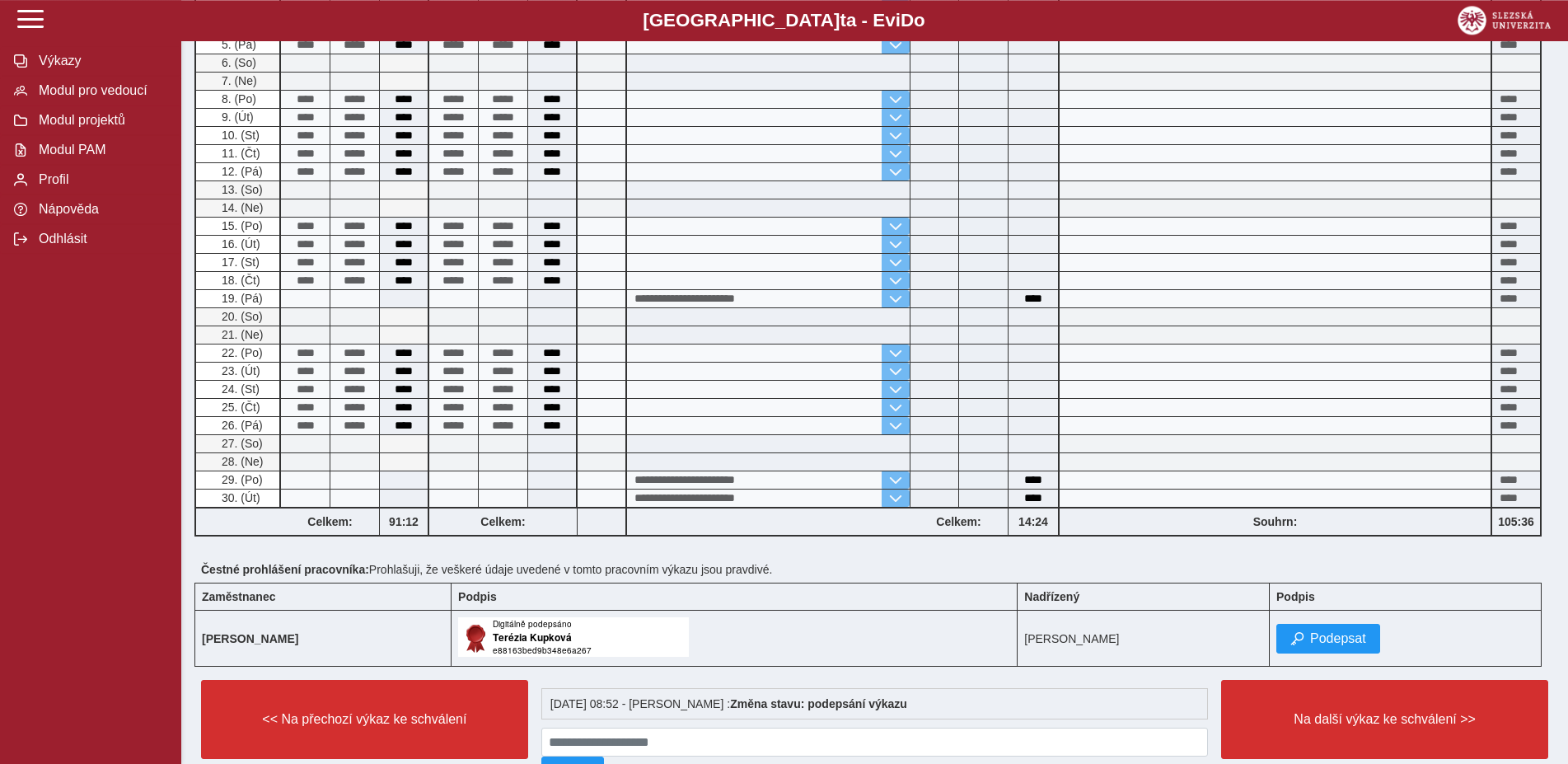
scroll to position [561, 0]
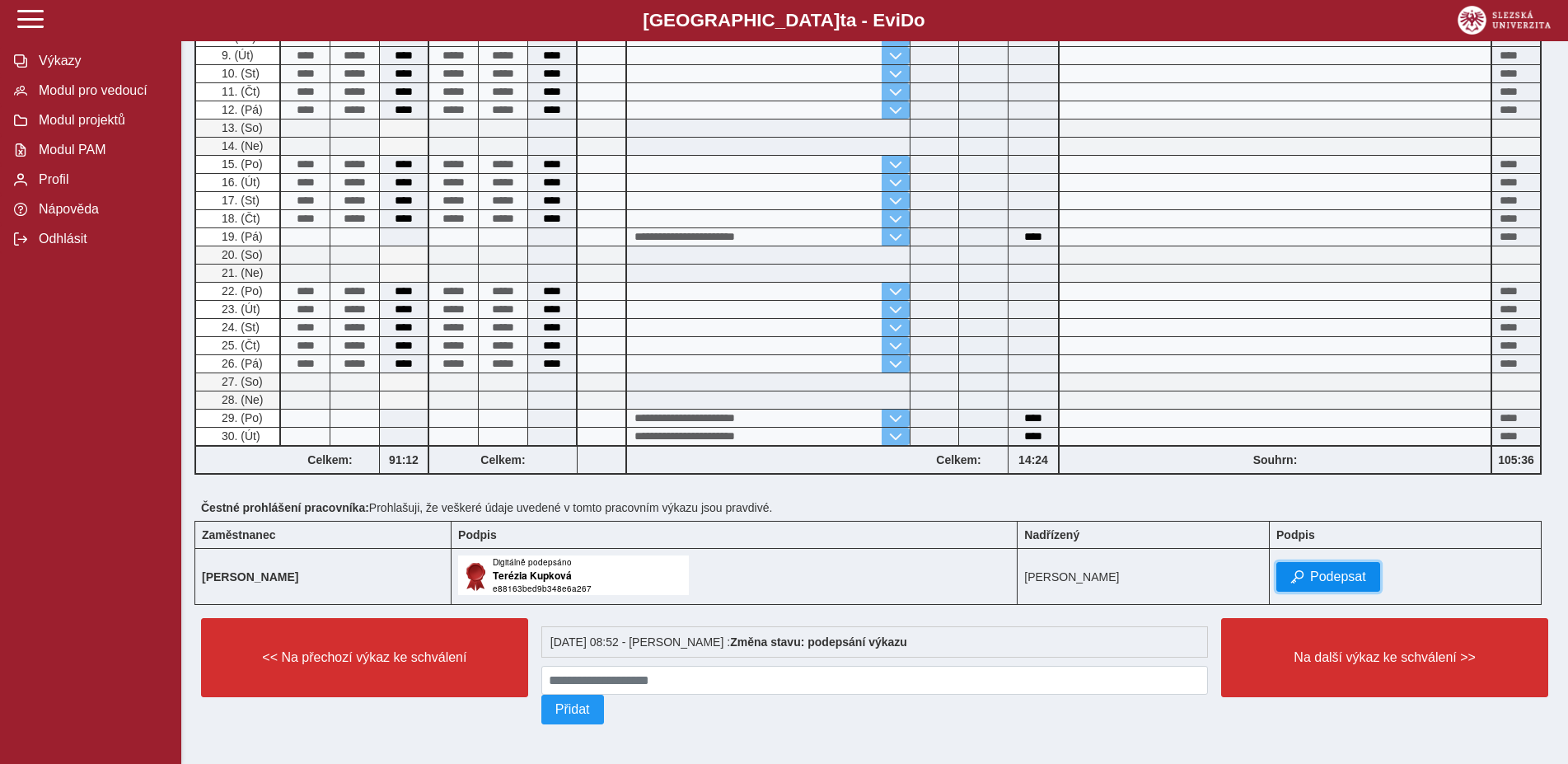
click at [1337, 562] on button "Podepsat" at bounding box center [1328, 576] width 104 height 30
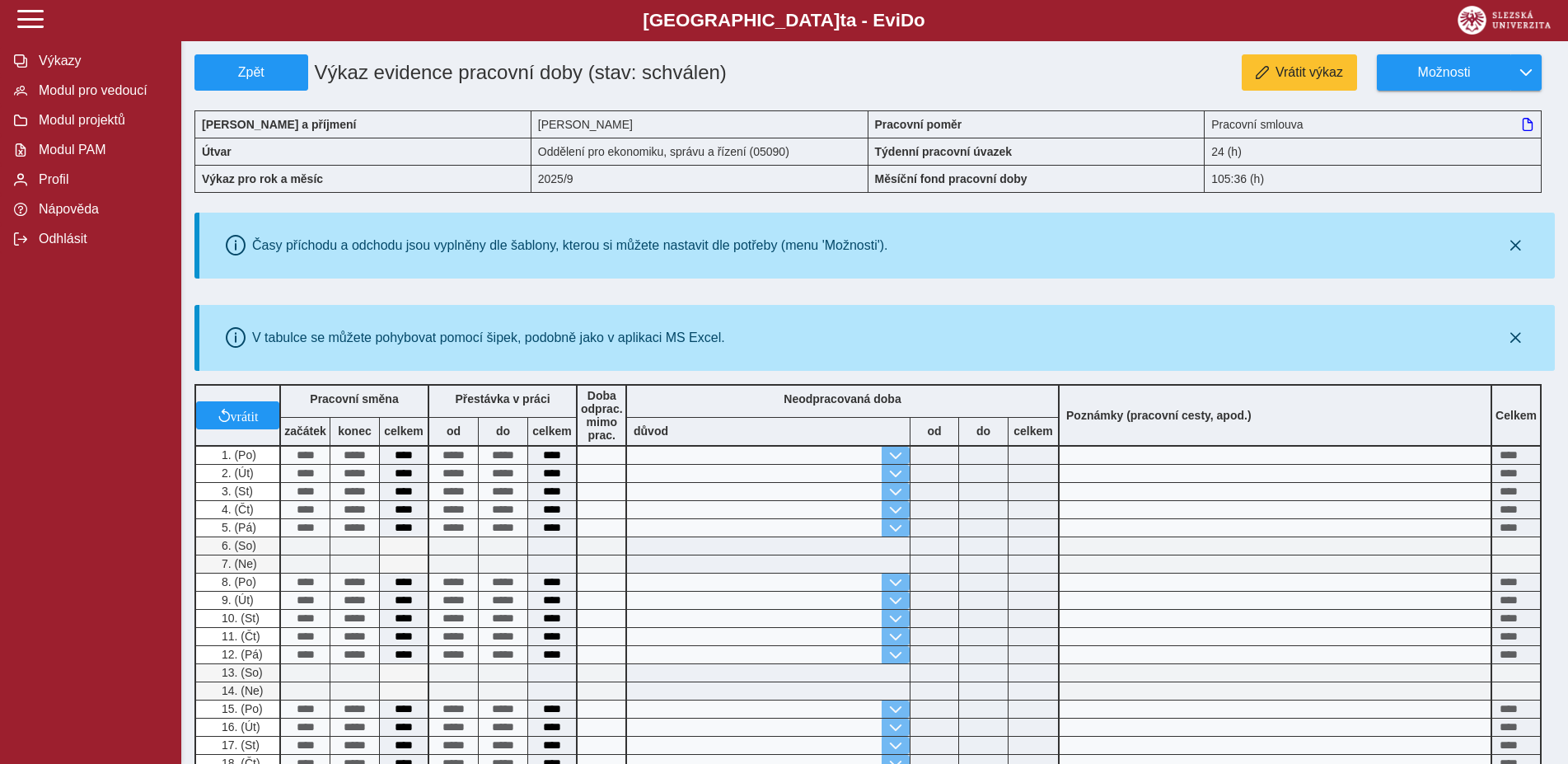
scroll to position [588, 0]
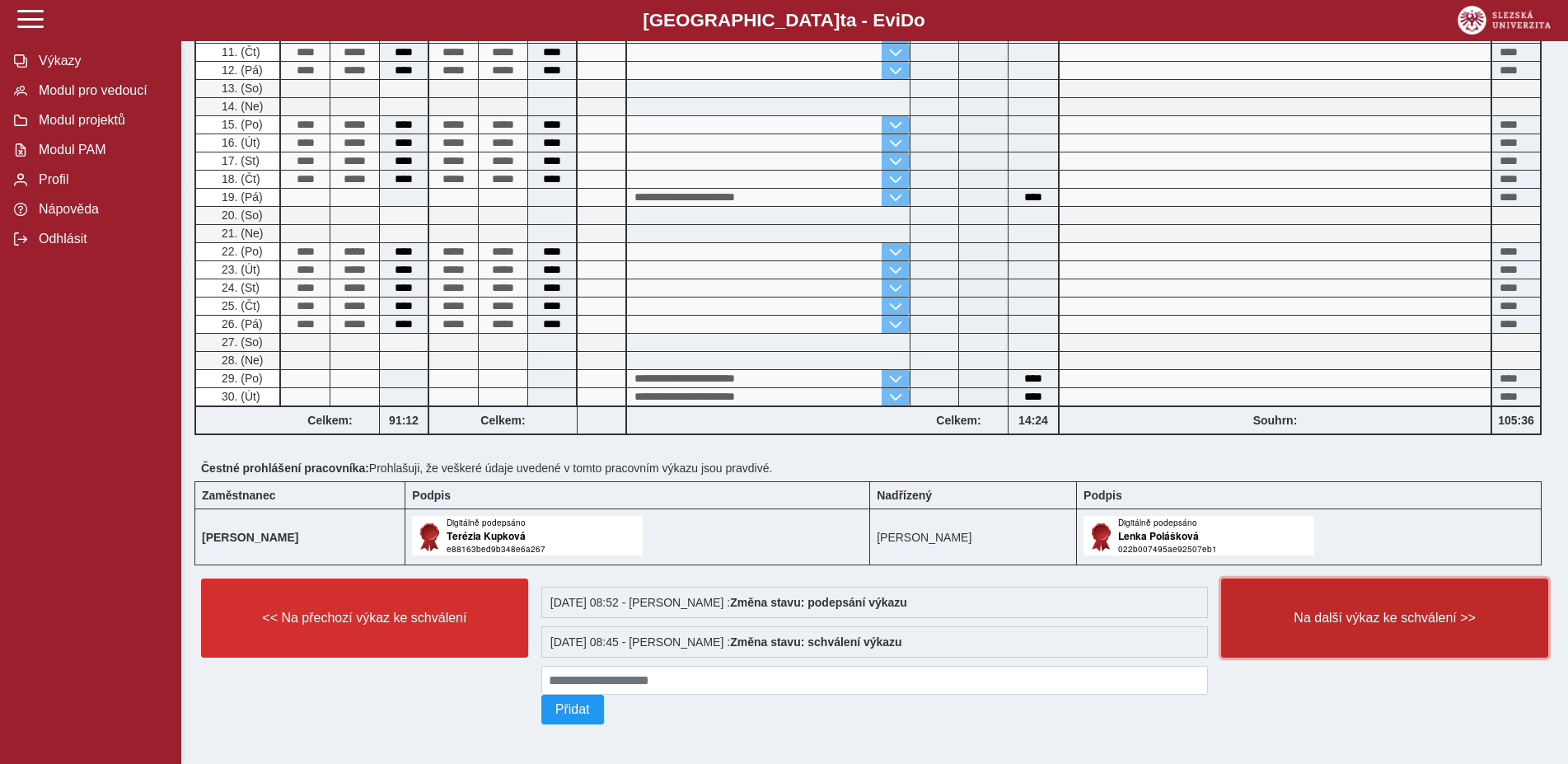
click at [1283, 634] on button "Na další výkaz ke schválení >>" at bounding box center [1385, 618] width 327 height 79
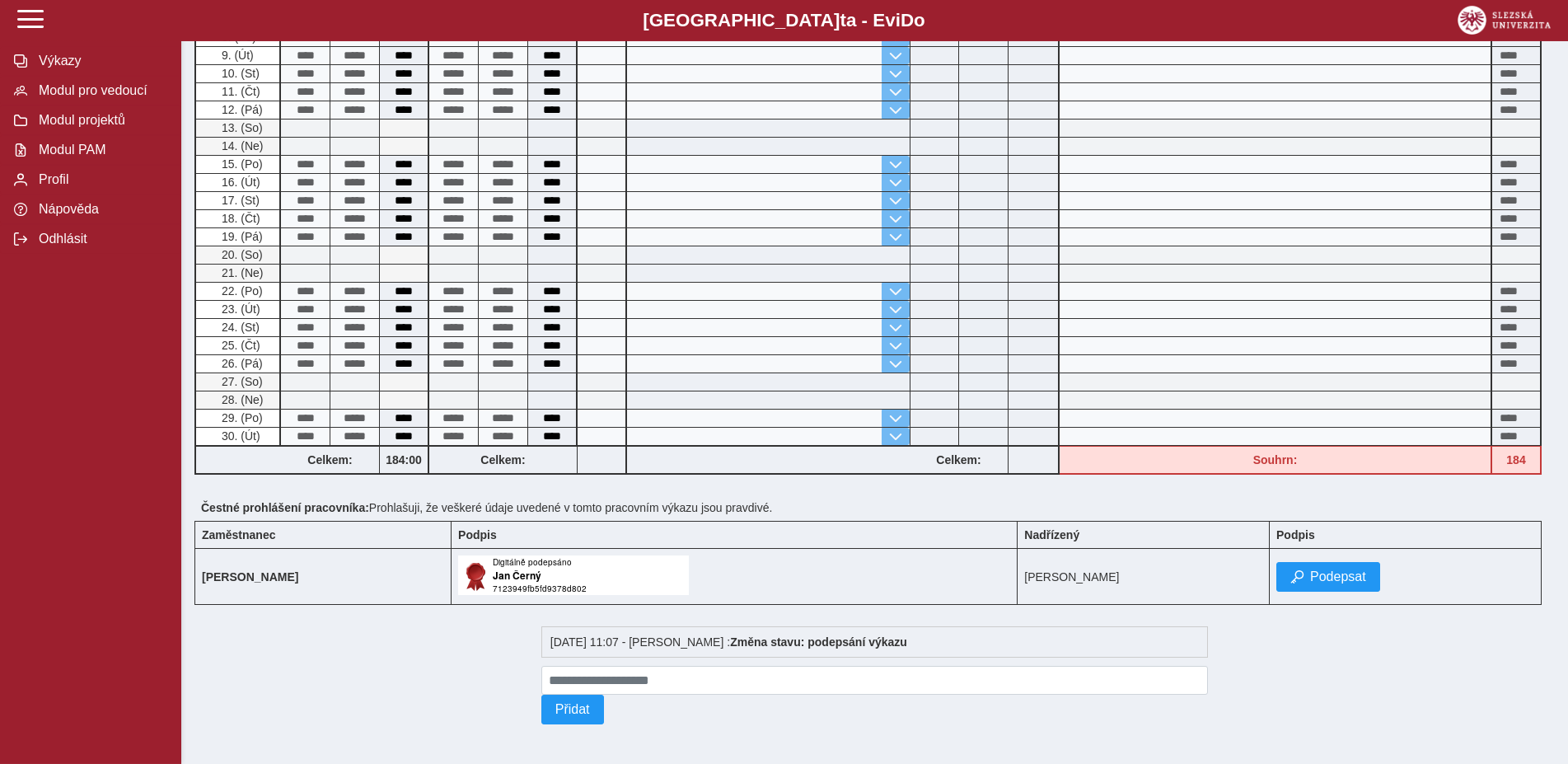
scroll to position [561, 0]
click at [1289, 562] on button "Podepsat" at bounding box center [1328, 576] width 104 height 30
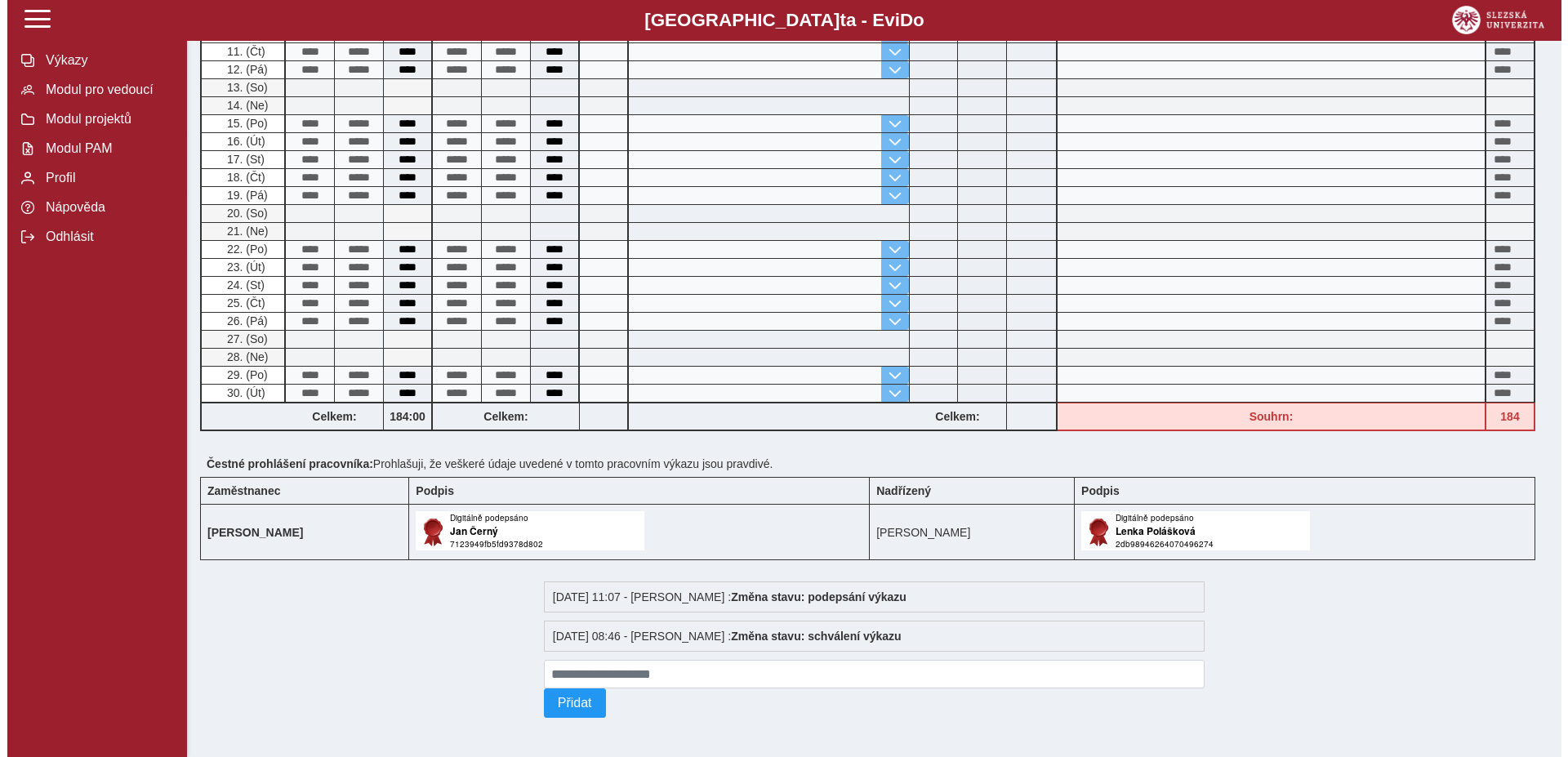
scroll to position [0, 0]
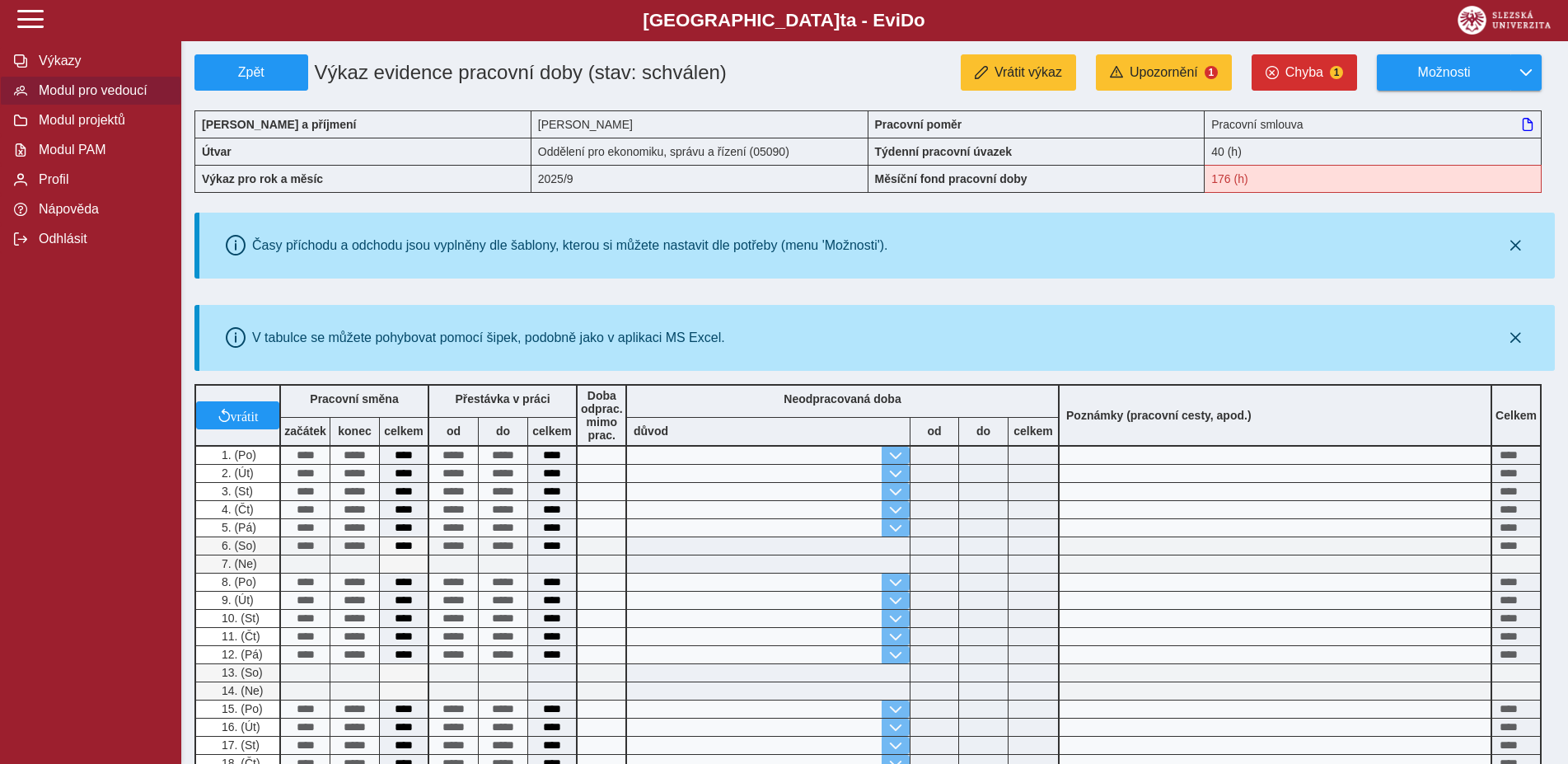
click at [124, 98] on span "Modul pro vedoucí" at bounding box center [100, 90] width 134 height 15
